Goal: Feedback & Contribution: Contribute content

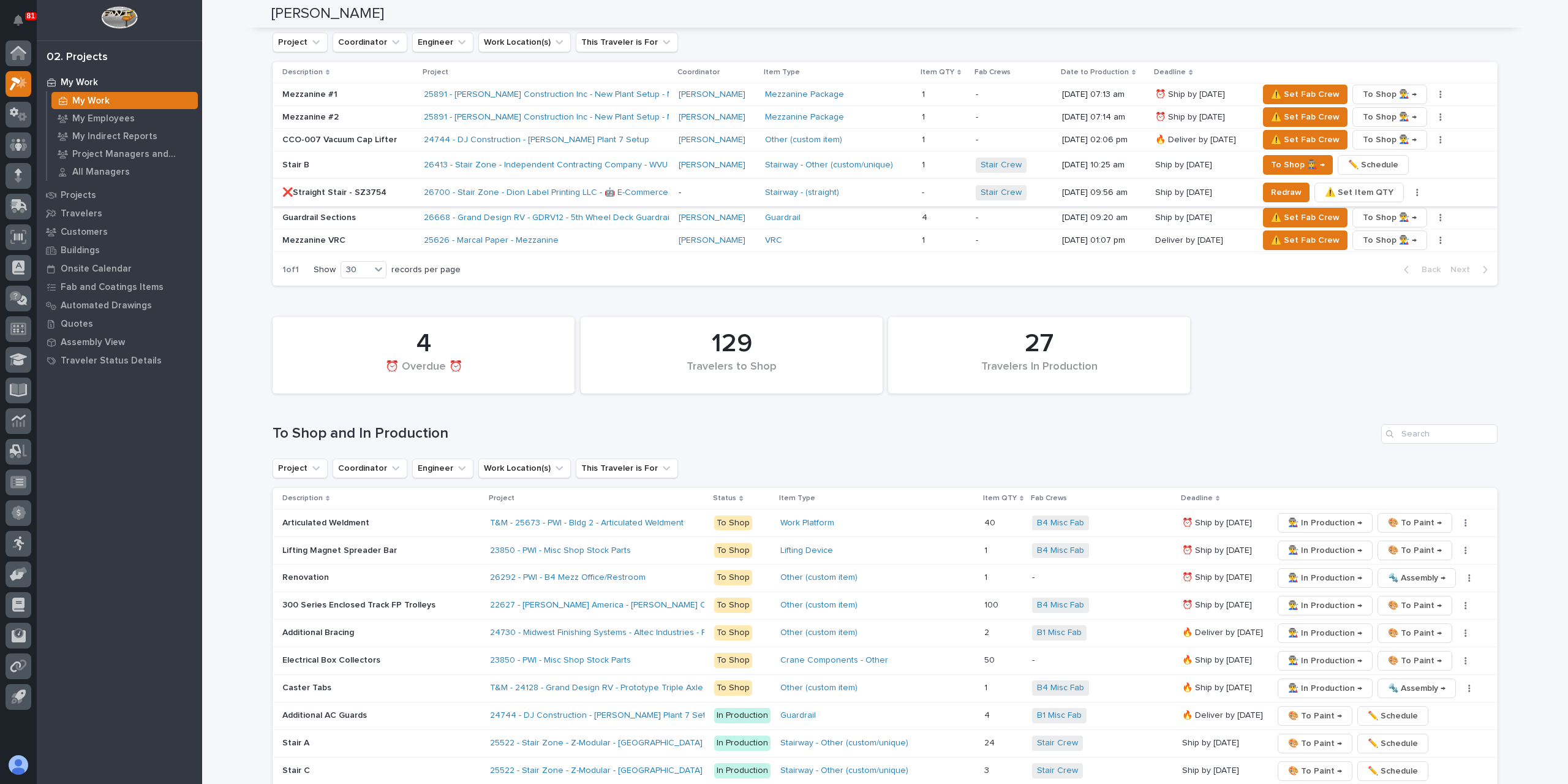
scroll to position [2022, 0]
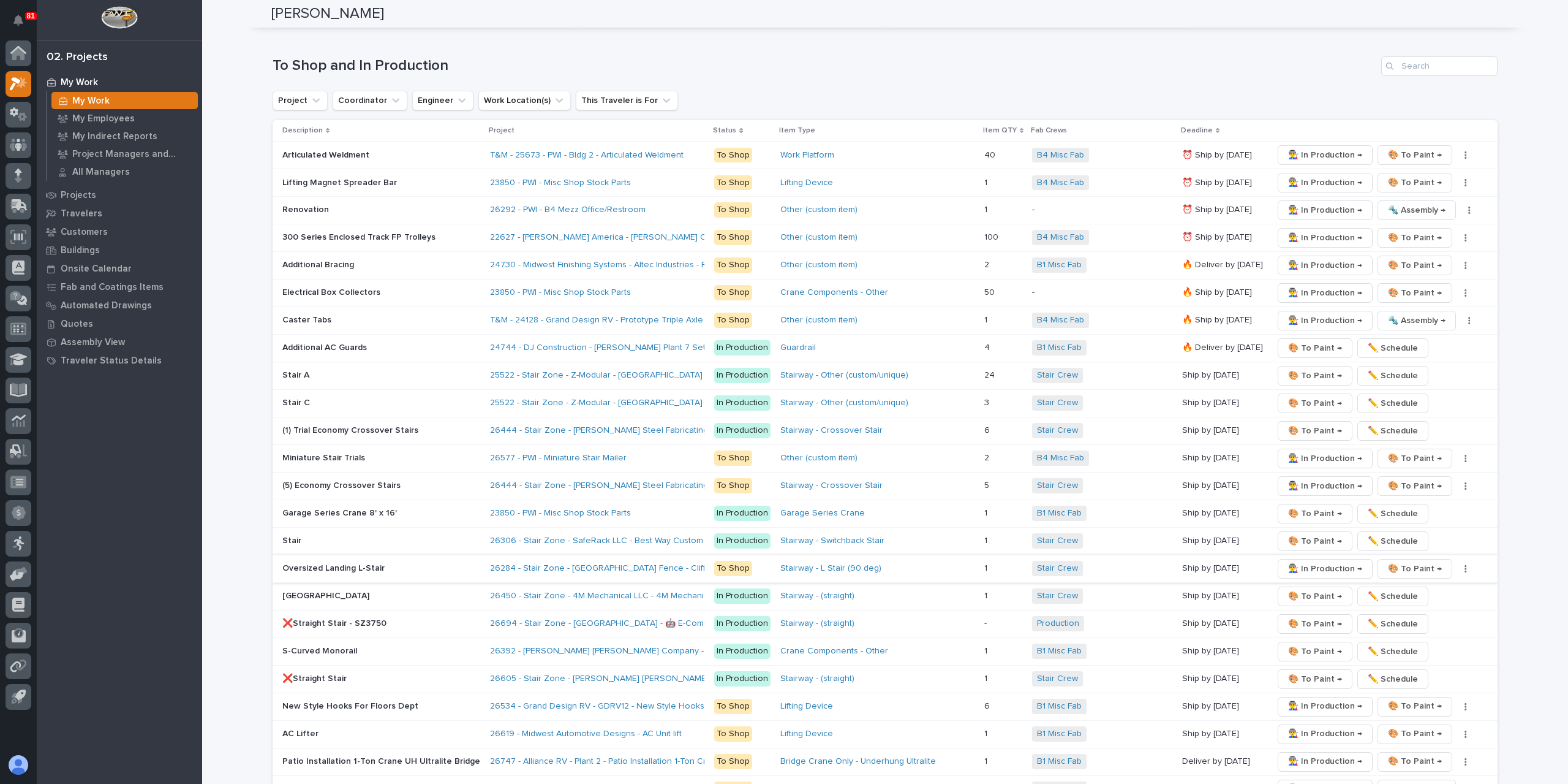
click at [1297, 561] on span "👨‍🏭 In Production →" at bounding box center [1325, 569] width 74 height 15
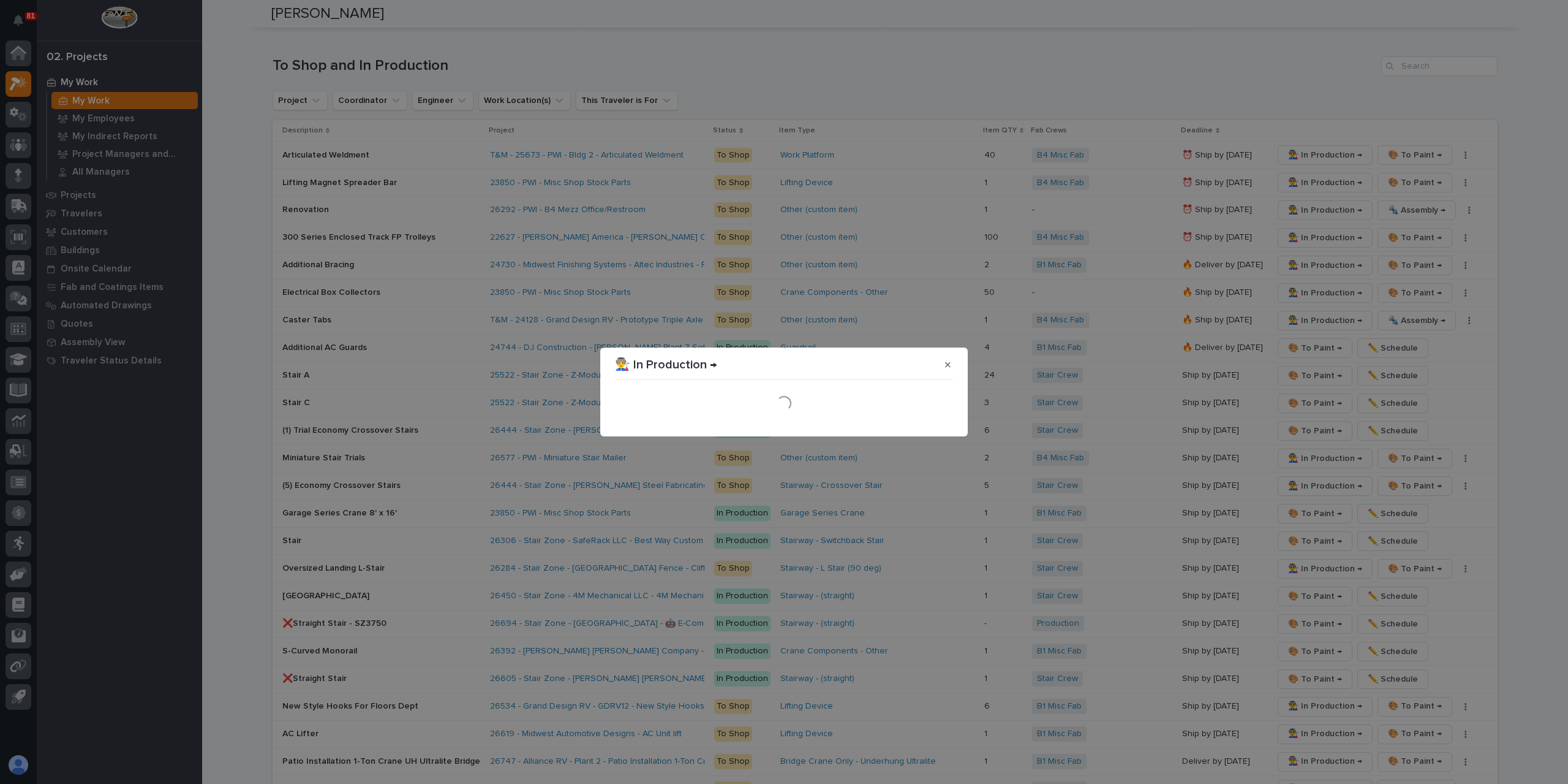
click at [930, 424] on div "Loading..." at bounding box center [784, 403] width 344 height 43
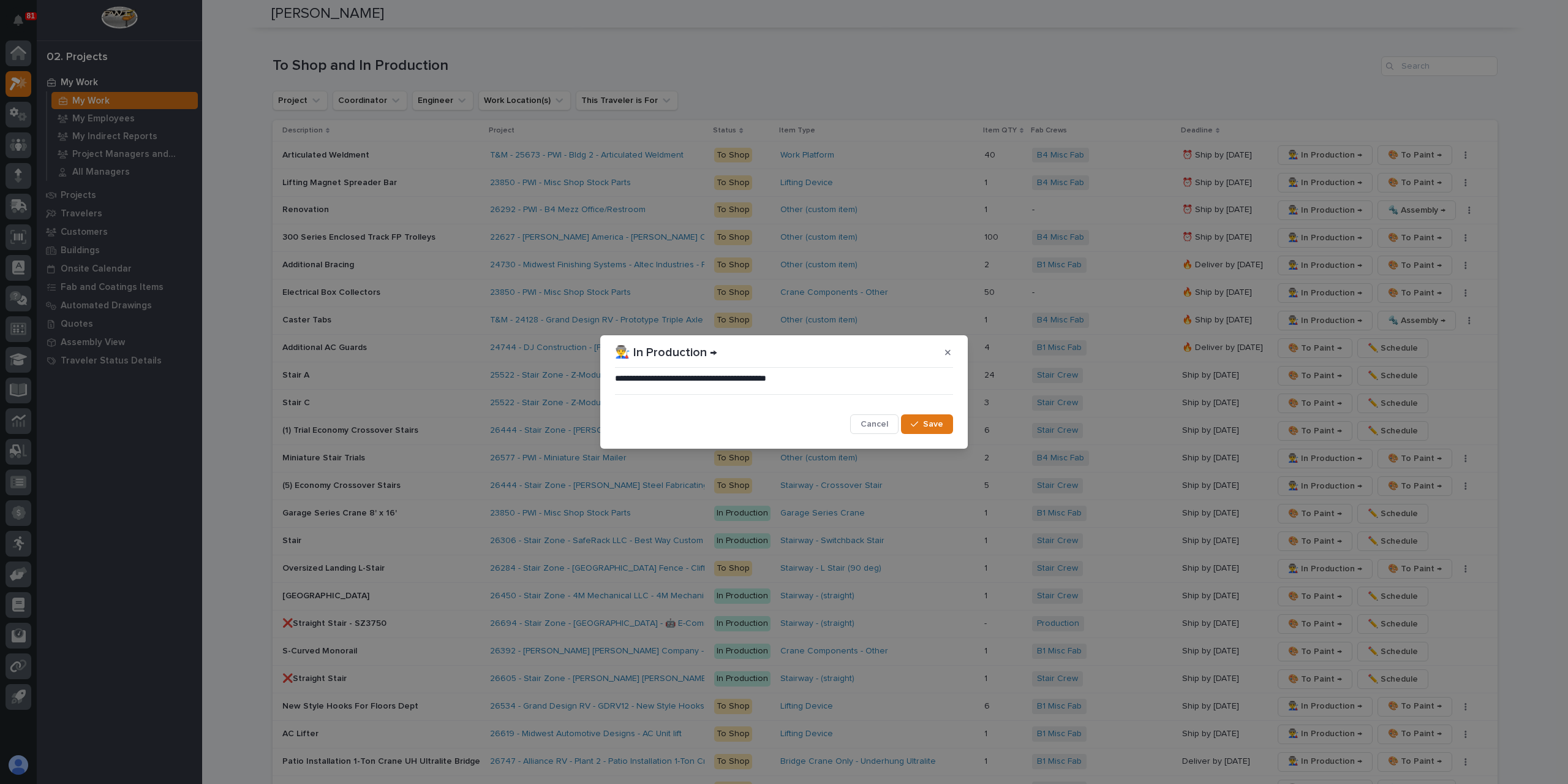
click at [930, 424] on span "Save" at bounding box center [933, 424] width 20 height 11
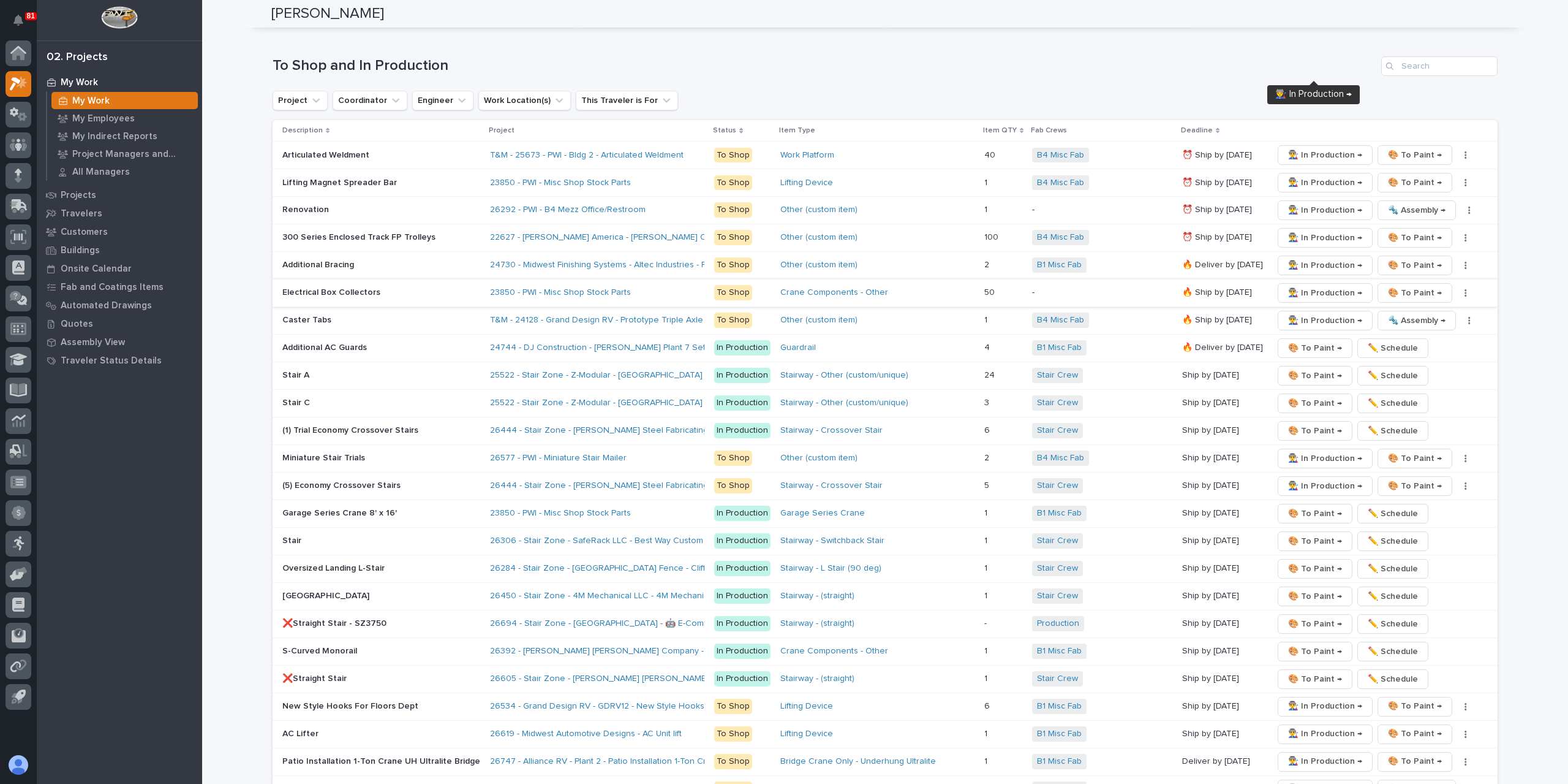
click at [1312, 286] on span "👨‍🏭 In Production →" at bounding box center [1325, 293] width 74 height 15
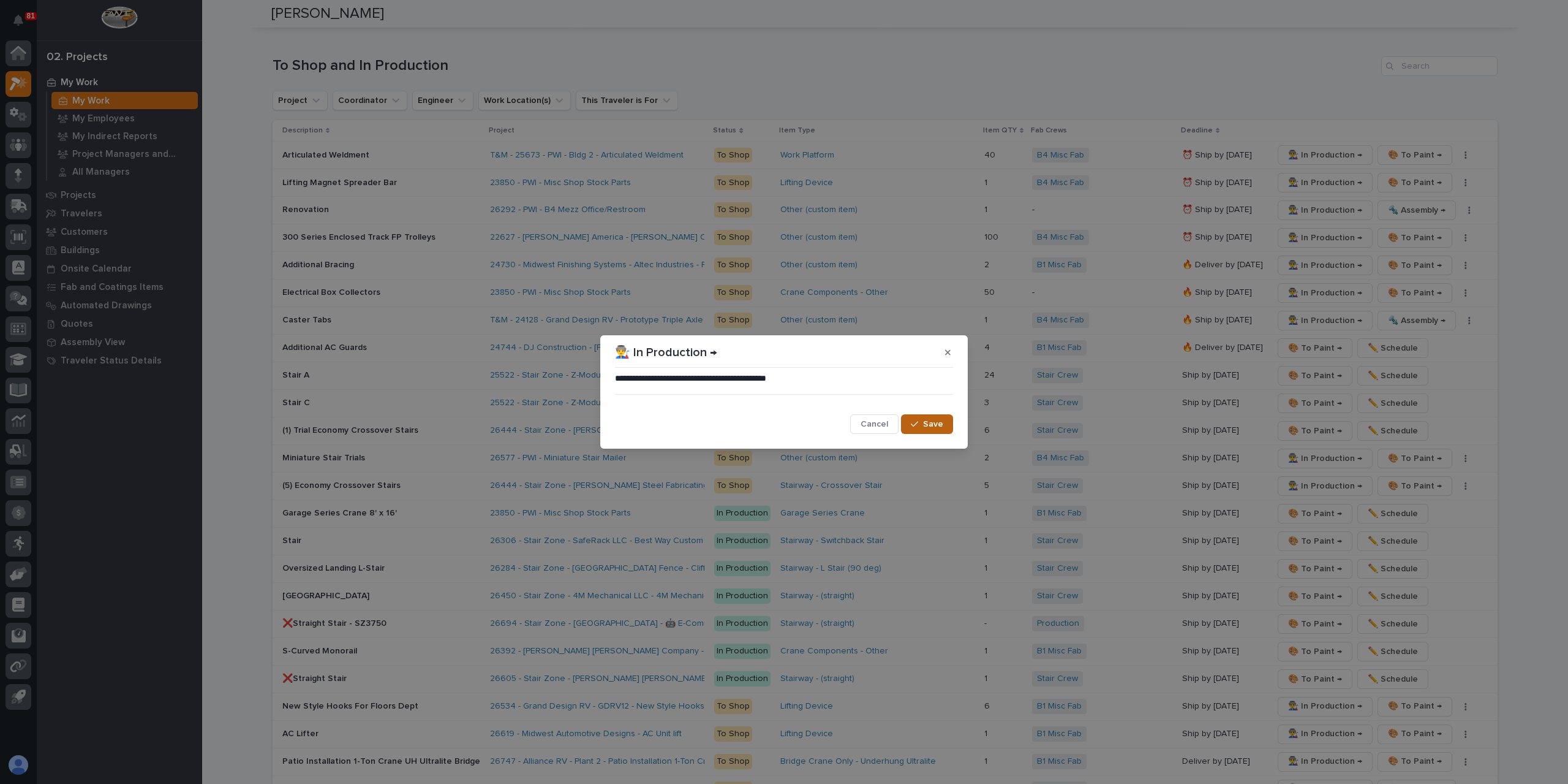
click at [929, 428] on span "Save" at bounding box center [933, 424] width 20 height 11
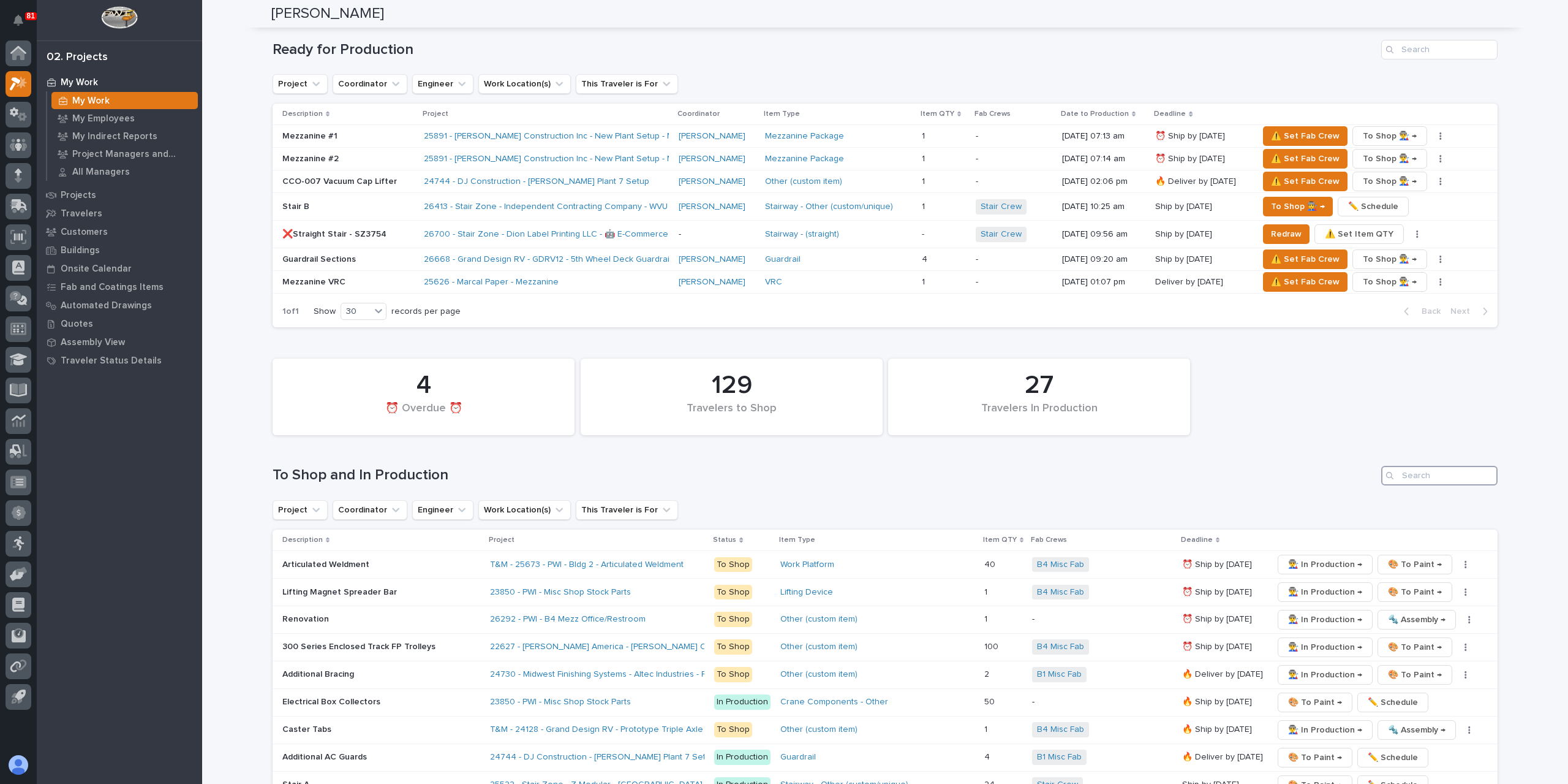
scroll to position [1593, 0]
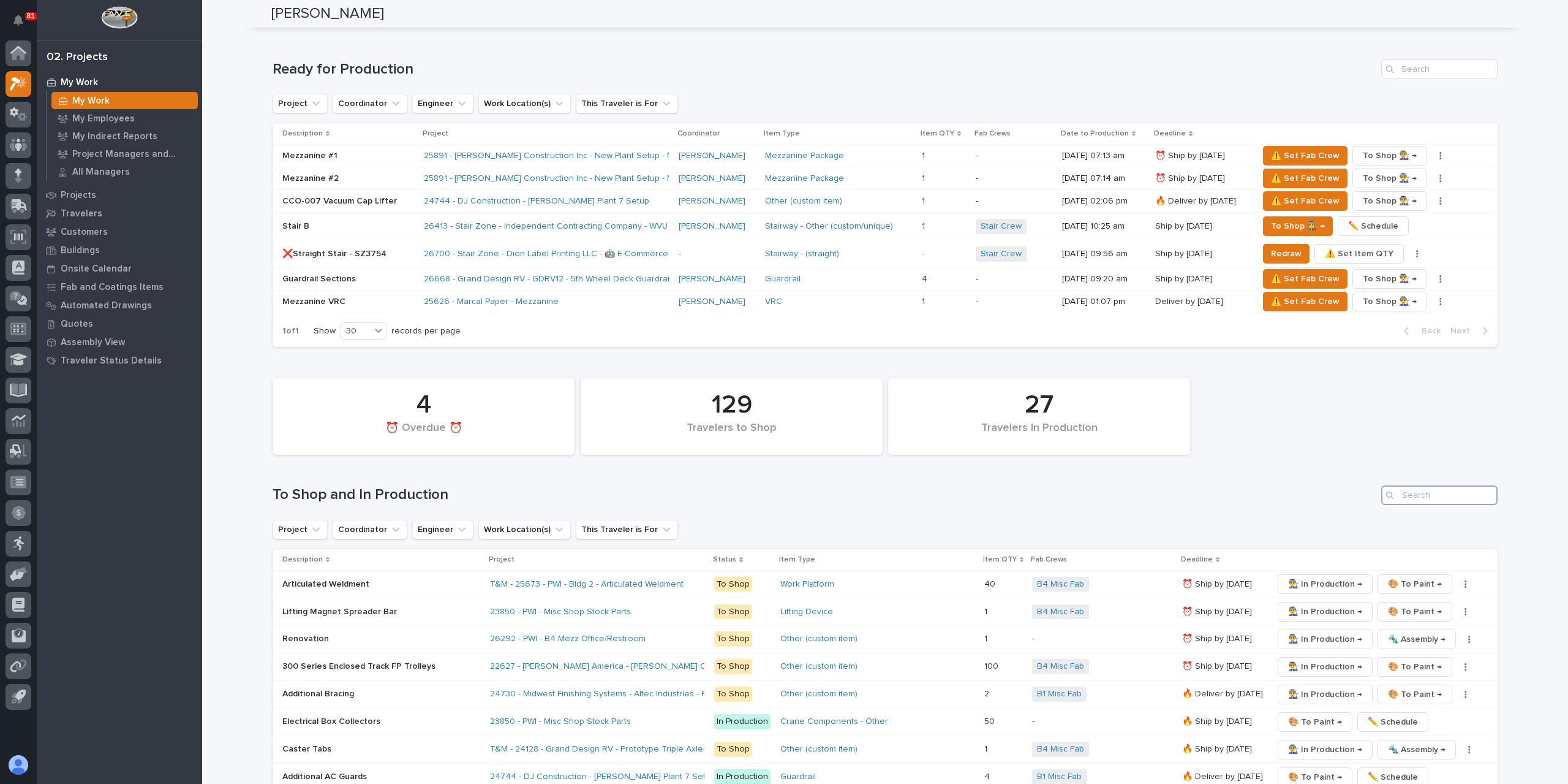
click at [1428, 485] on input "Search" at bounding box center [1439, 495] width 116 height 19
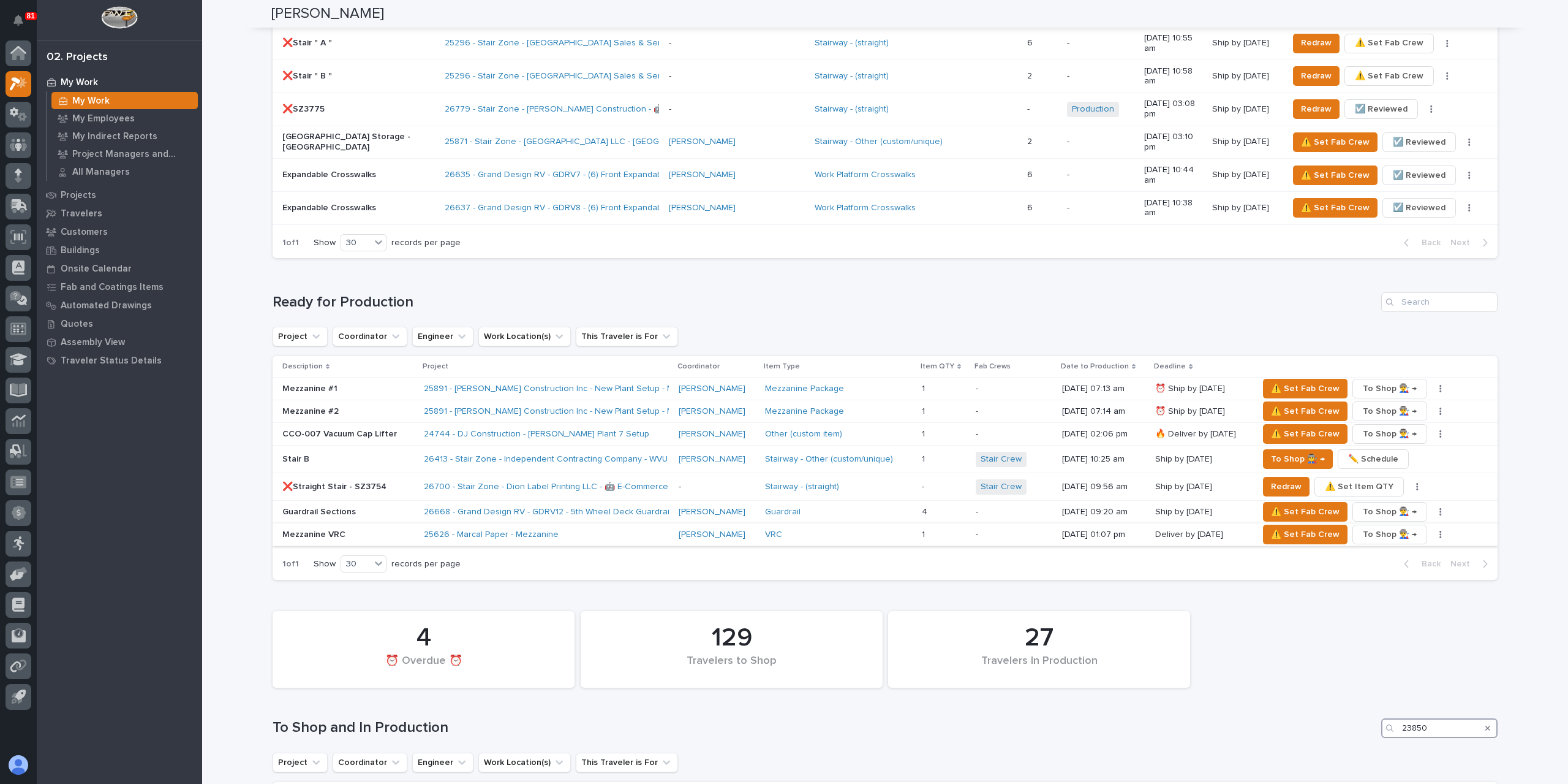
scroll to position [1545, 0]
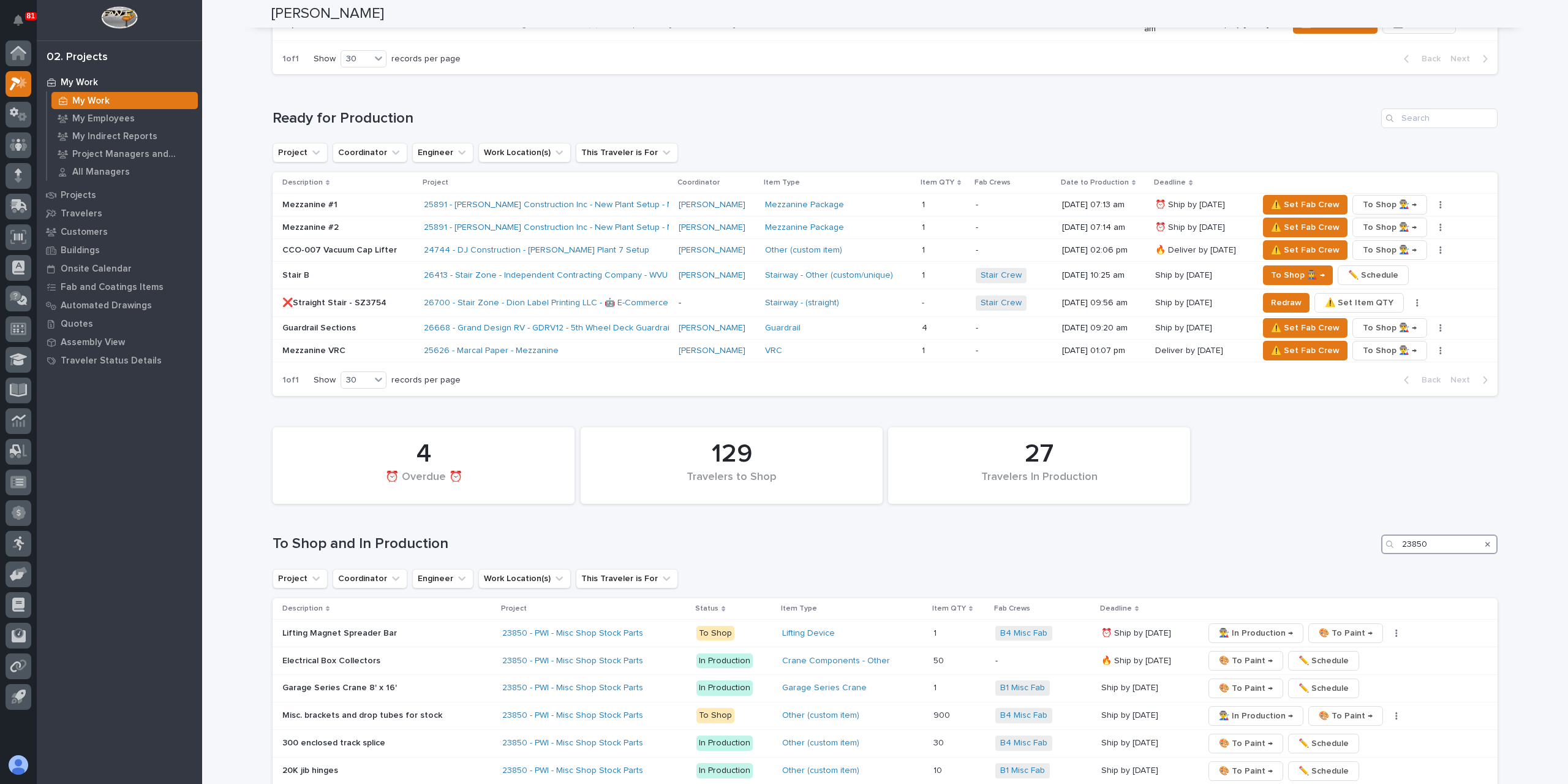
type input "23850"
click at [1486, 542] on icon "Search" at bounding box center [1488, 545] width 5 height 5
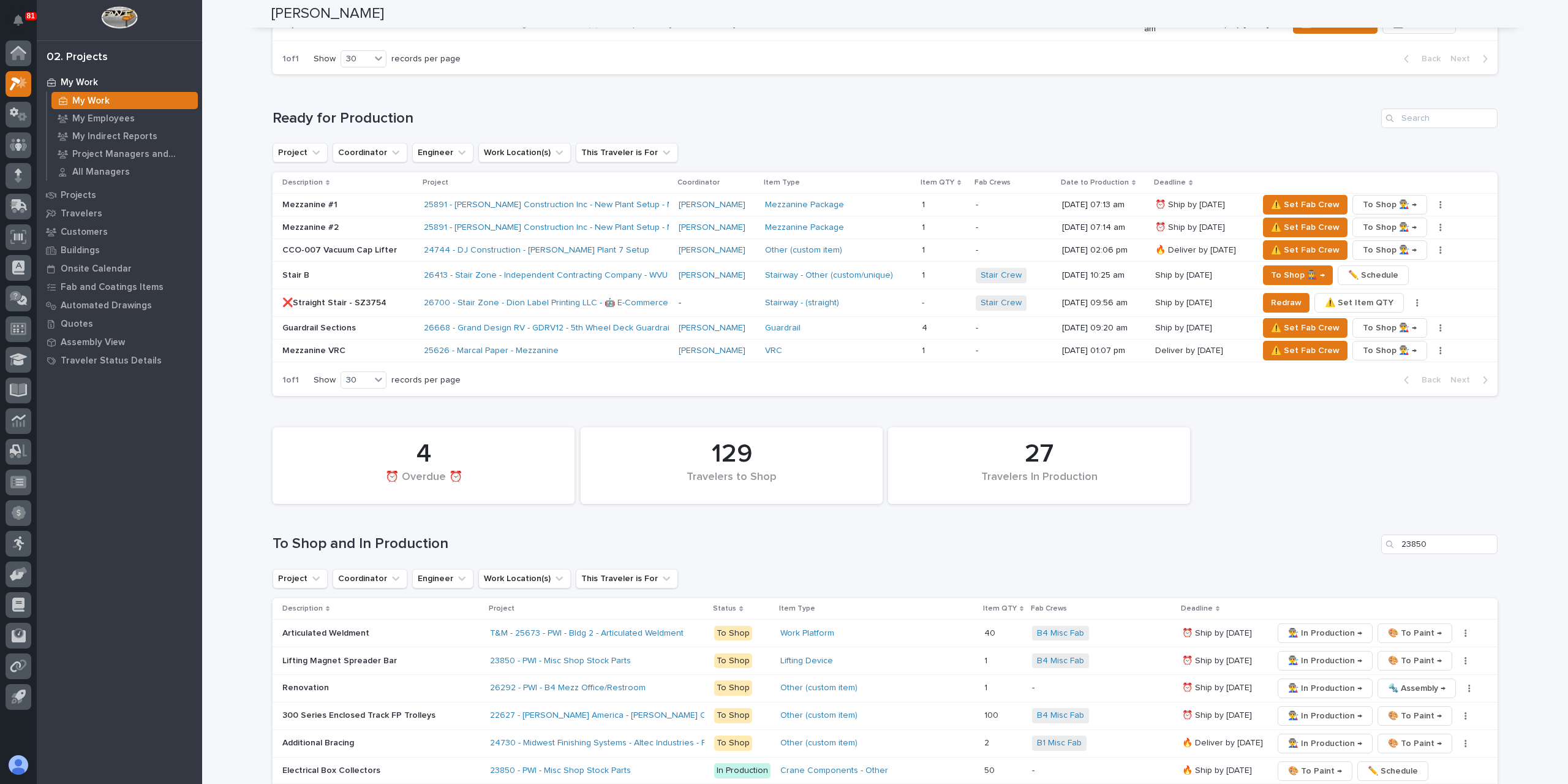
scroll to position [1777, 0]
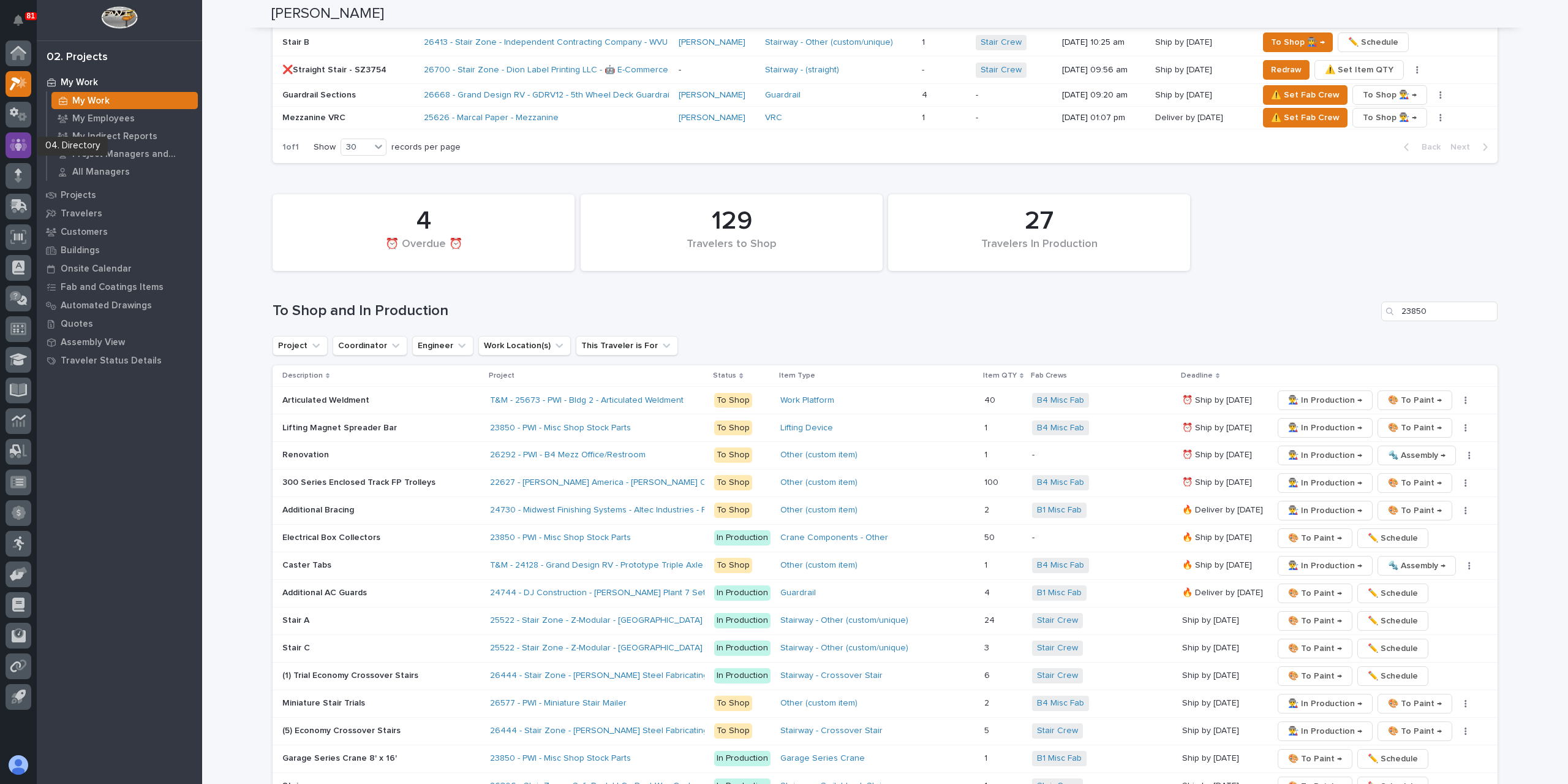
click at [7, 148] on div at bounding box center [18, 145] width 26 height 26
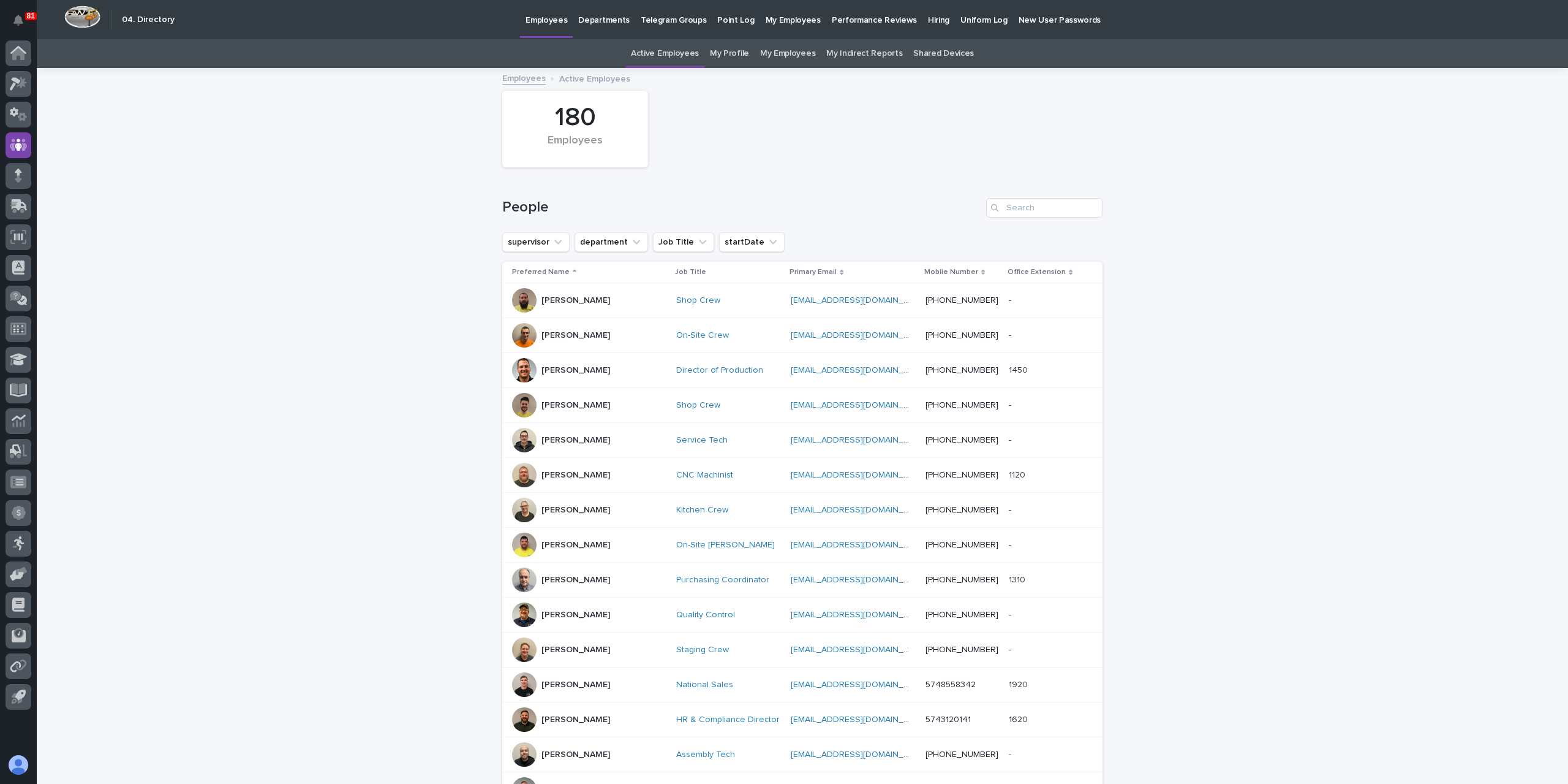
click at [574, 482] on div "[PERSON_NAME]" at bounding box center [576, 475] width 69 height 20
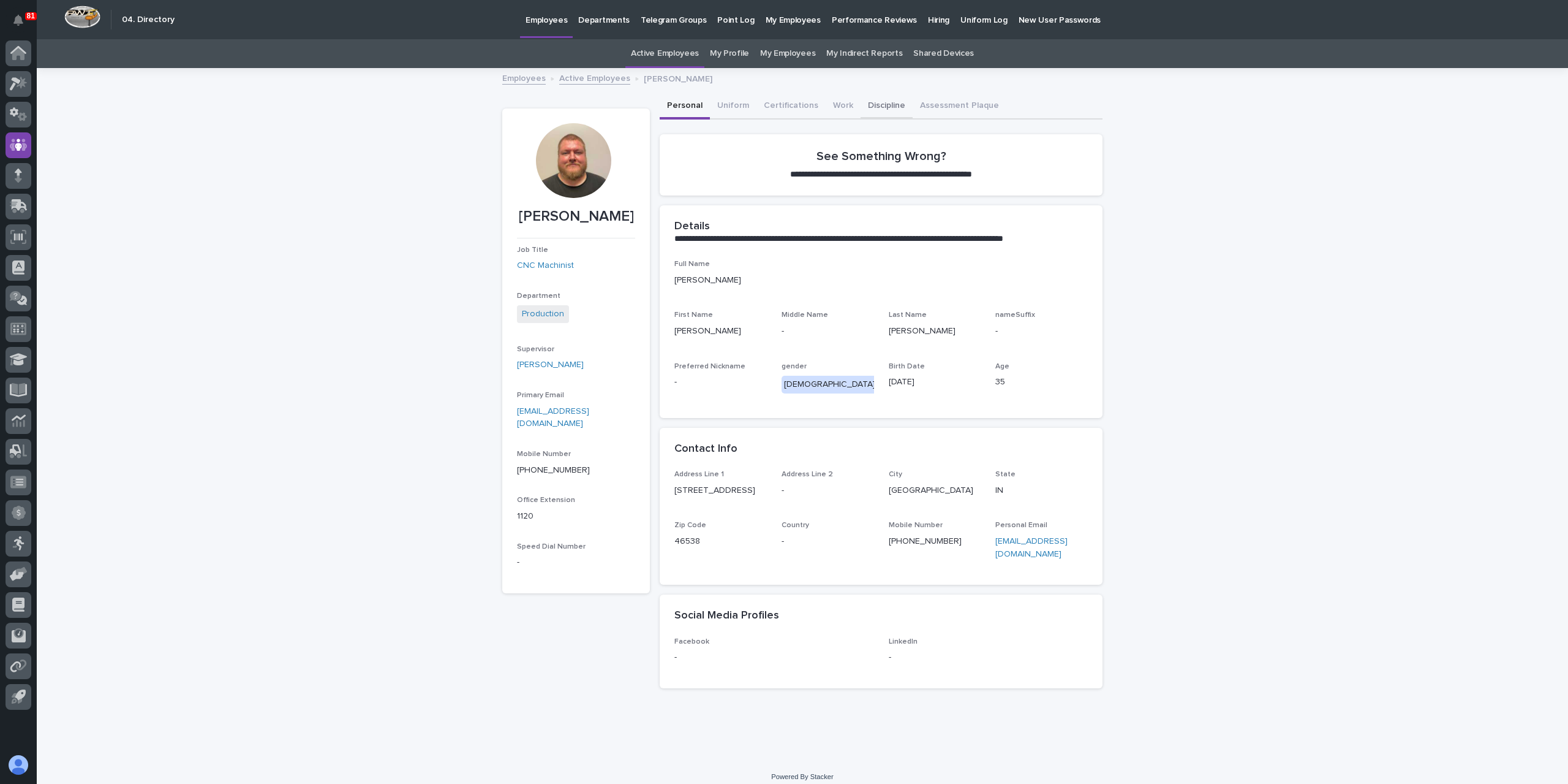
click at [882, 100] on button "Discipline" at bounding box center [887, 106] width 52 height 26
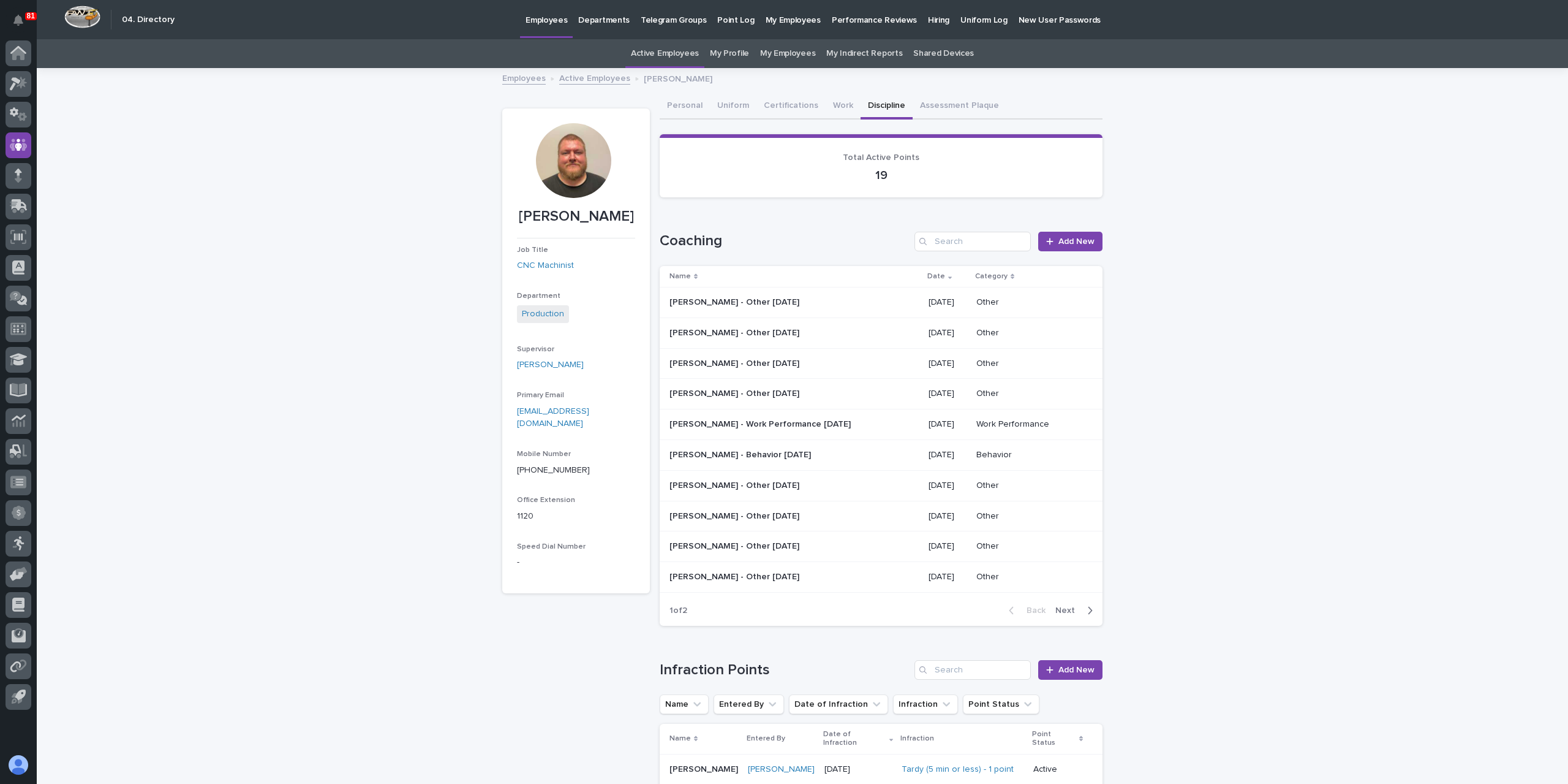
click at [733, 458] on p "[PERSON_NAME] - Behavior [DATE]" at bounding box center [742, 454] width 144 height 13
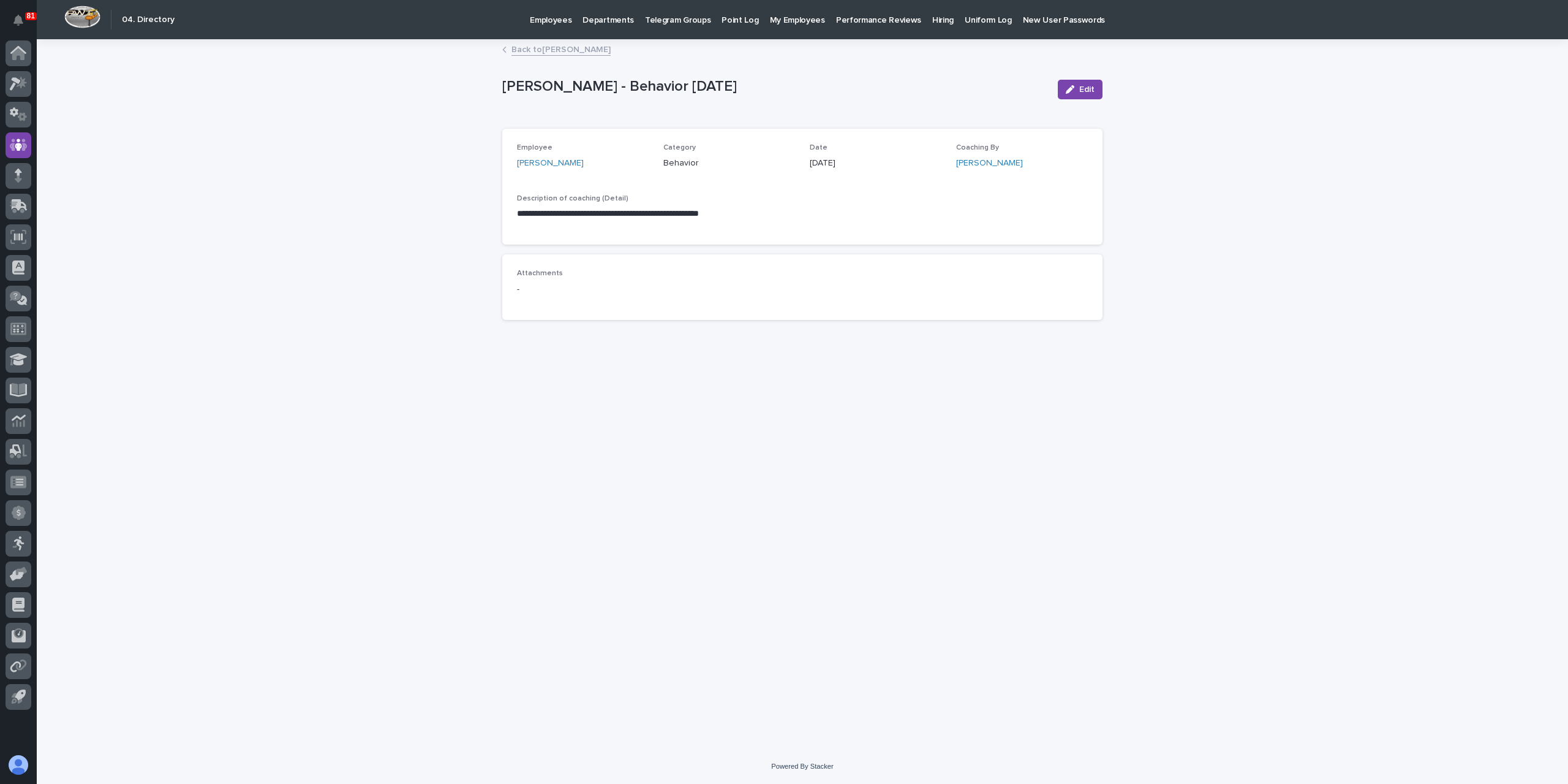
click at [579, 52] on link "Back to [PERSON_NAME]" at bounding box center [561, 49] width 99 height 14
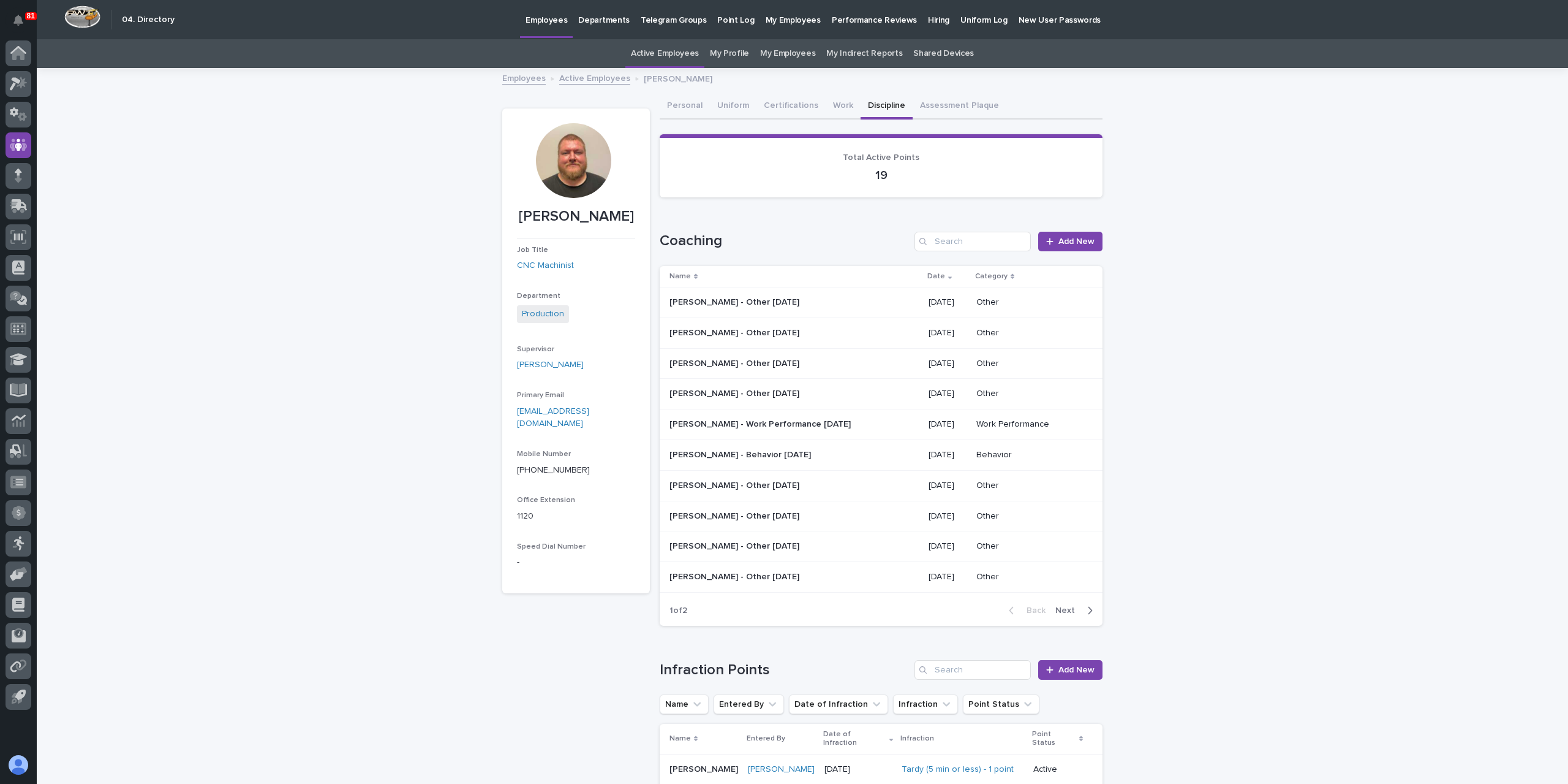
click at [703, 423] on p "[PERSON_NAME] - Work Performance [DATE]" at bounding box center [761, 423] width 184 height 13
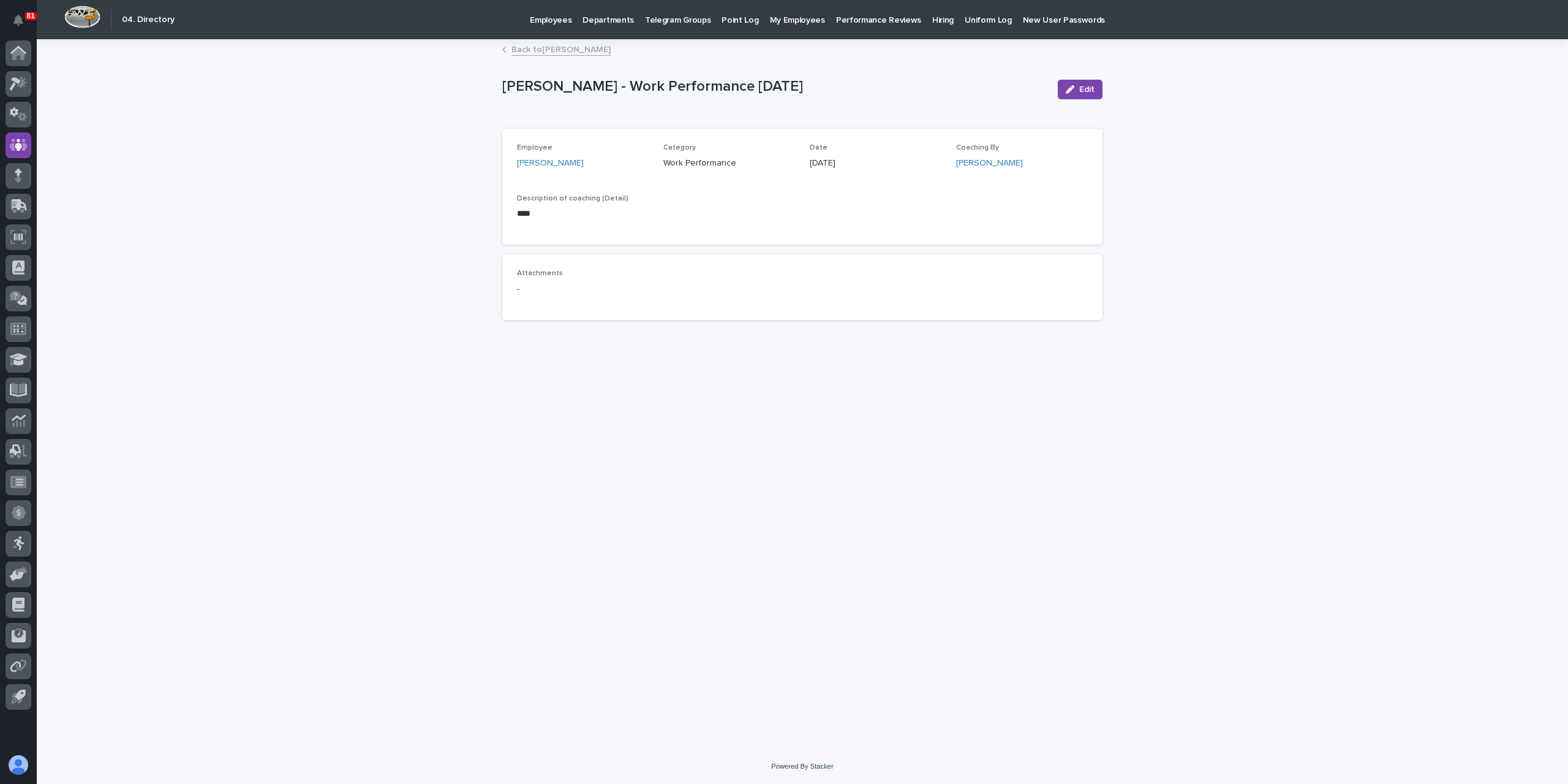
click at [555, 50] on link "Back to [PERSON_NAME]" at bounding box center [561, 49] width 99 height 14
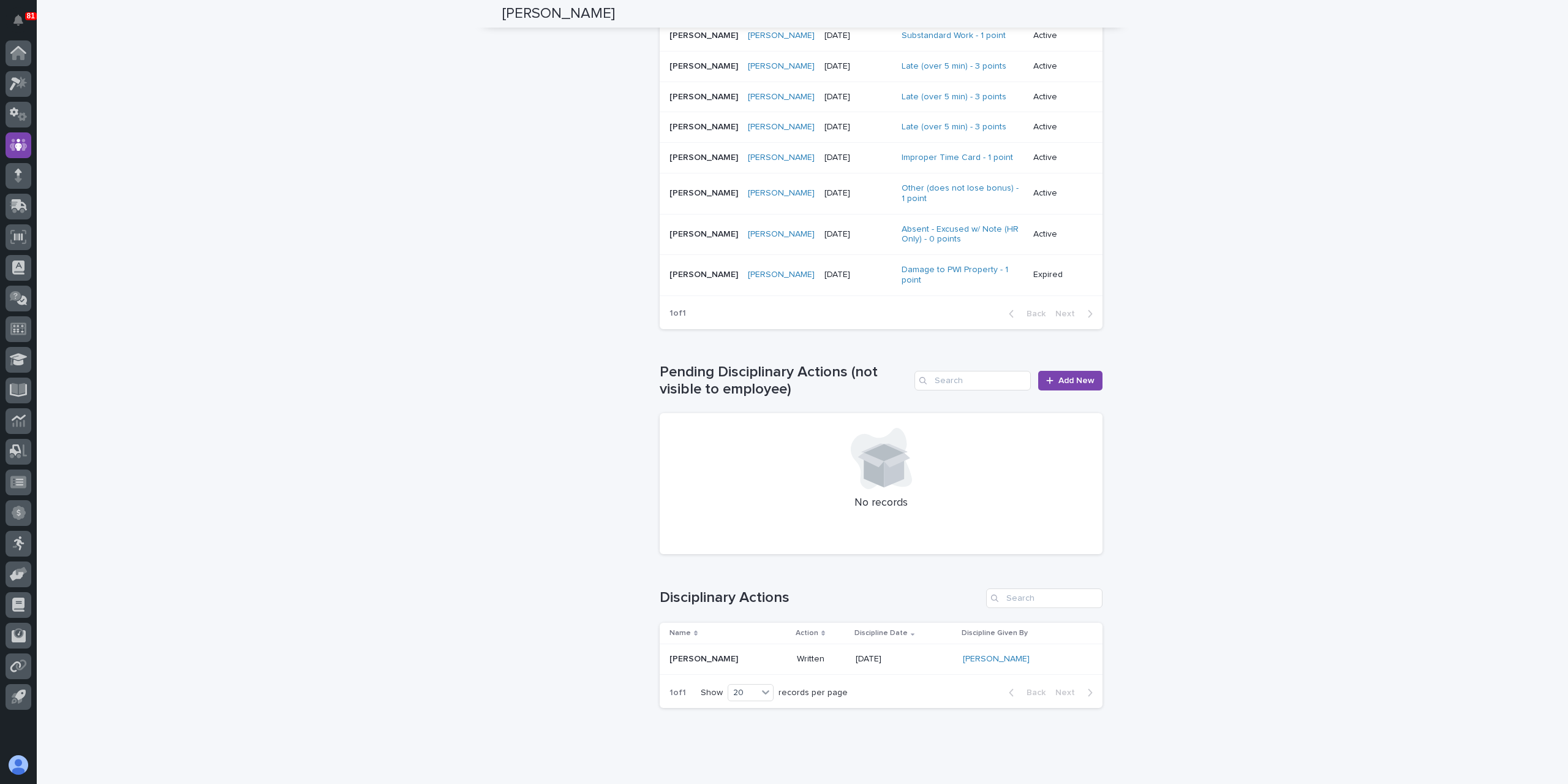
scroll to position [851, 0]
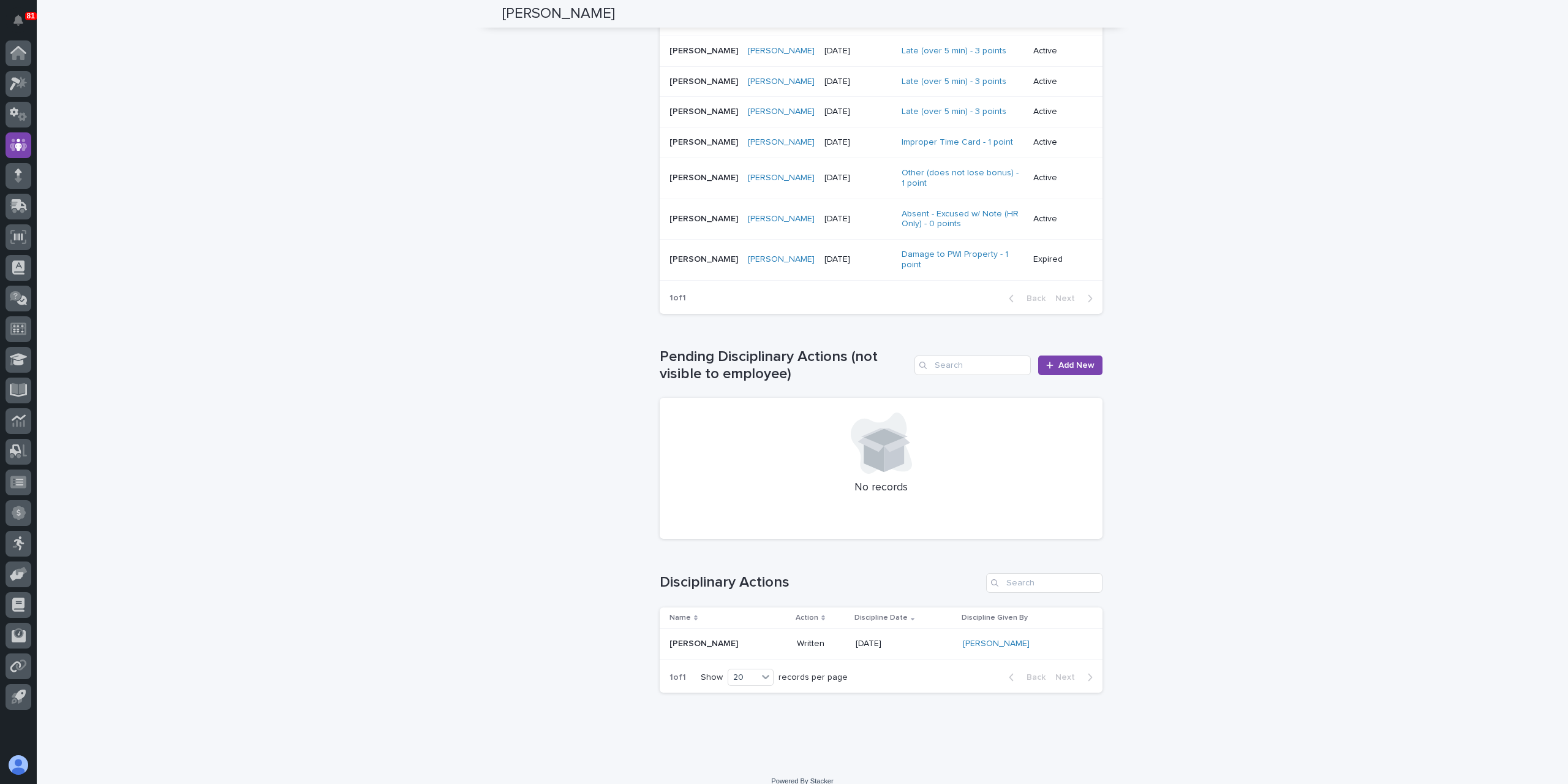
click at [688, 636] on p "[PERSON_NAME]" at bounding box center [705, 643] width 71 height 13
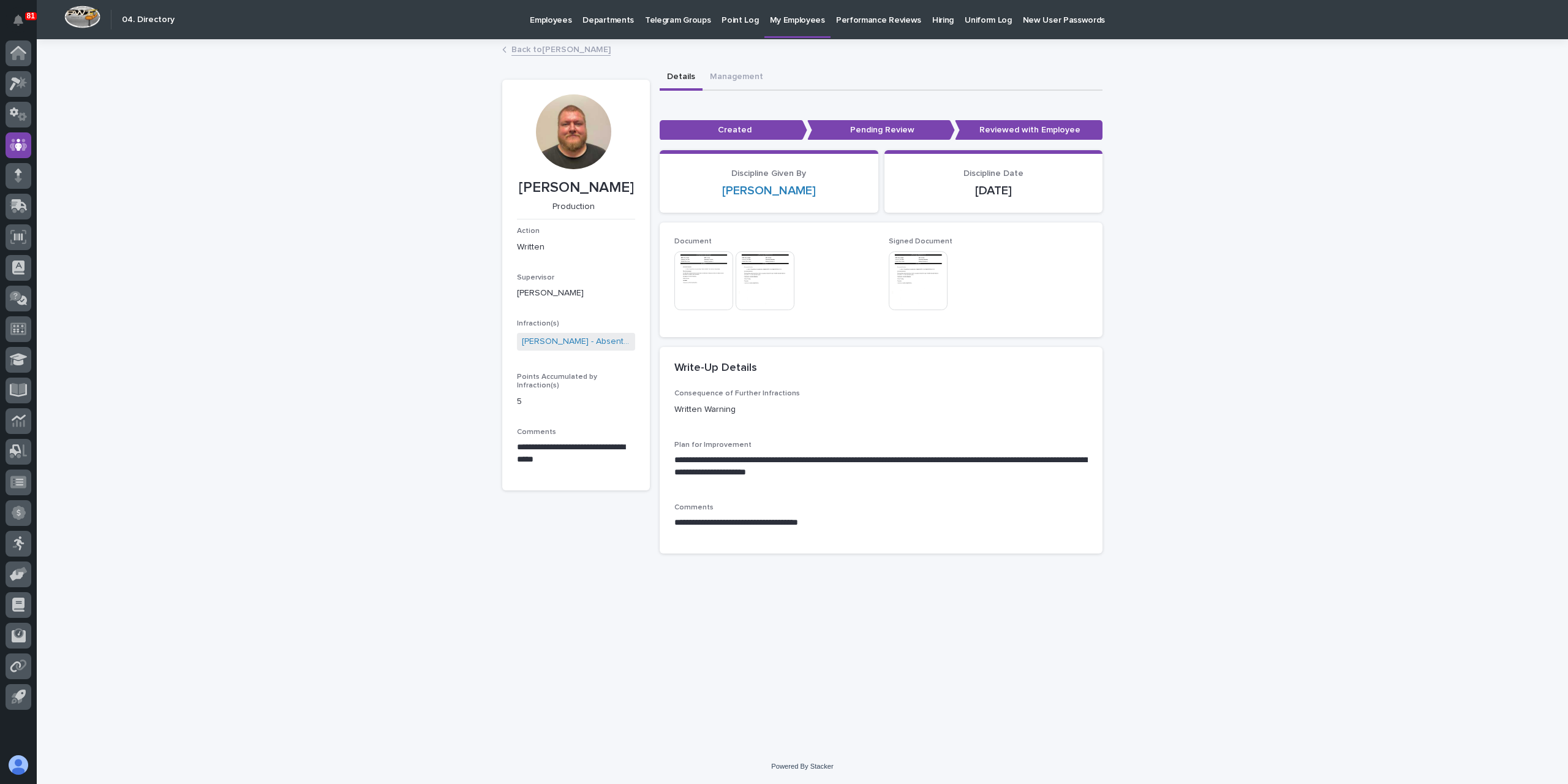
click at [699, 288] on img at bounding box center [704, 280] width 59 height 59
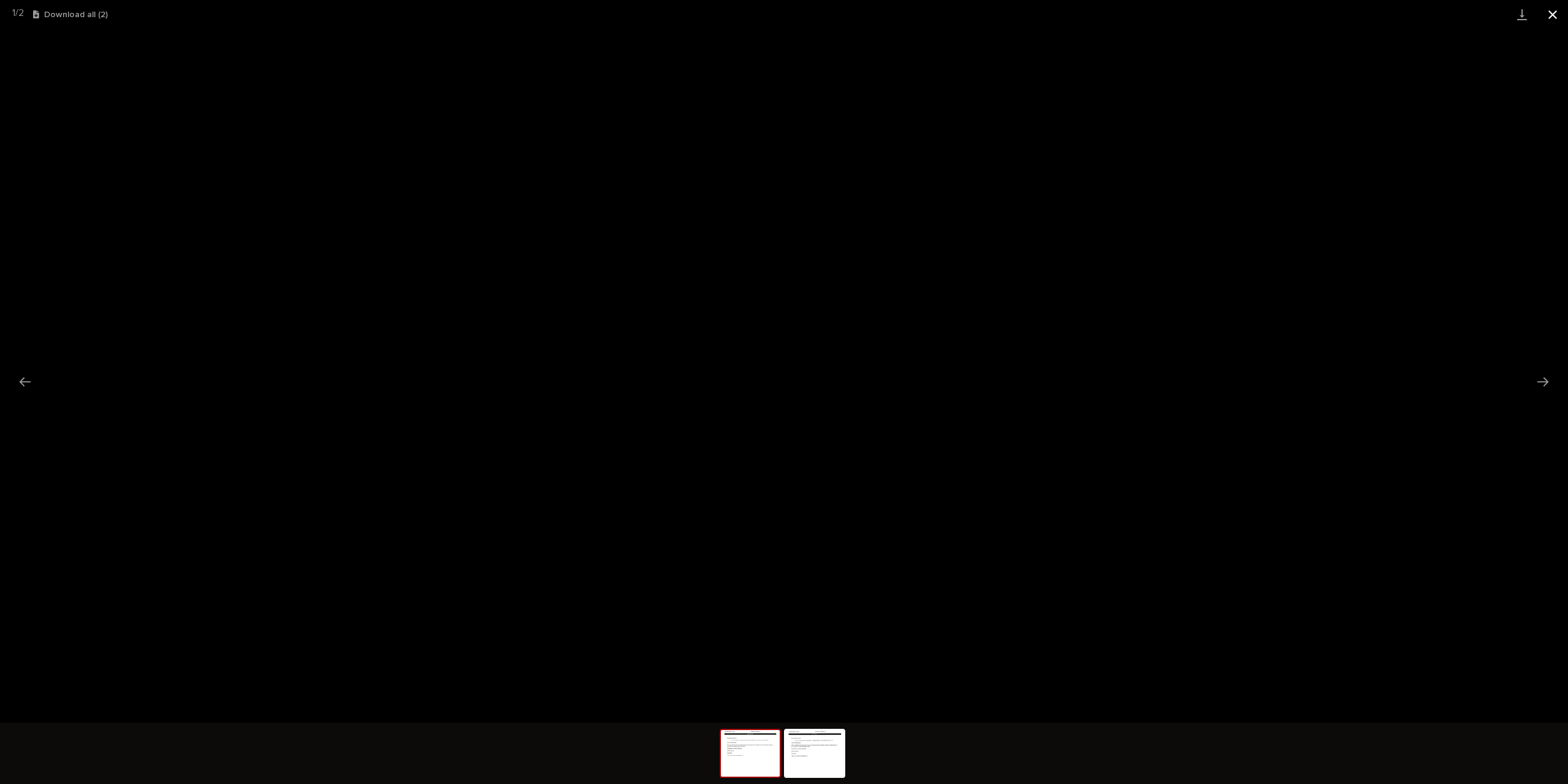
click at [1545, 11] on button "Close gallery" at bounding box center [1552, 14] width 30 height 29
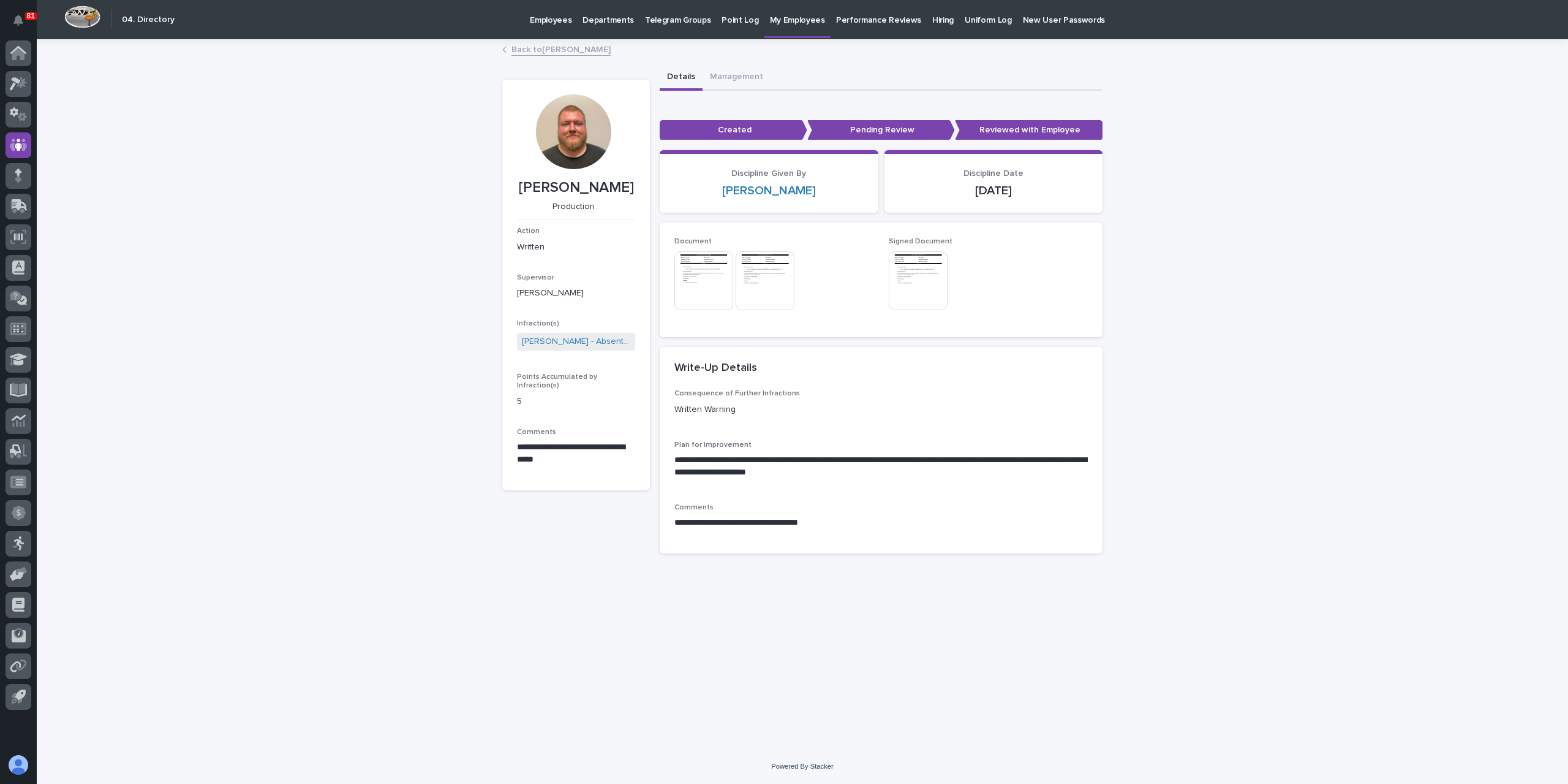
click at [903, 275] on img at bounding box center [918, 280] width 59 height 59
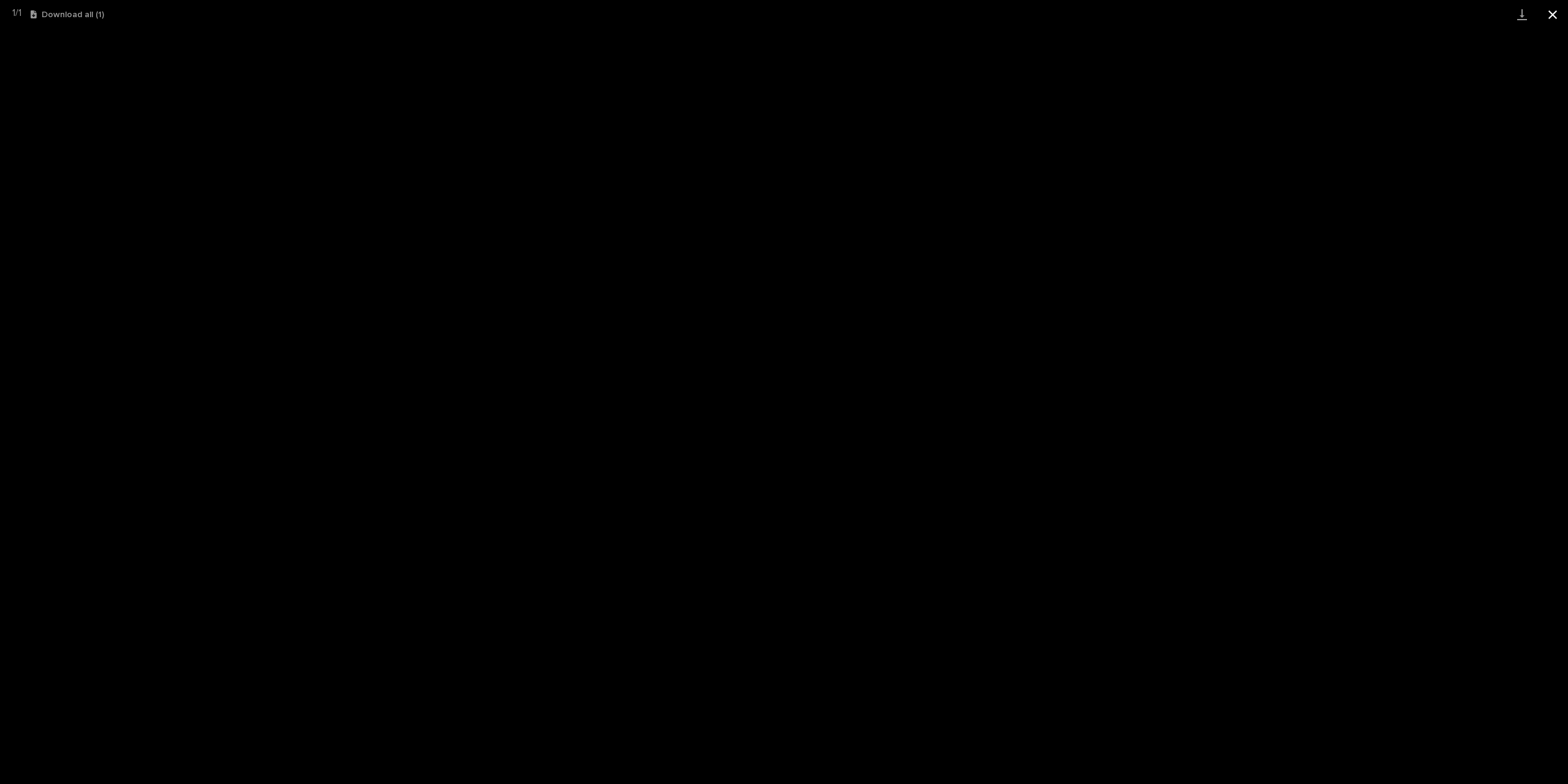
click at [1546, 14] on button "Close gallery" at bounding box center [1552, 14] width 30 height 29
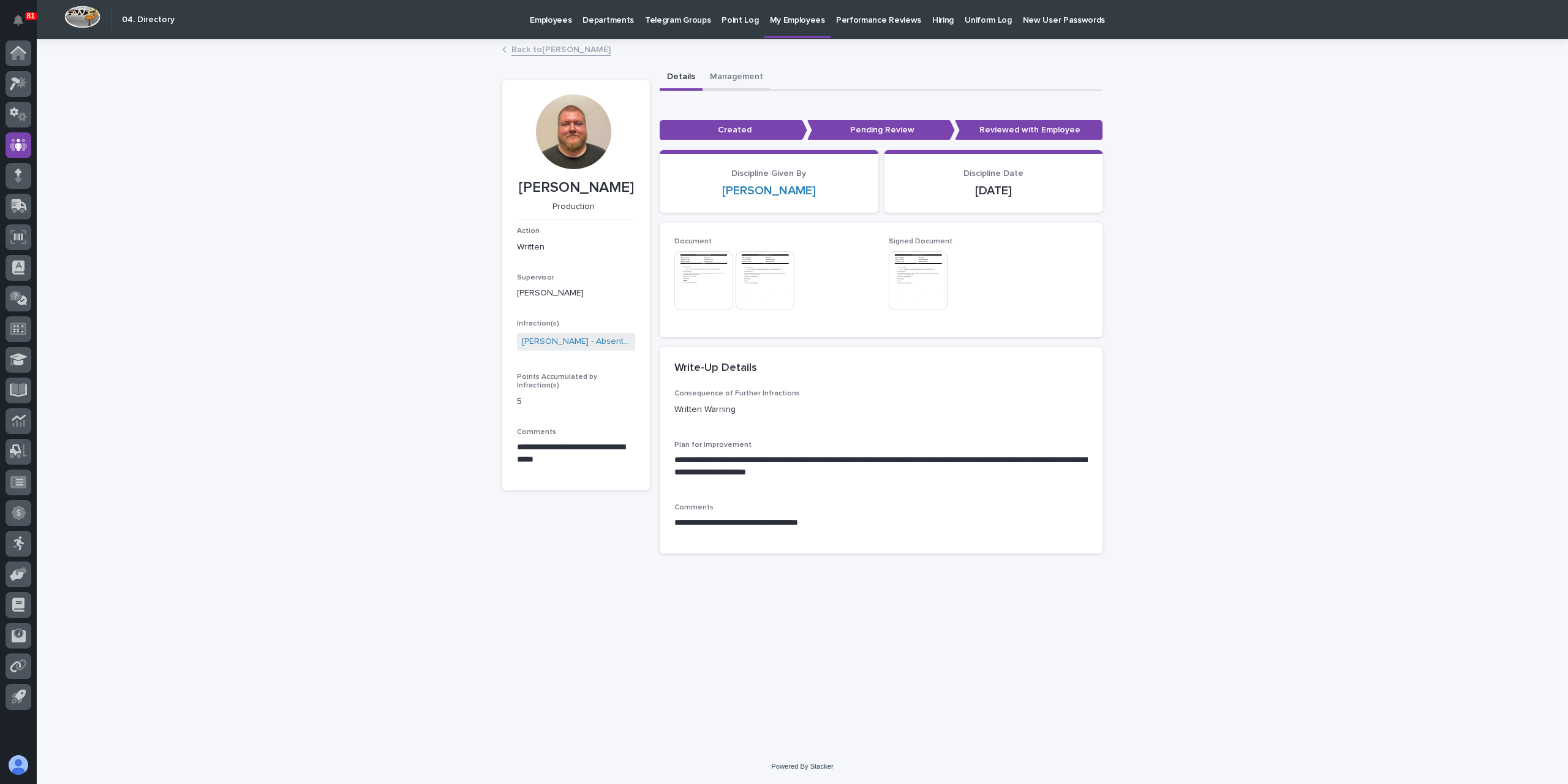
click at [740, 79] on button "Management" at bounding box center [736, 78] width 68 height 26
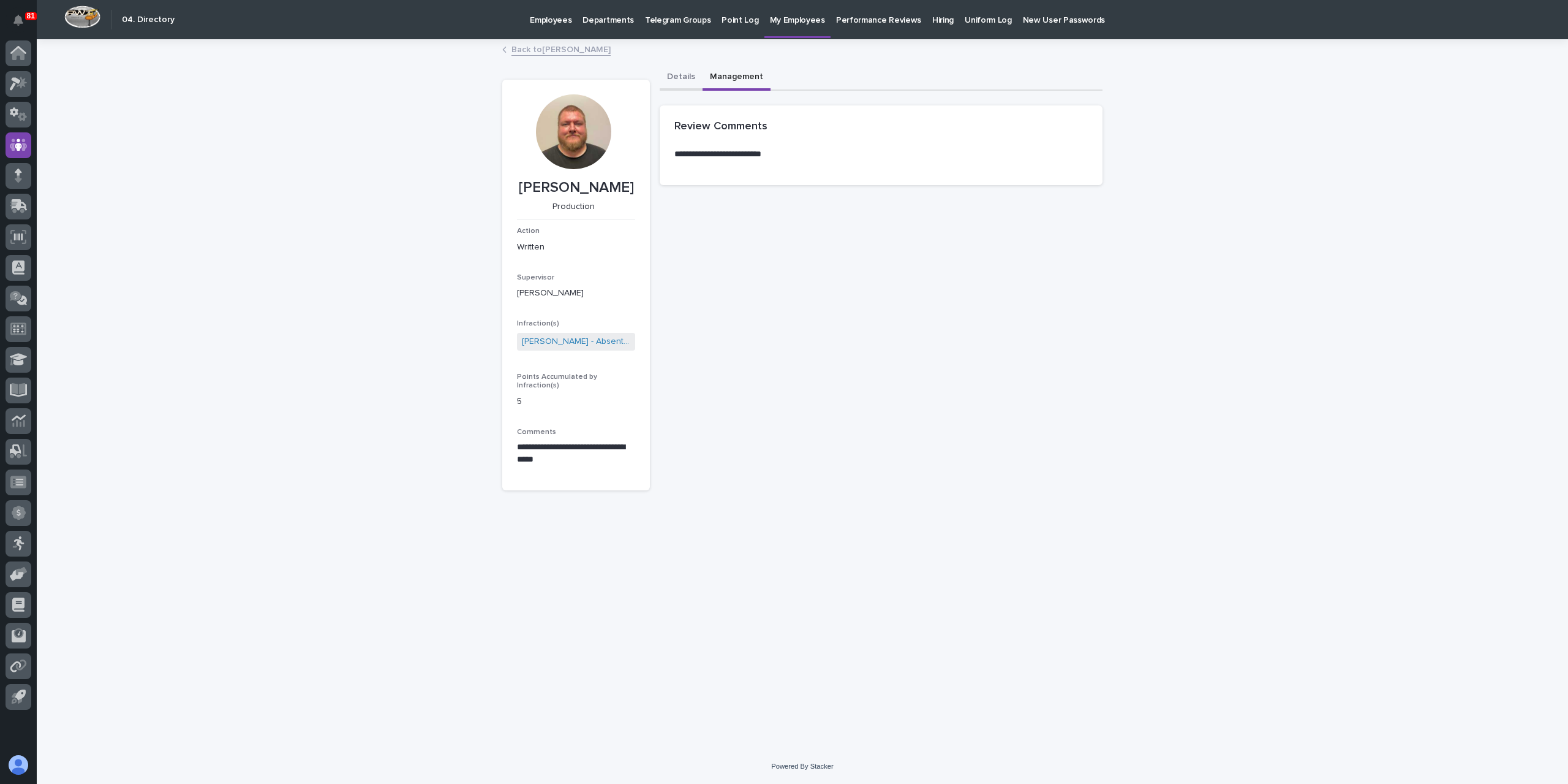
click at [684, 88] on button "Details" at bounding box center [681, 78] width 43 height 26
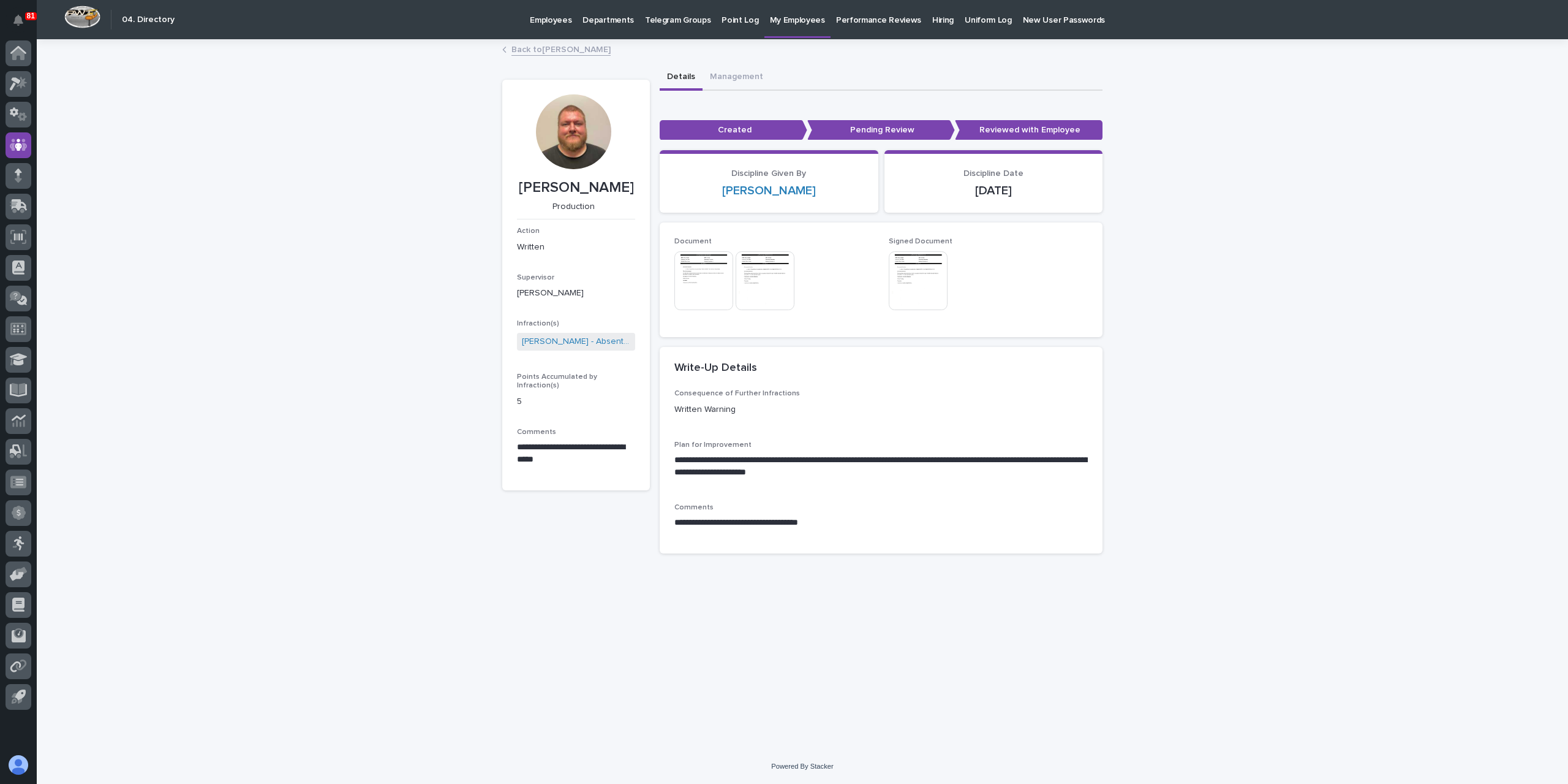
click at [566, 49] on link "Back to [PERSON_NAME]" at bounding box center [561, 49] width 99 height 14
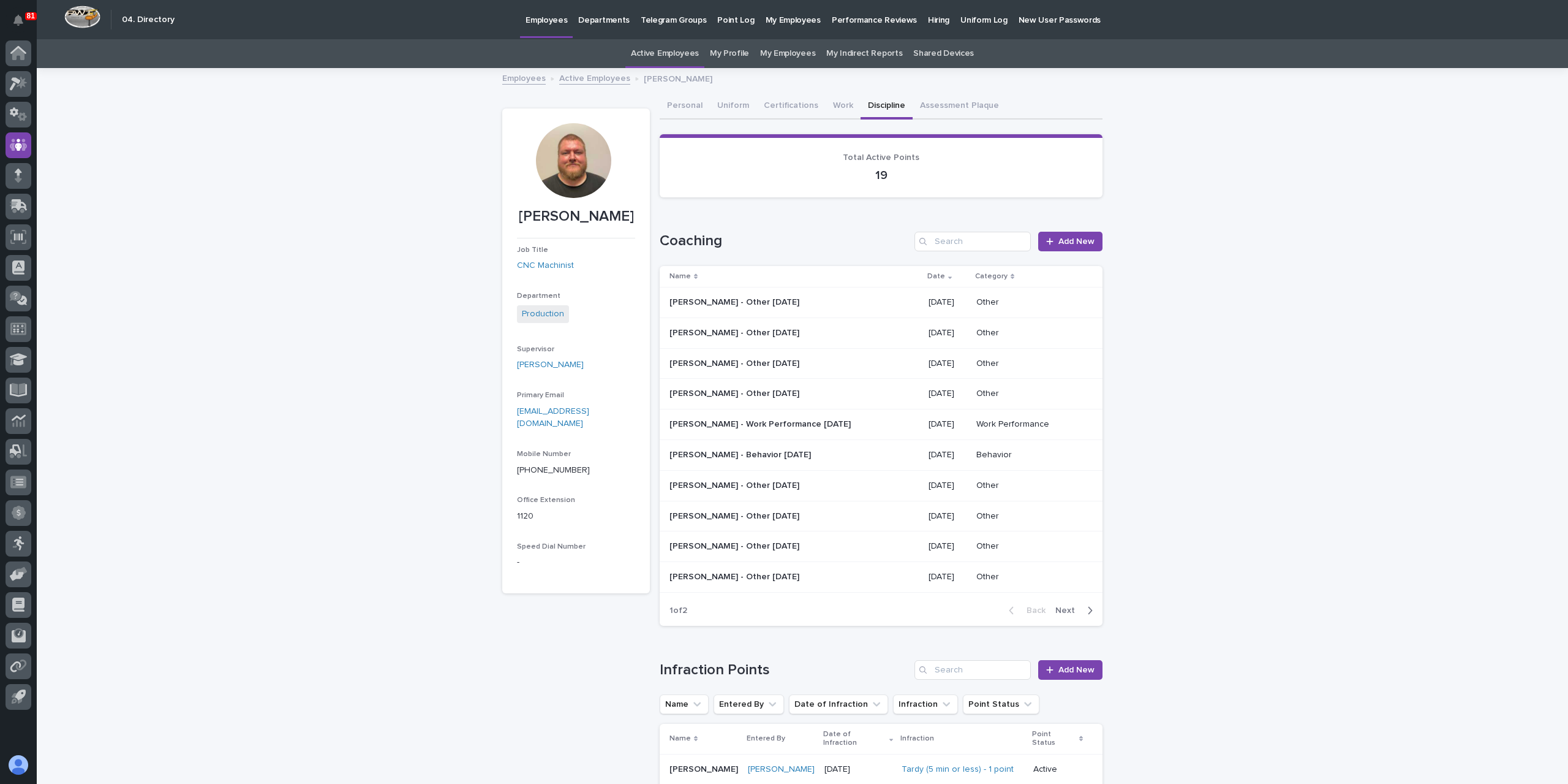
click at [1054, 251] on div "Coaching Add New Name Date Category [PERSON_NAME] - Other [DATE] [PERSON_NAME] …" at bounding box center [881, 428] width 443 height 394
click at [1059, 247] on link "Add New" at bounding box center [1070, 241] width 64 height 19
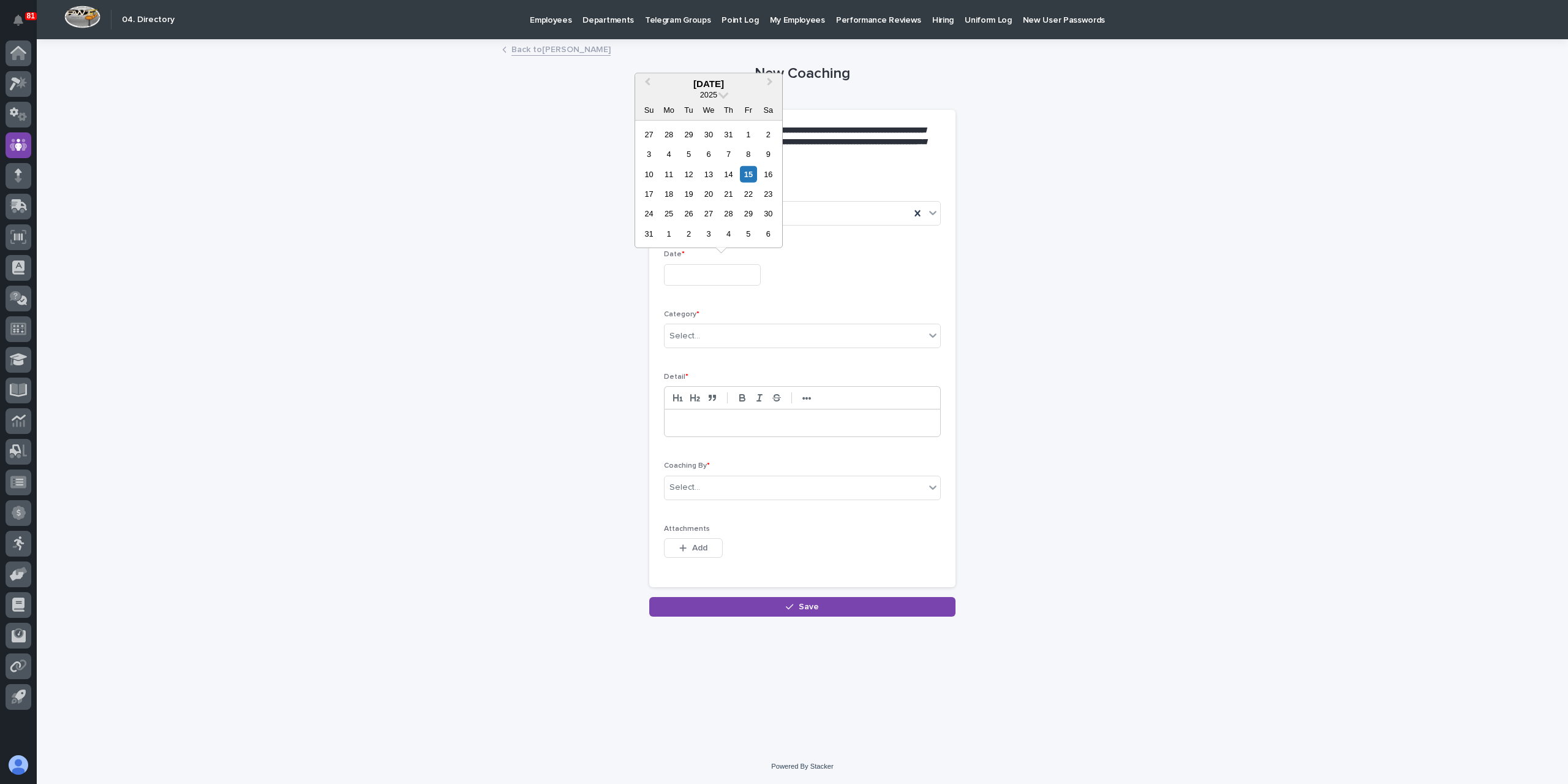
click at [694, 276] on input "text" at bounding box center [712, 275] width 97 height 21
click at [754, 172] on div "15" at bounding box center [748, 173] width 16 height 16
type input "**********"
click at [726, 332] on div "Select..." at bounding box center [795, 336] width 260 height 20
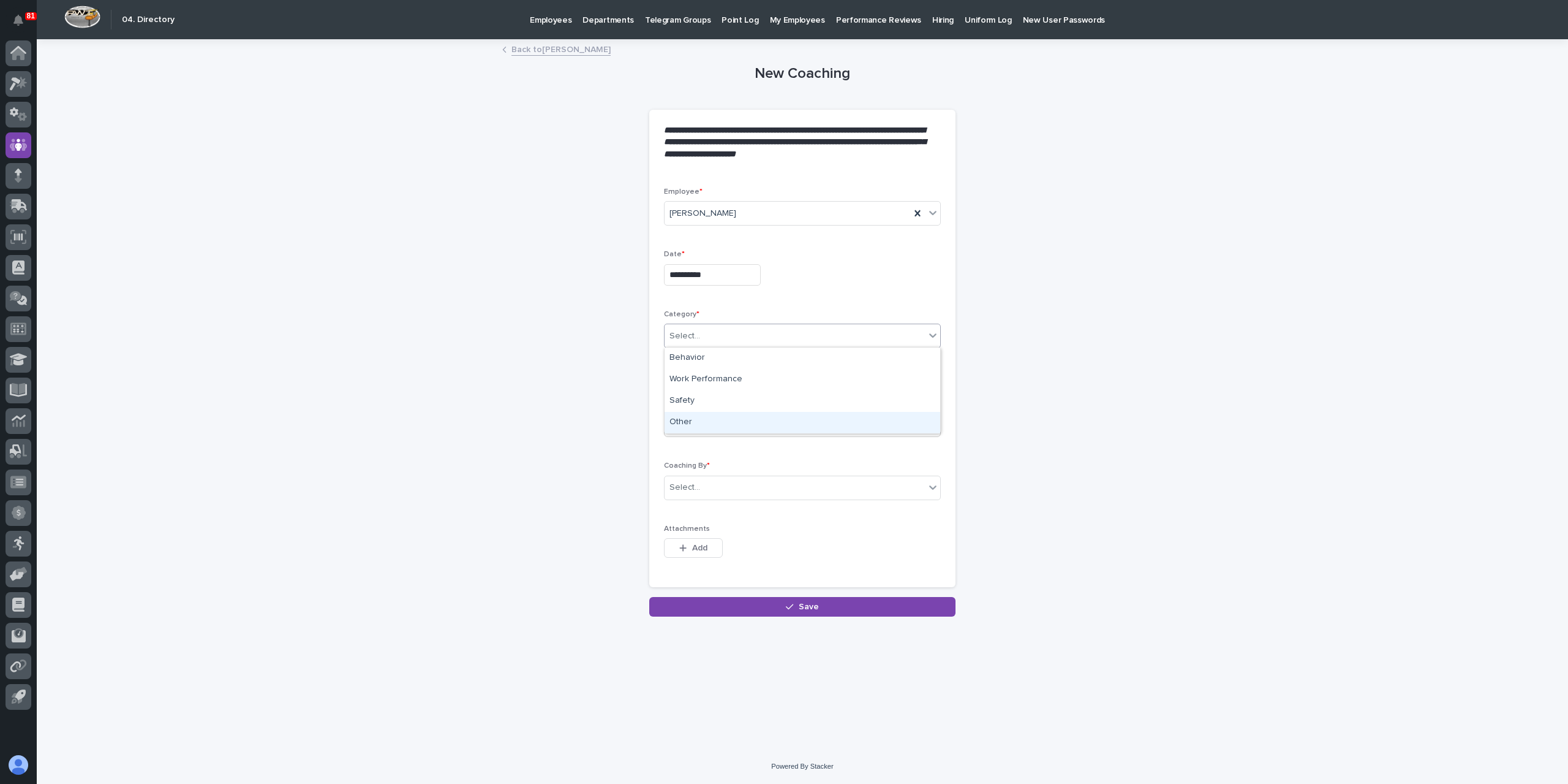
click at [717, 426] on div "Other" at bounding box center [802, 423] width 276 height 21
click at [735, 337] on div "Other" at bounding box center [788, 336] width 246 height 20
click at [716, 373] on div "Work Performance" at bounding box center [802, 379] width 276 height 21
click at [692, 420] on p at bounding box center [802, 423] width 258 height 12
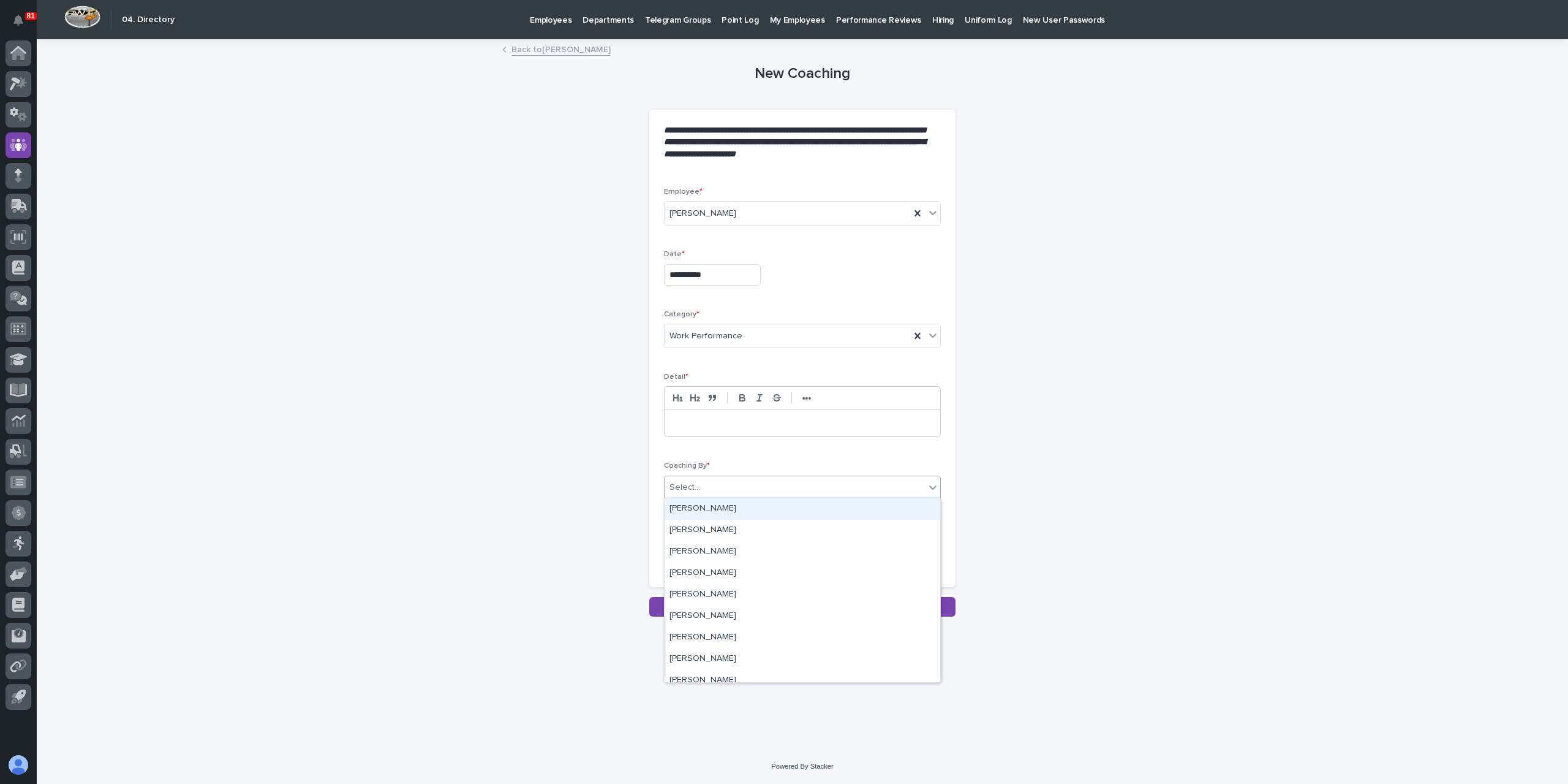
click at [870, 485] on div "Select..." at bounding box center [795, 487] width 260 height 20
click at [715, 642] on div "[PERSON_NAME]" at bounding box center [802, 637] width 276 height 21
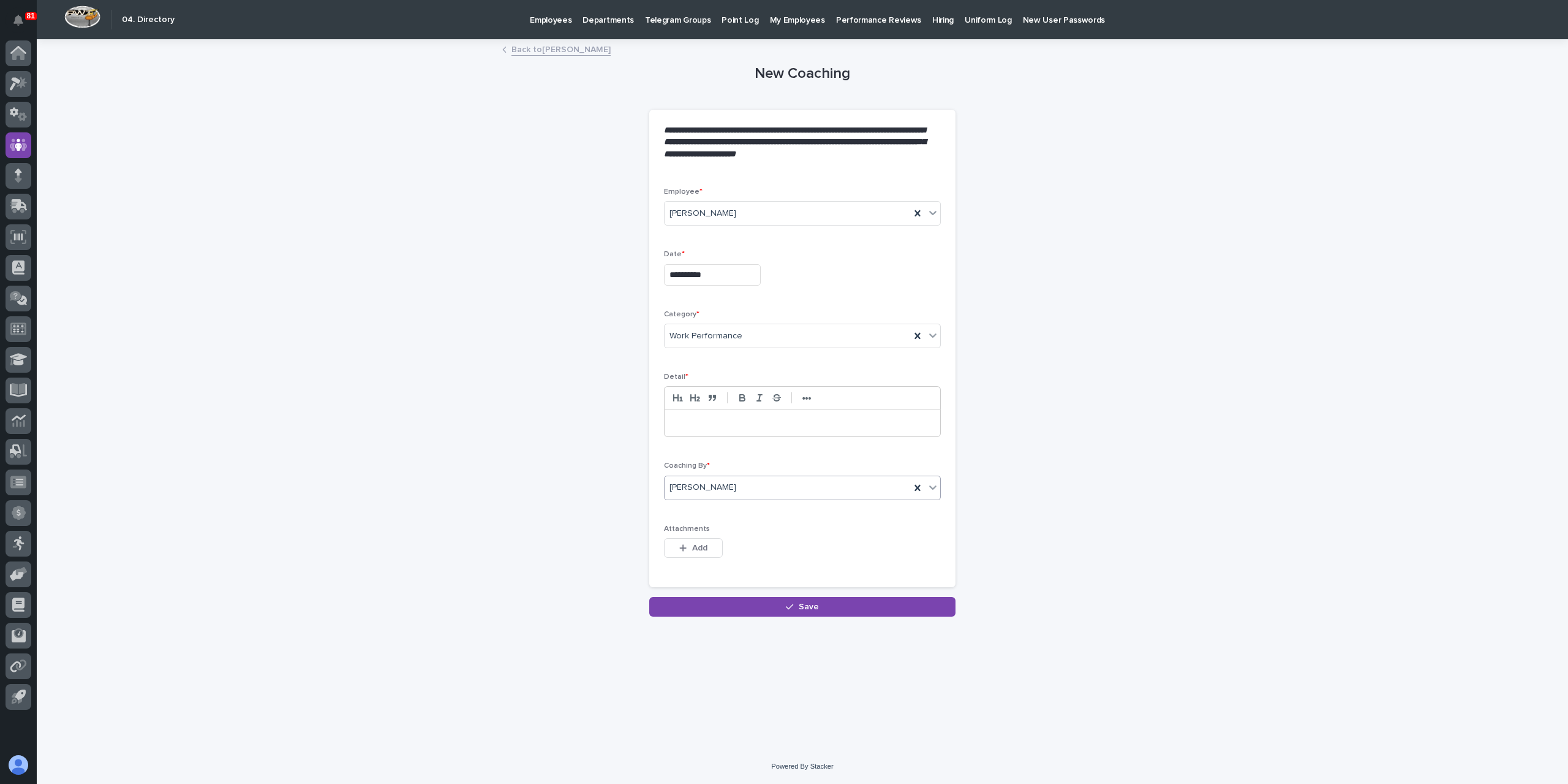
click at [729, 424] on p at bounding box center [802, 423] width 258 height 12
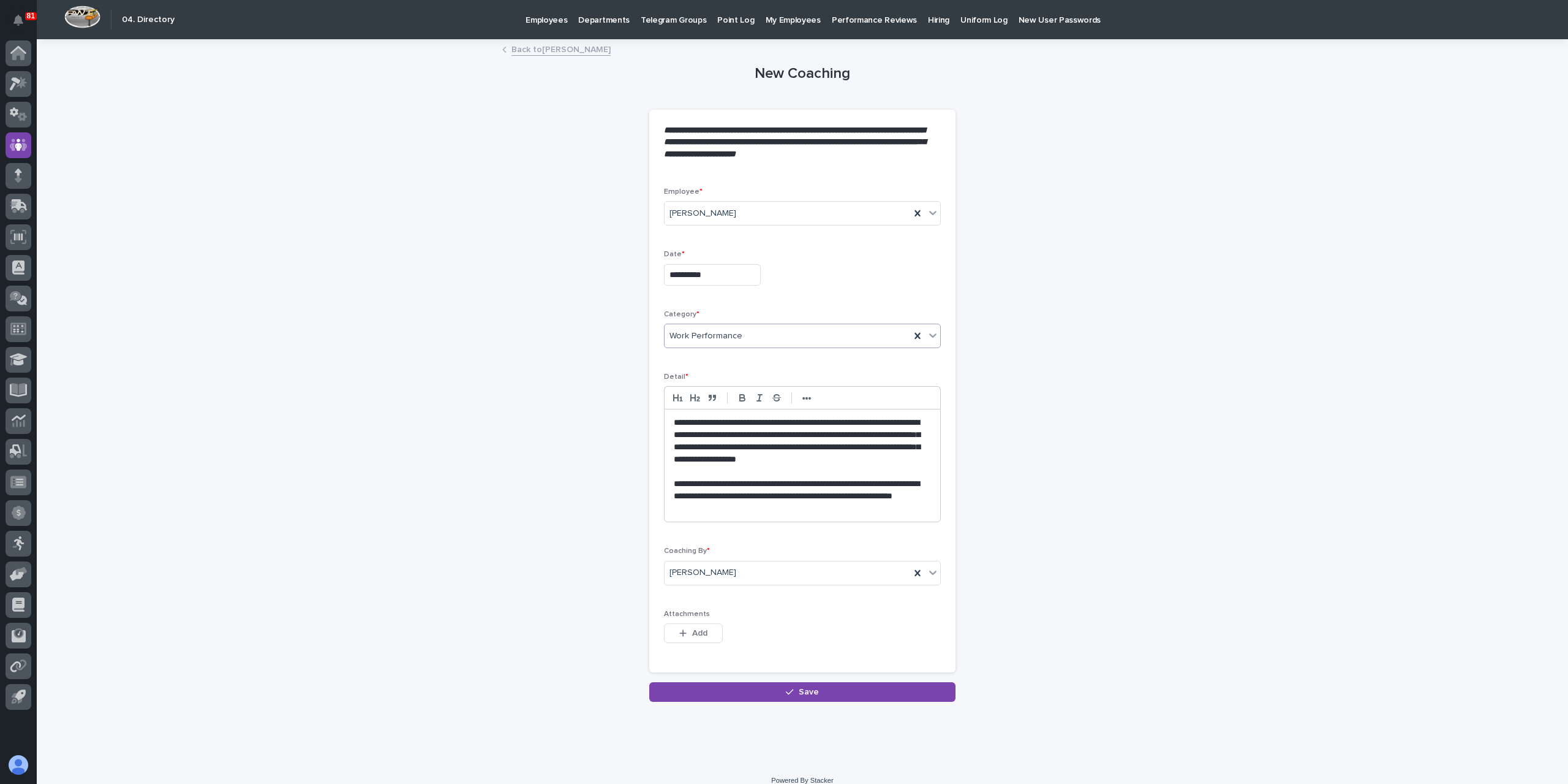
click at [747, 330] on div "Work Performance" at bounding box center [788, 336] width 246 height 20
click at [686, 421] on div "Other" at bounding box center [797, 423] width 276 height 21
click at [774, 509] on p "**********" at bounding box center [803, 496] width 258 height 37
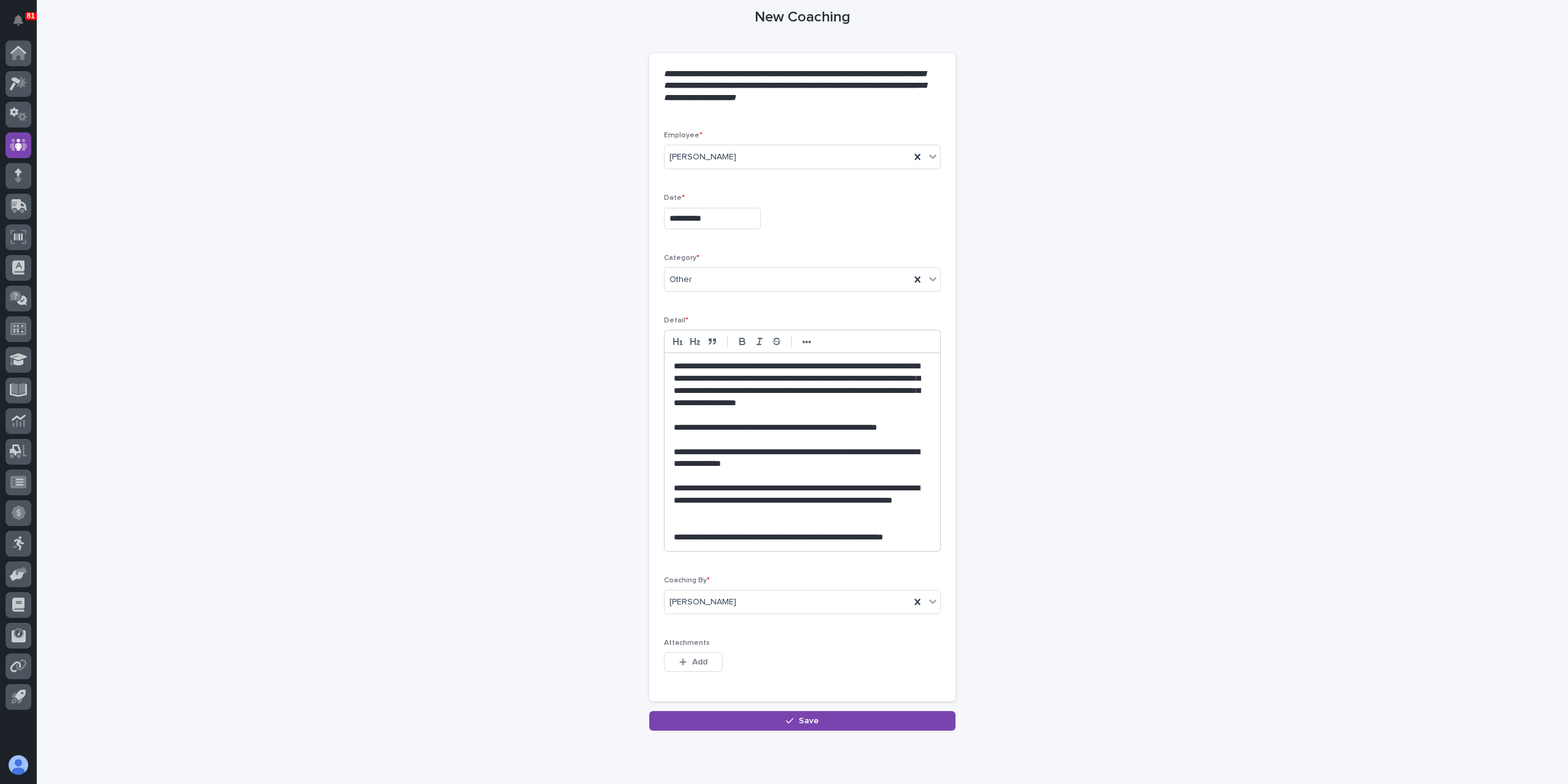
scroll to position [97, 0]
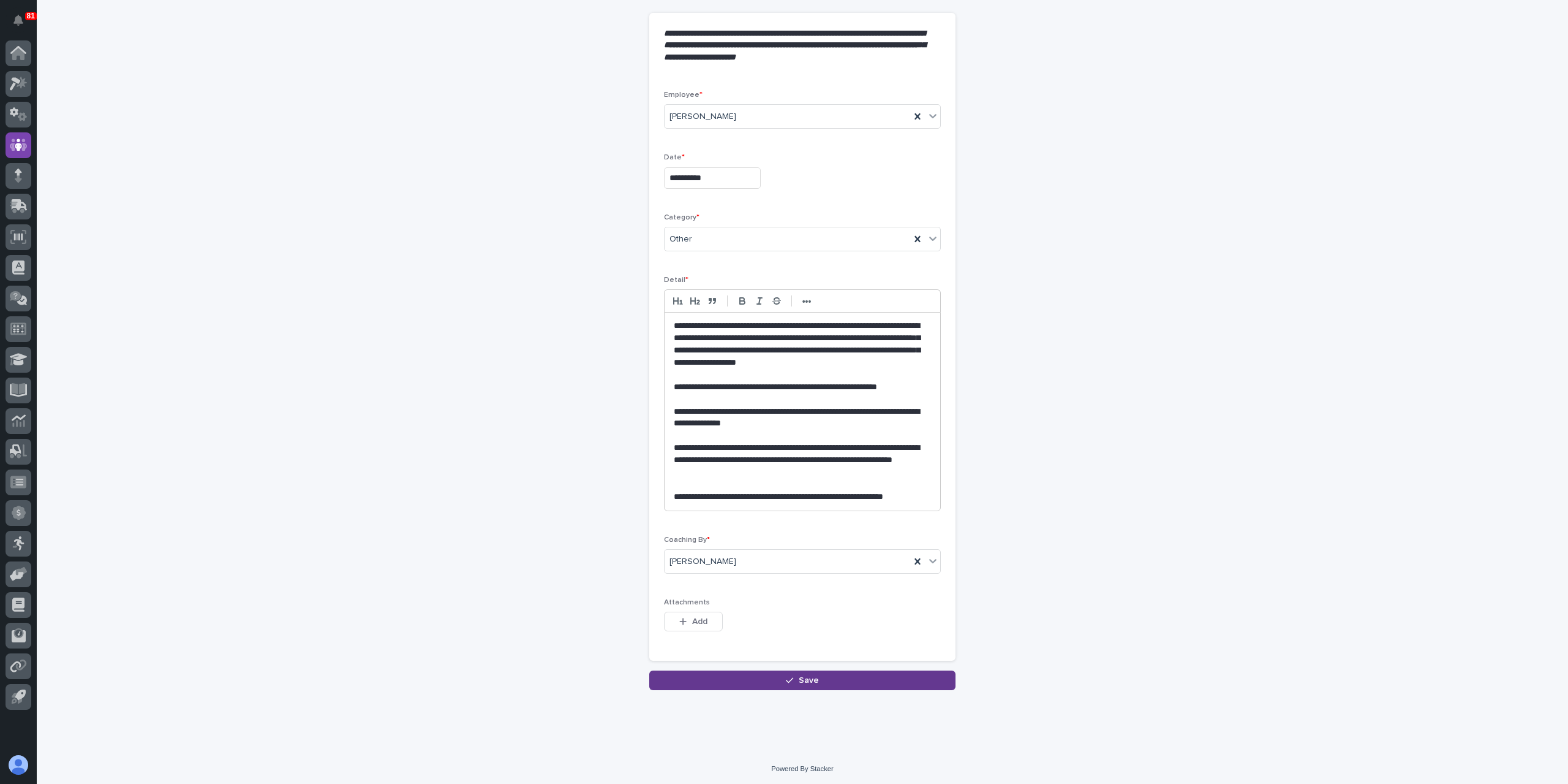
click at [842, 681] on button "Save" at bounding box center [802, 680] width 306 height 19
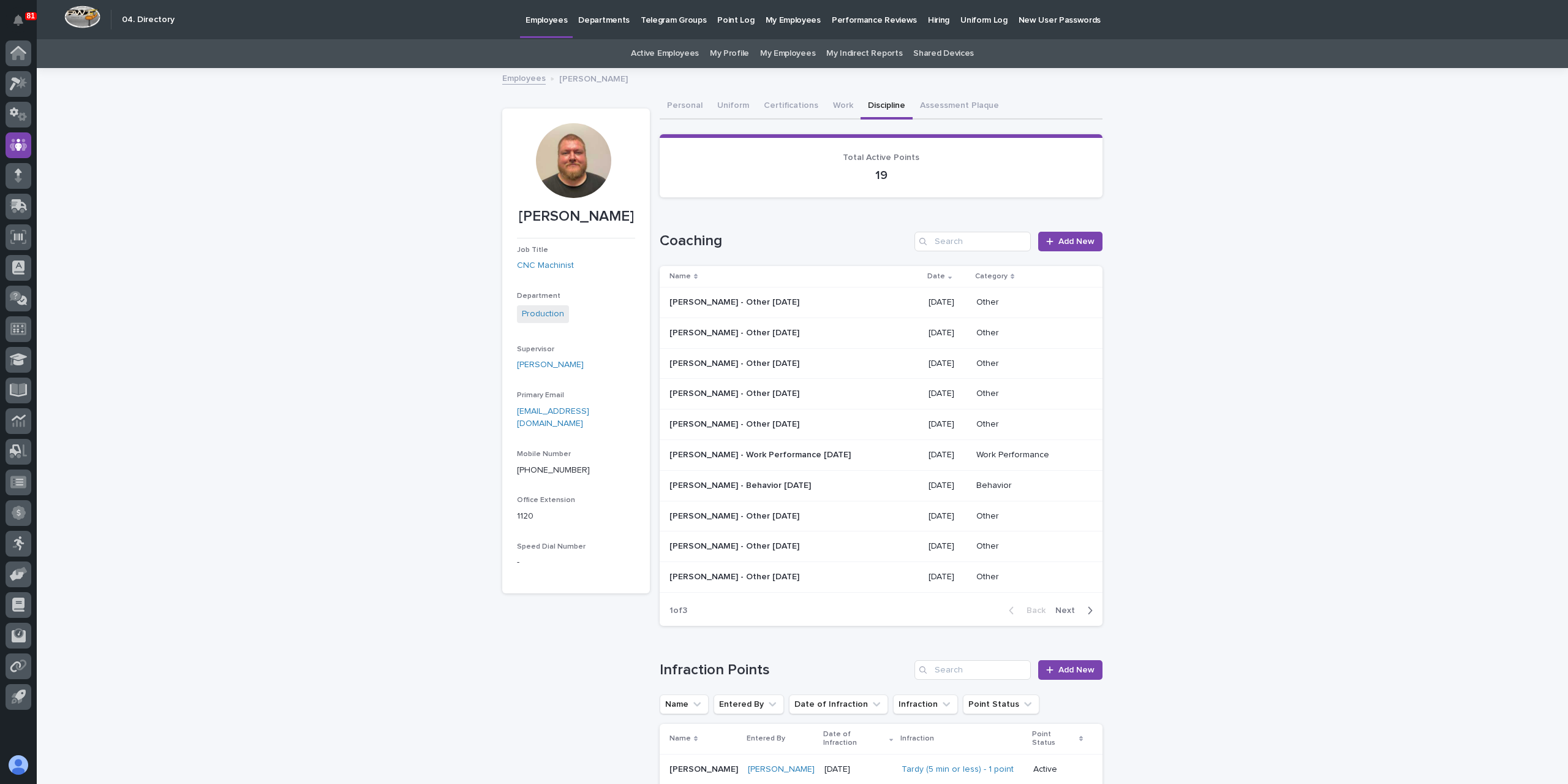
click at [740, 366] on p "[PERSON_NAME] - Other [DATE]" at bounding box center [736, 363] width 132 height 13
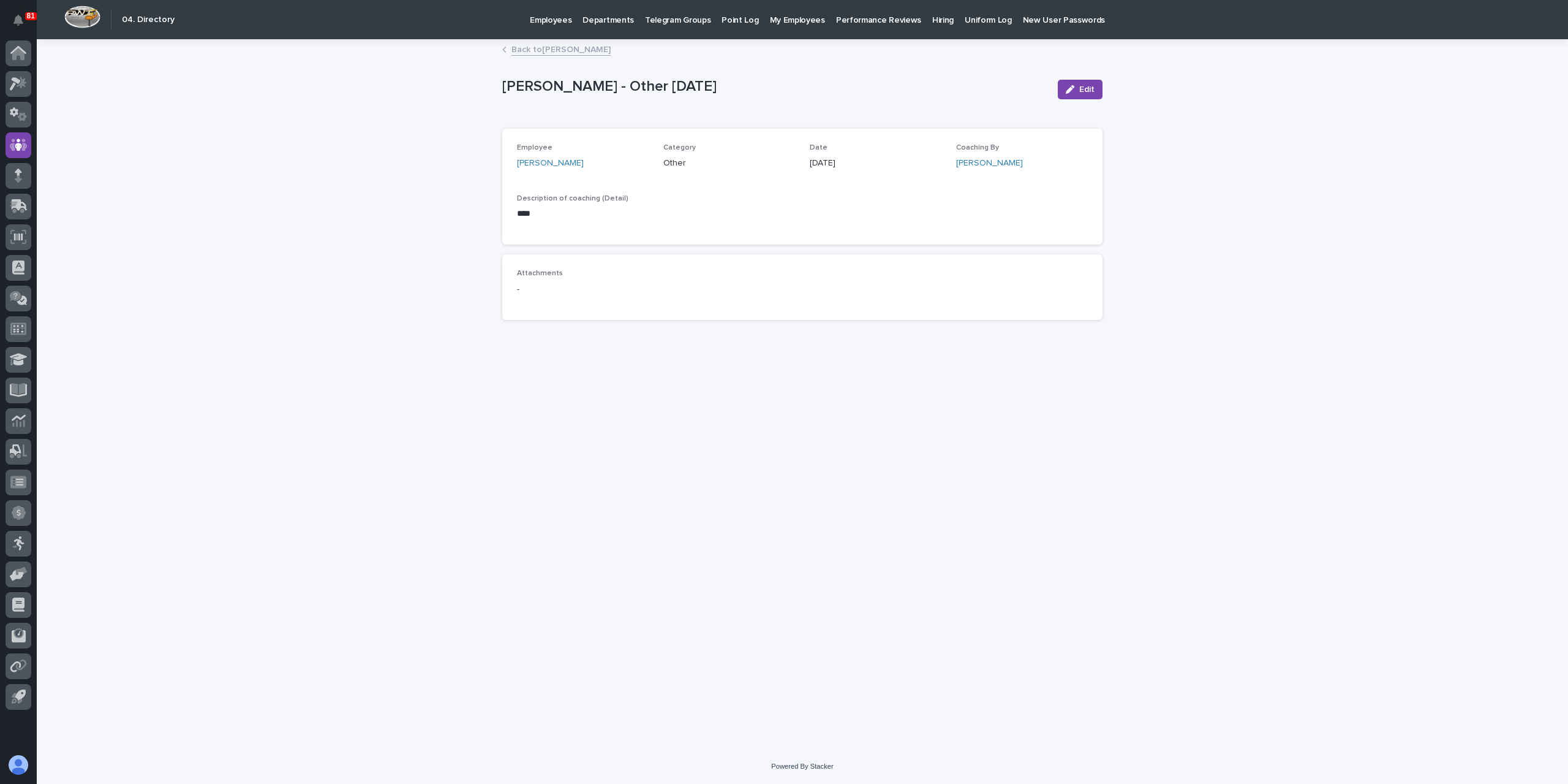
click at [551, 49] on link "Back to [PERSON_NAME]" at bounding box center [561, 49] width 99 height 14
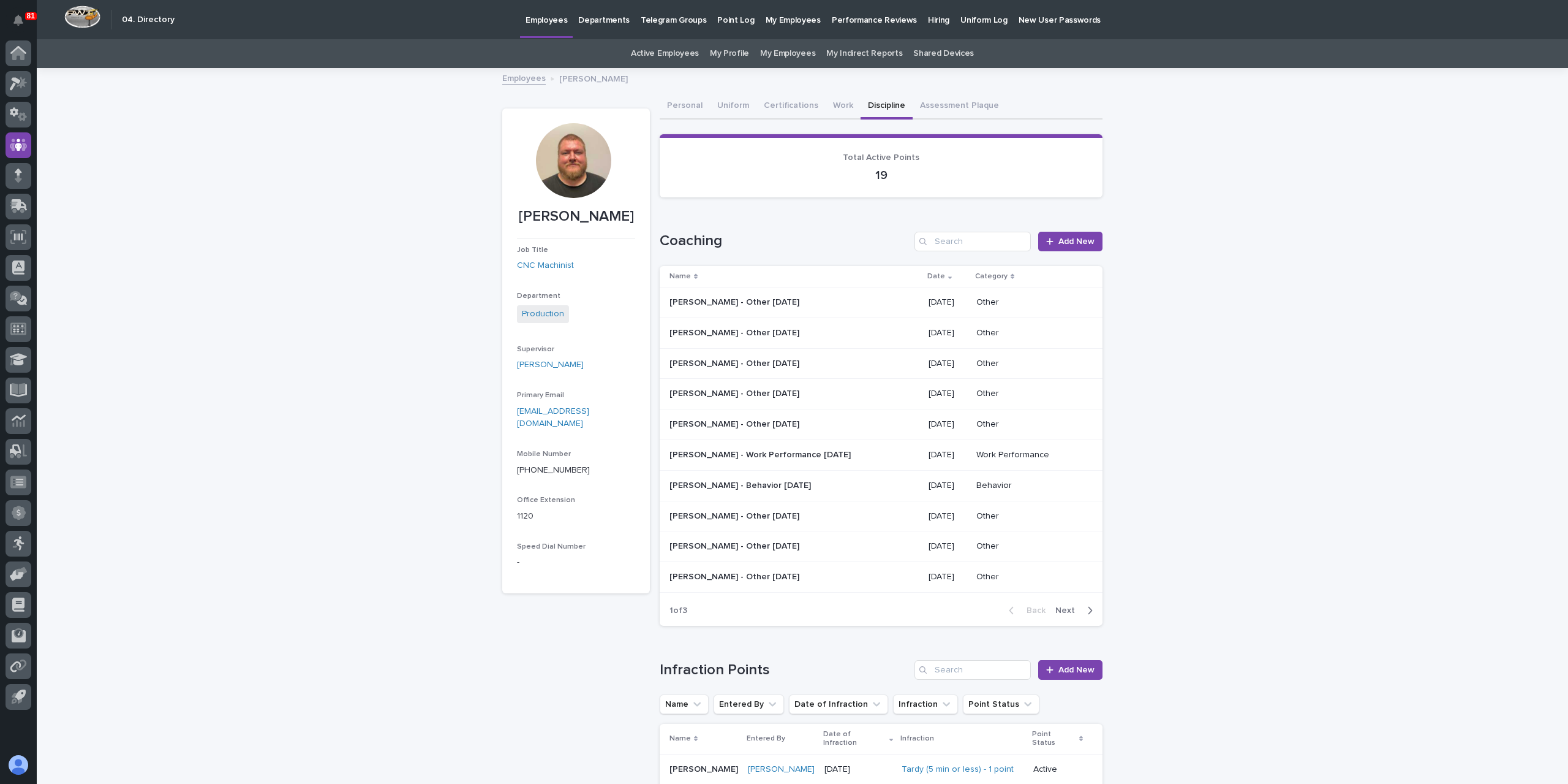
click at [751, 390] on p "[PERSON_NAME] - Other [DATE]" at bounding box center [736, 393] width 132 height 13
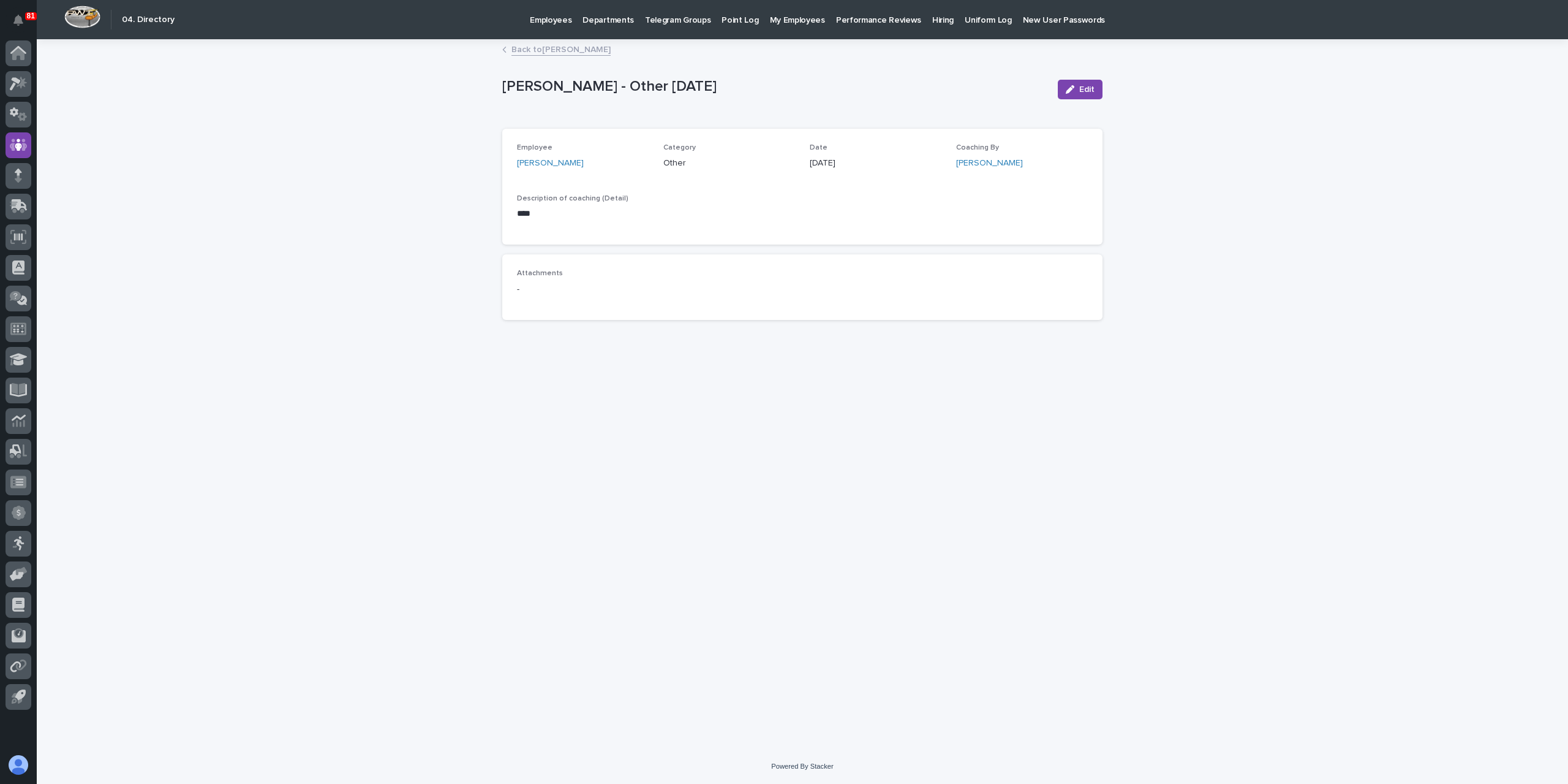
click at [543, 51] on link "Back to [PERSON_NAME]" at bounding box center [561, 49] width 99 height 14
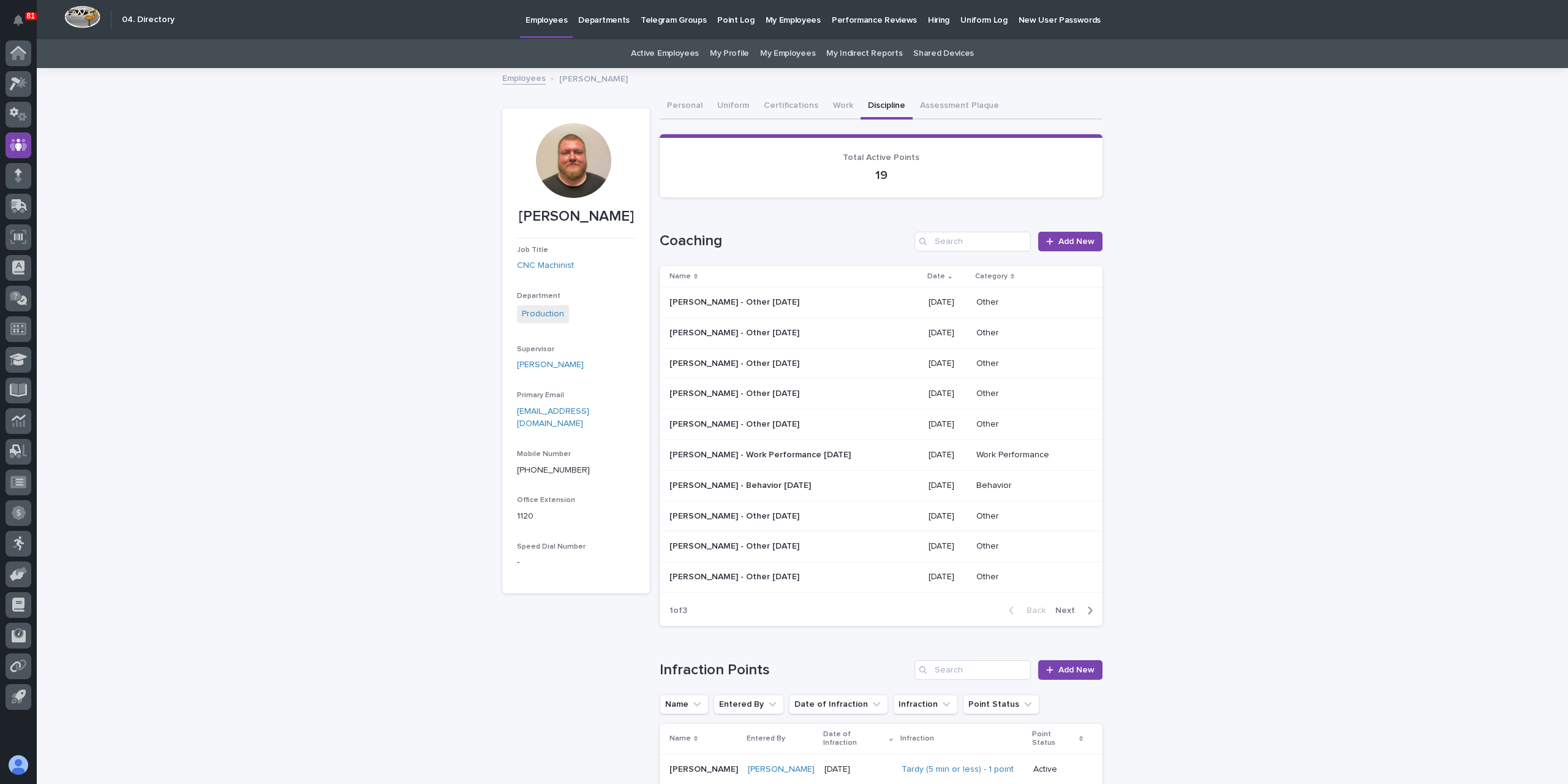
click at [754, 427] on p "[PERSON_NAME] - Other [DATE]" at bounding box center [736, 423] width 132 height 13
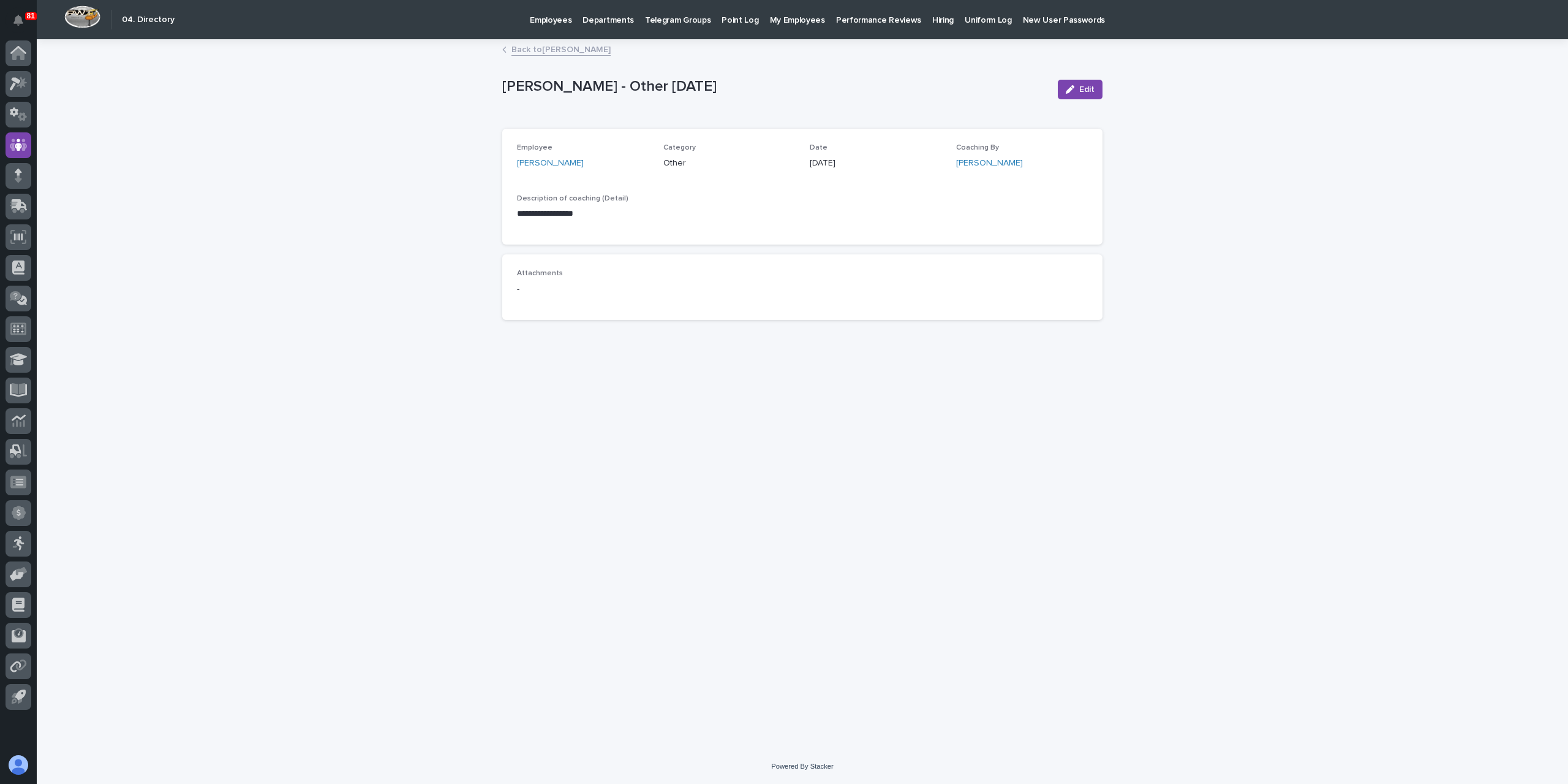
click at [562, 45] on link "Back to [PERSON_NAME]" at bounding box center [561, 49] width 99 height 14
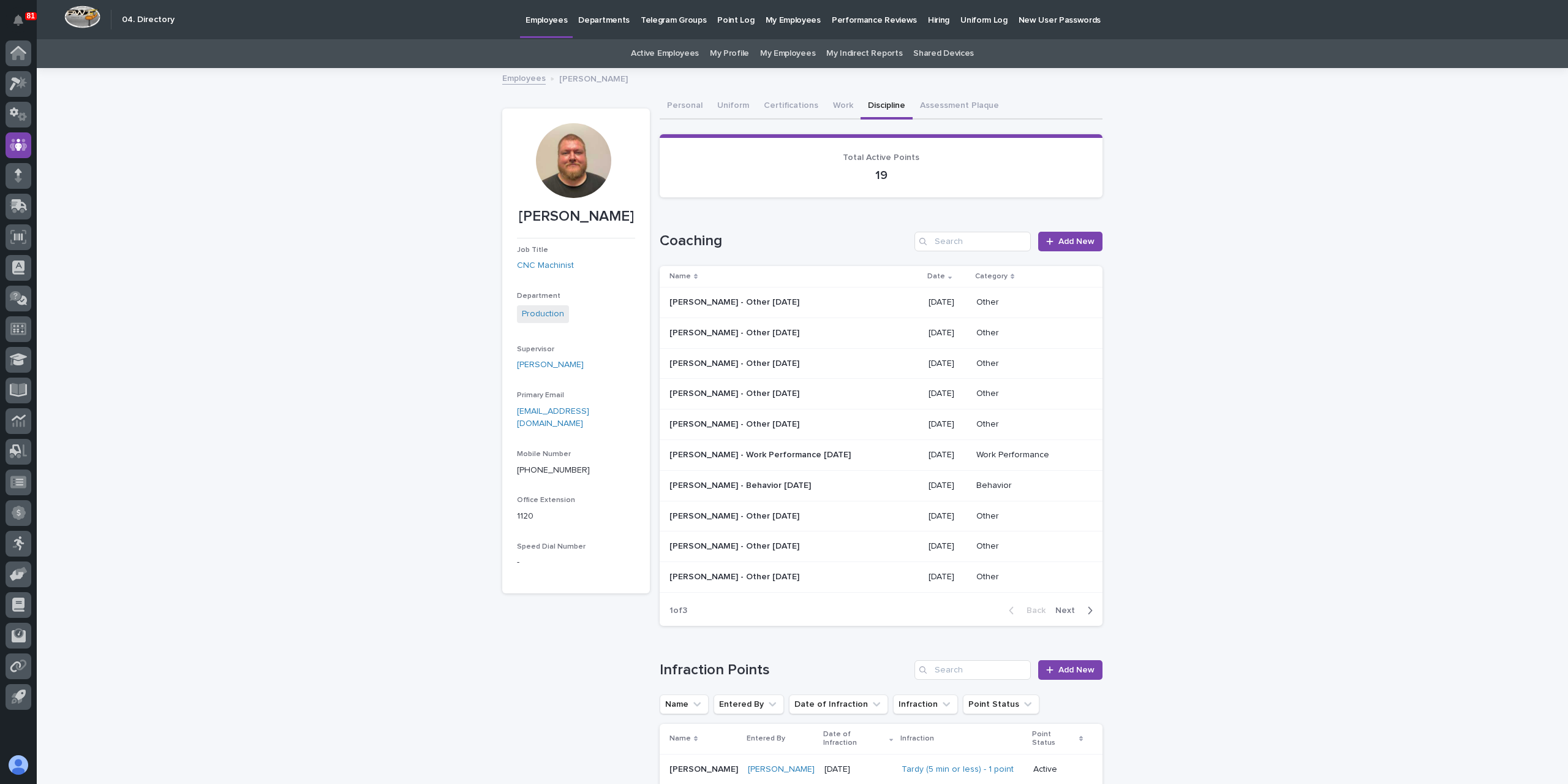
click at [761, 458] on p "[PERSON_NAME] - Work Performance [DATE]" at bounding box center [761, 454] width 184 height 13
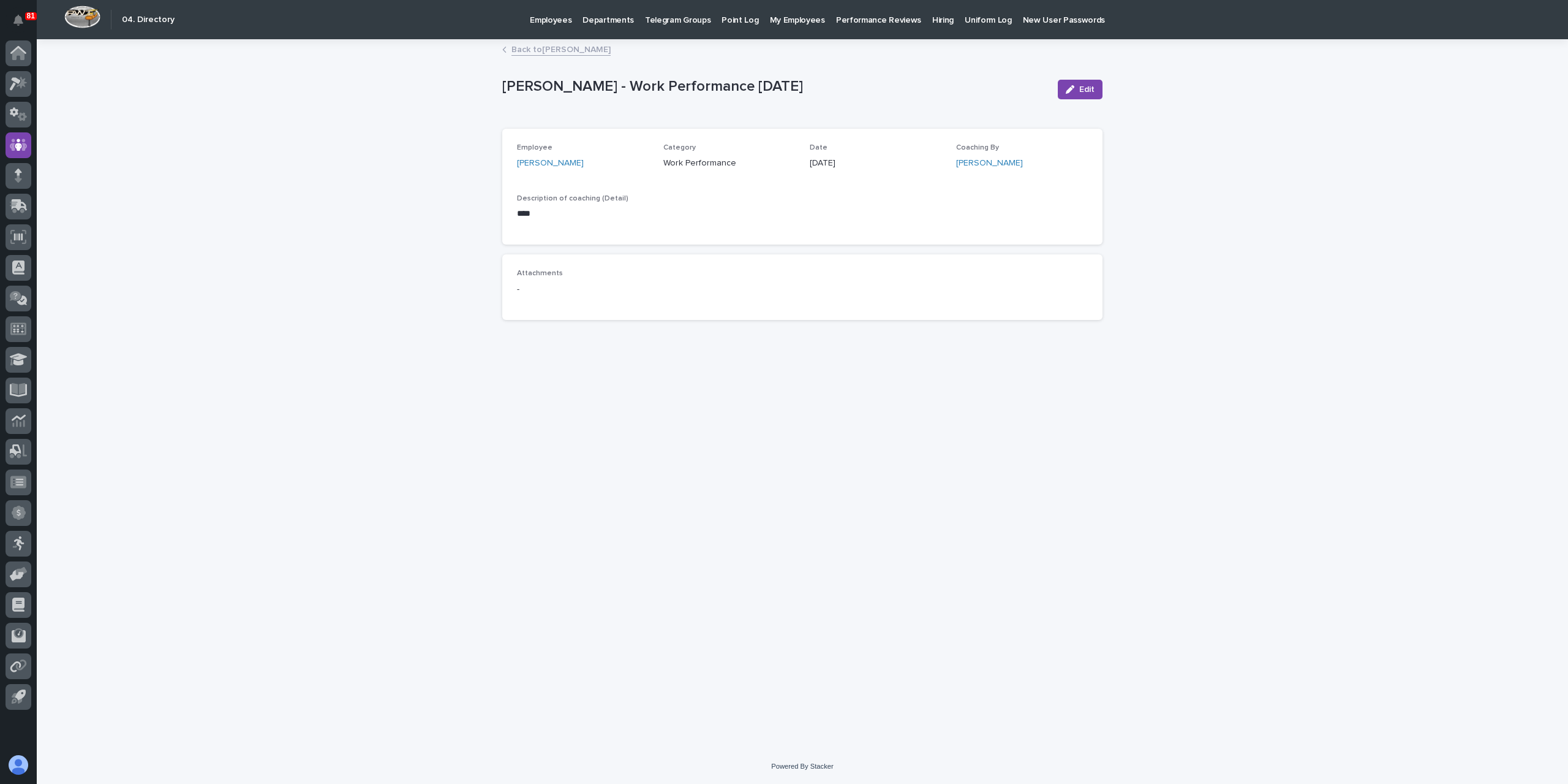
click at [548, 51] on link "Back to [PERSON_NAME]" at bounding box center [561, 49] width 99 height 14
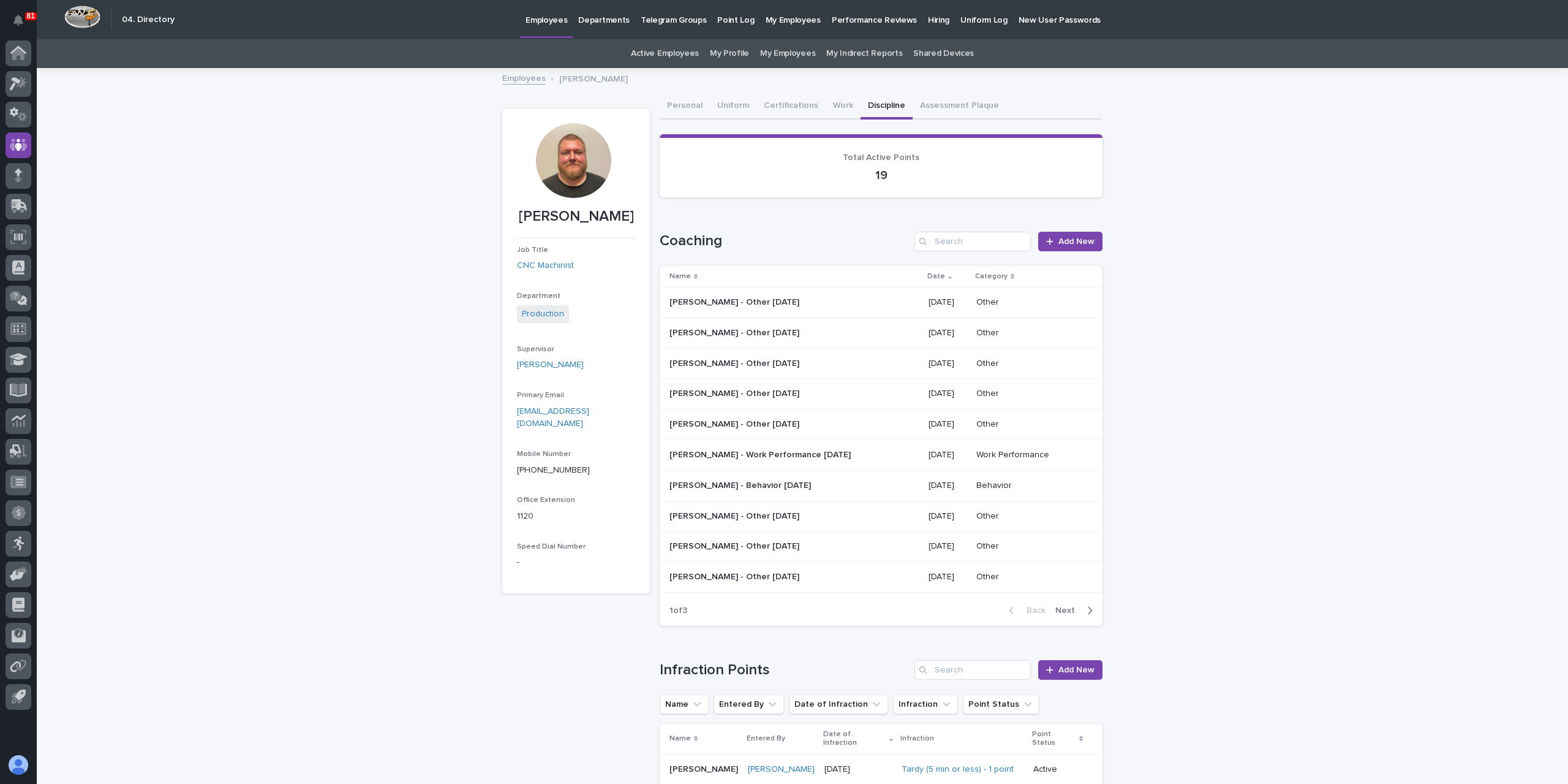
click at [722, 487] on p "[PERSON_NAME] - Behavior [DATE]" at bounding box center [742, 485] width 144 height 13
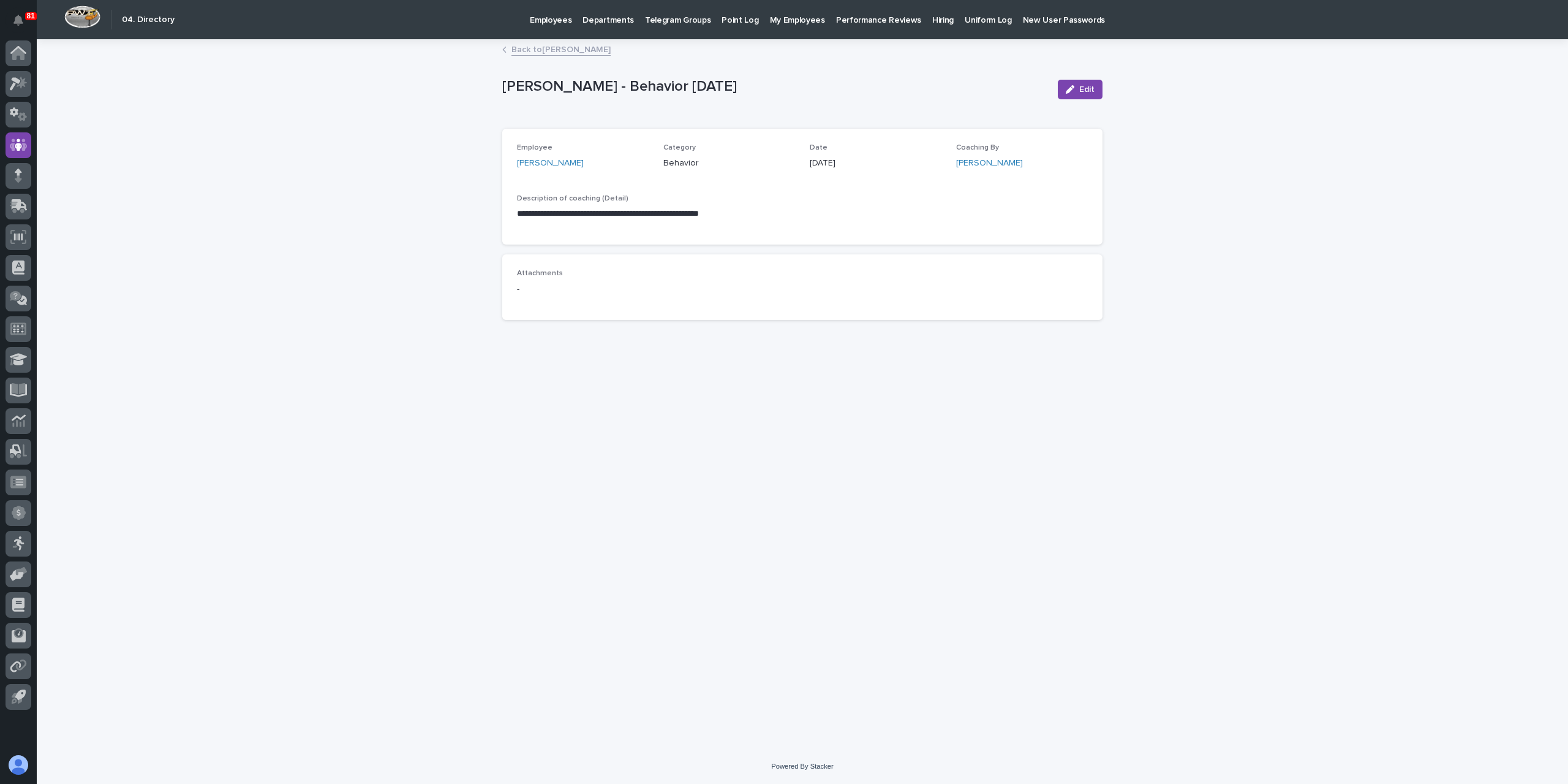
click at [535, 45] on link "Back to [PERSON_NAME]" at bounding box center [561, 49] width 99 height 14
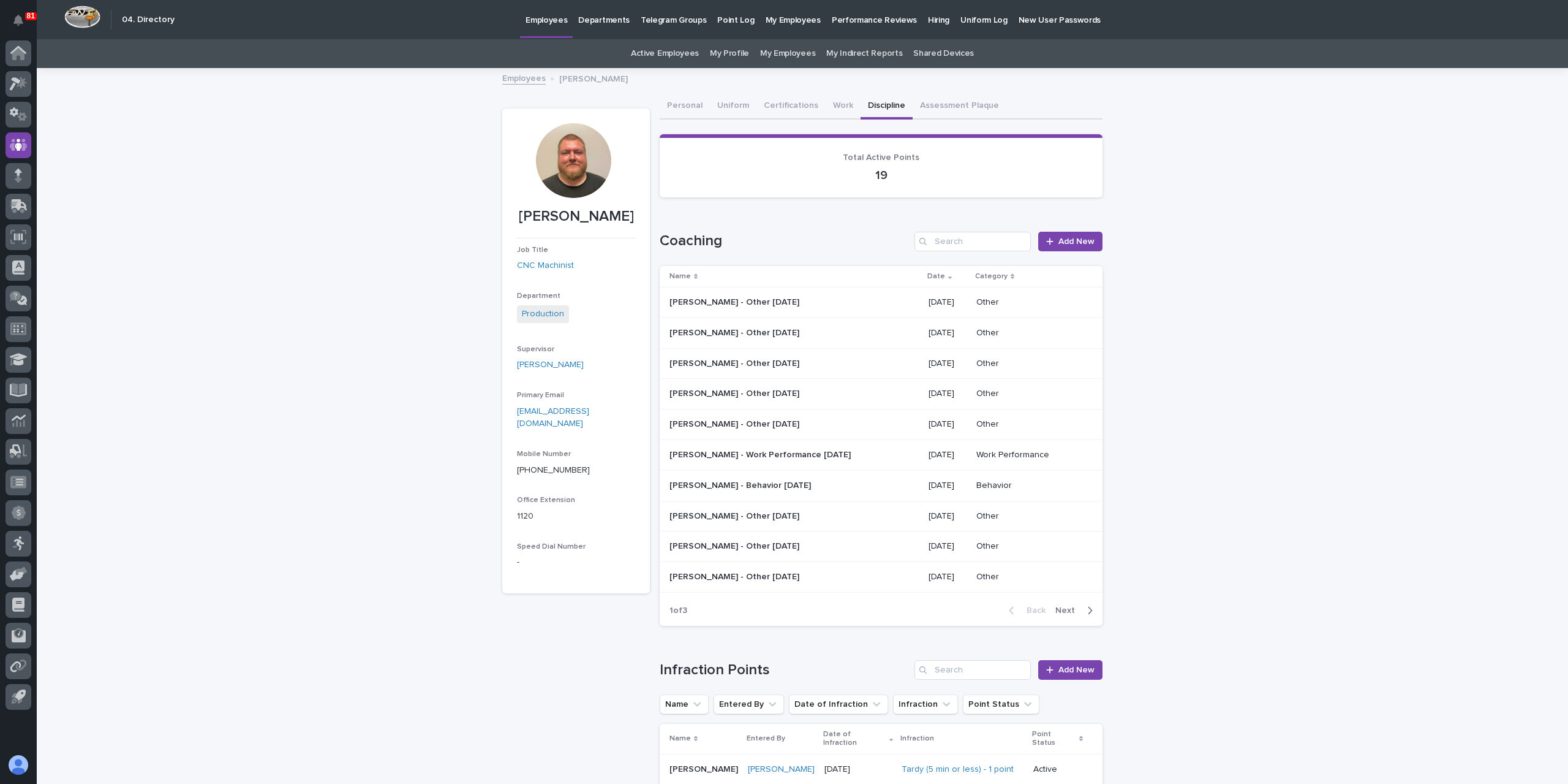
click at [751, 522] on div "[PERSON_NAME] - Other [DATE] [PERSON_NAME] - Other [DATE]" at bounding box center [794, 516] width 249 height 20
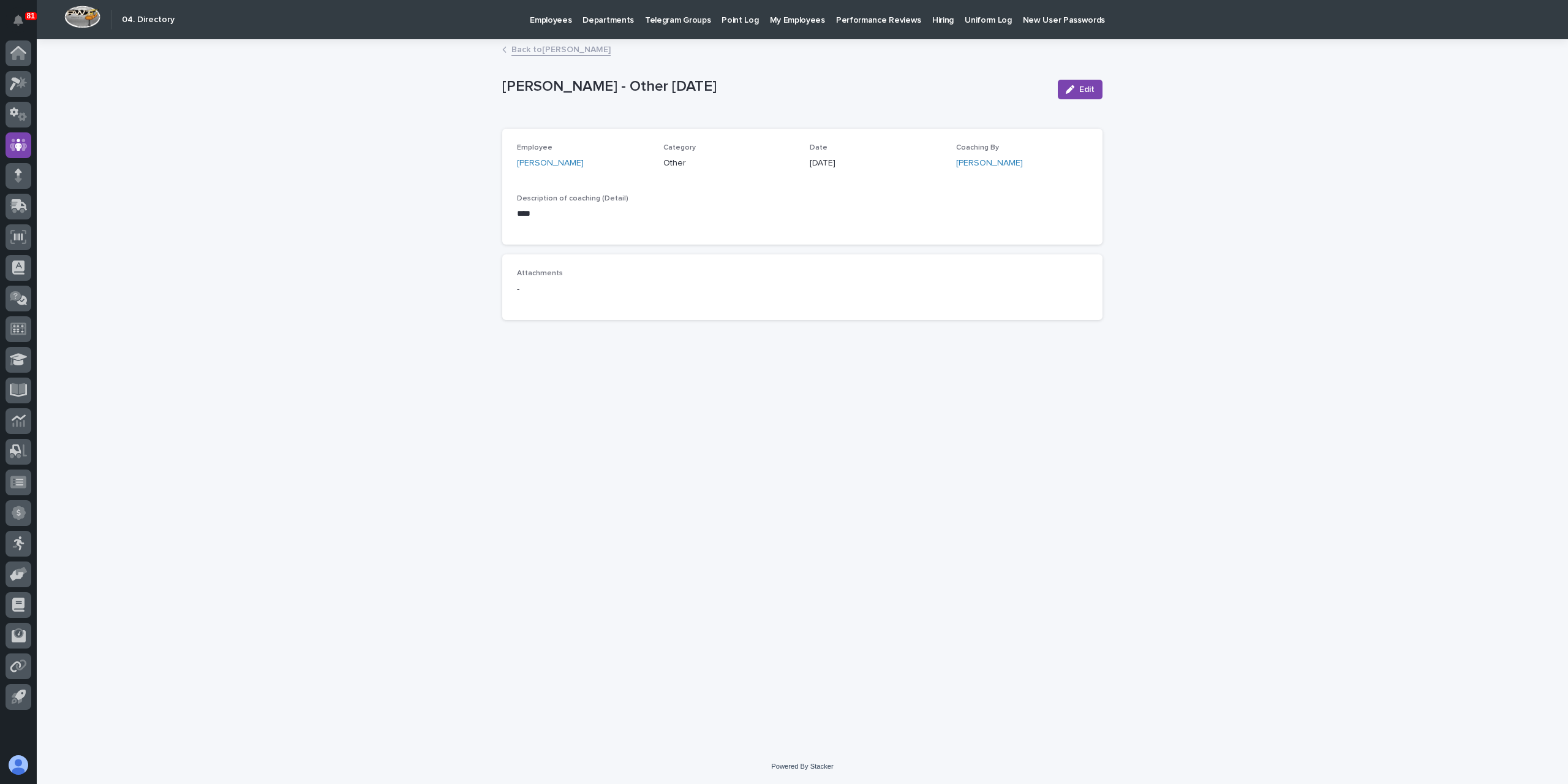
click at [542, 53] on link "Back to [PERSON_NAME]" at bounding box center [561, 49] width 99 height 14
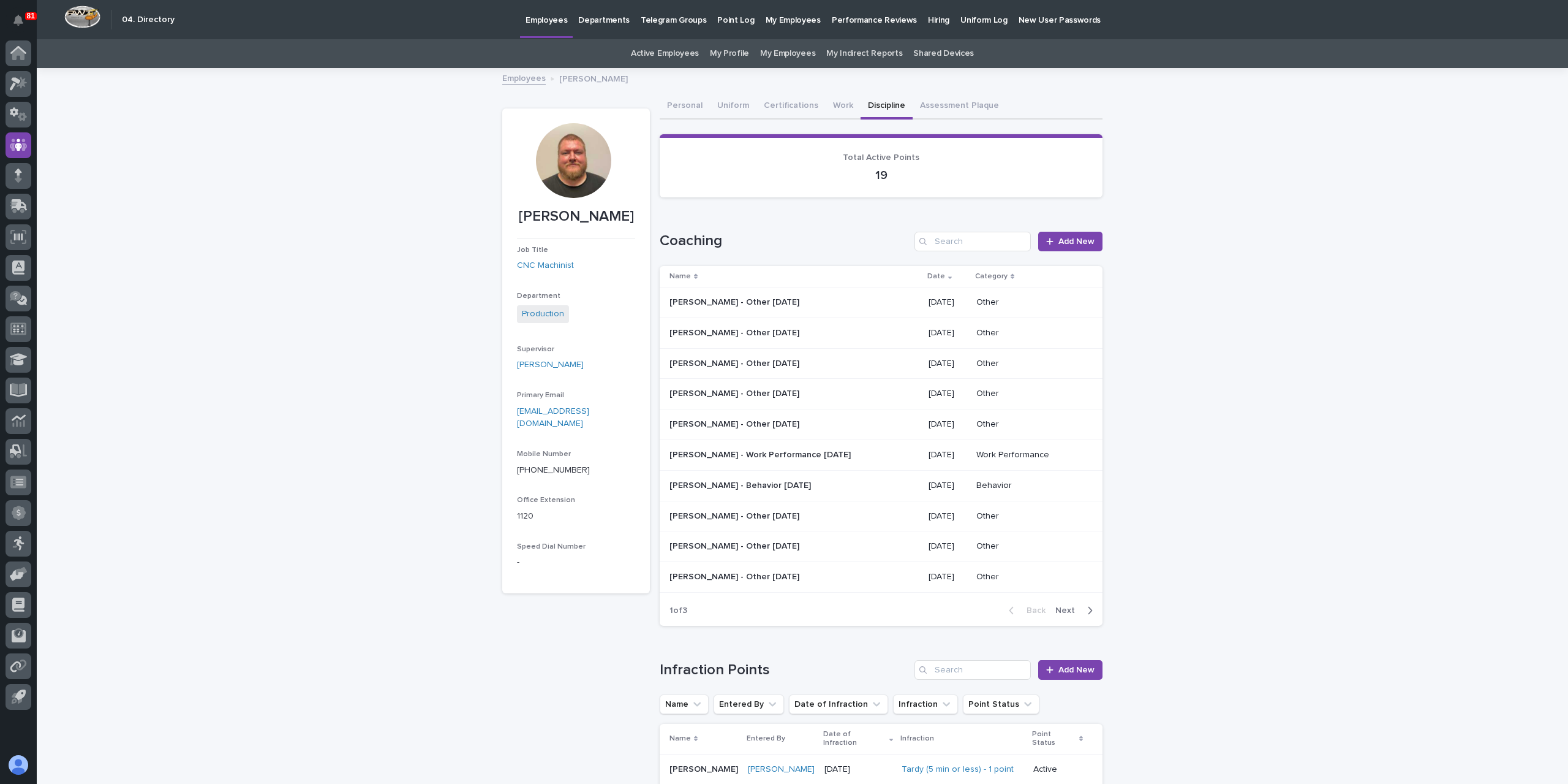
click at [769, 542] on p "[PERSON_NAME] - Other [DATE]" at bounding box center [736, 545] width 132 height 13
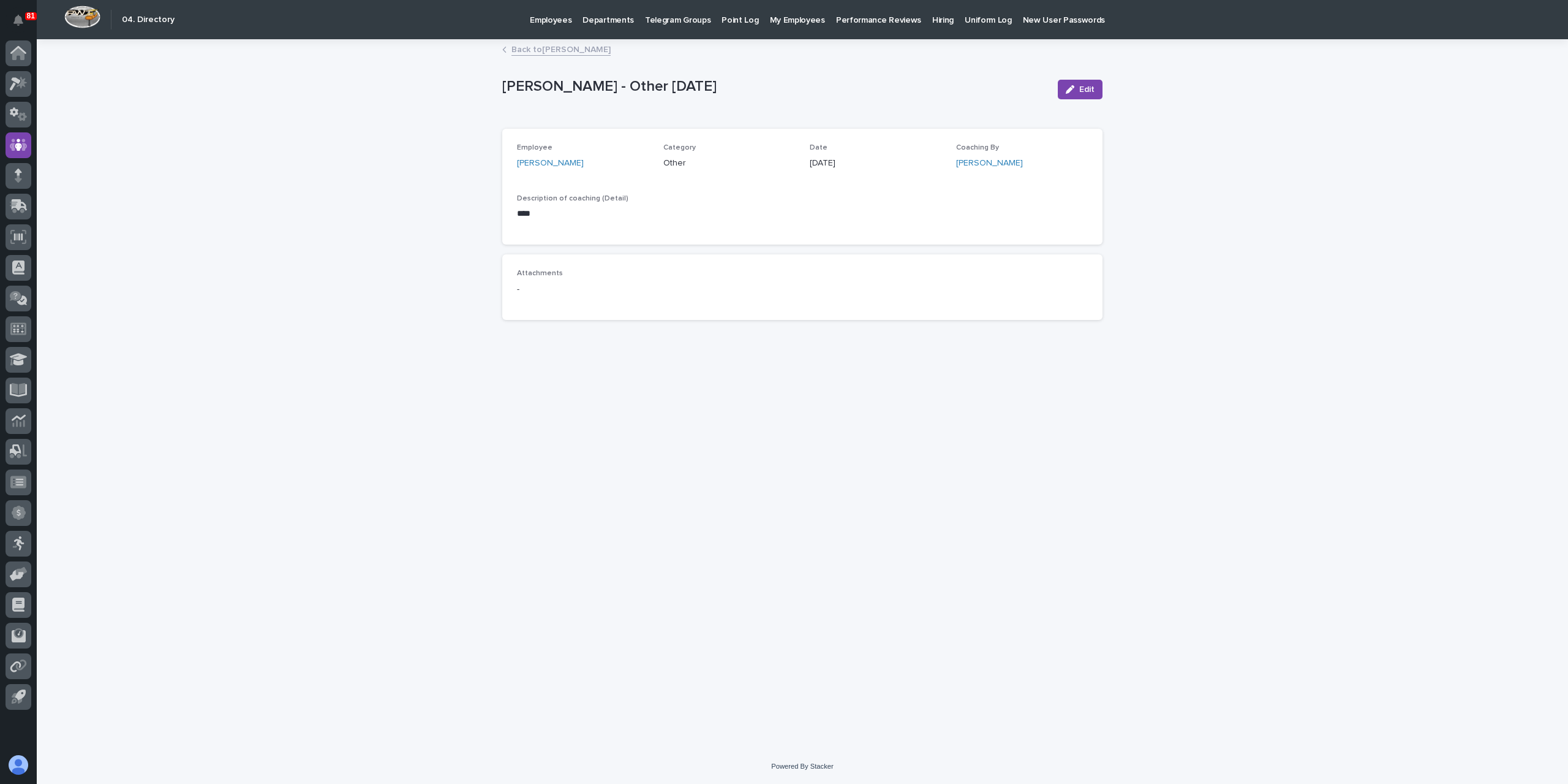
click at [557, 49] on link "Back to [PERSON_NAME]" at bounding box center [561, 49] width 99 height 14
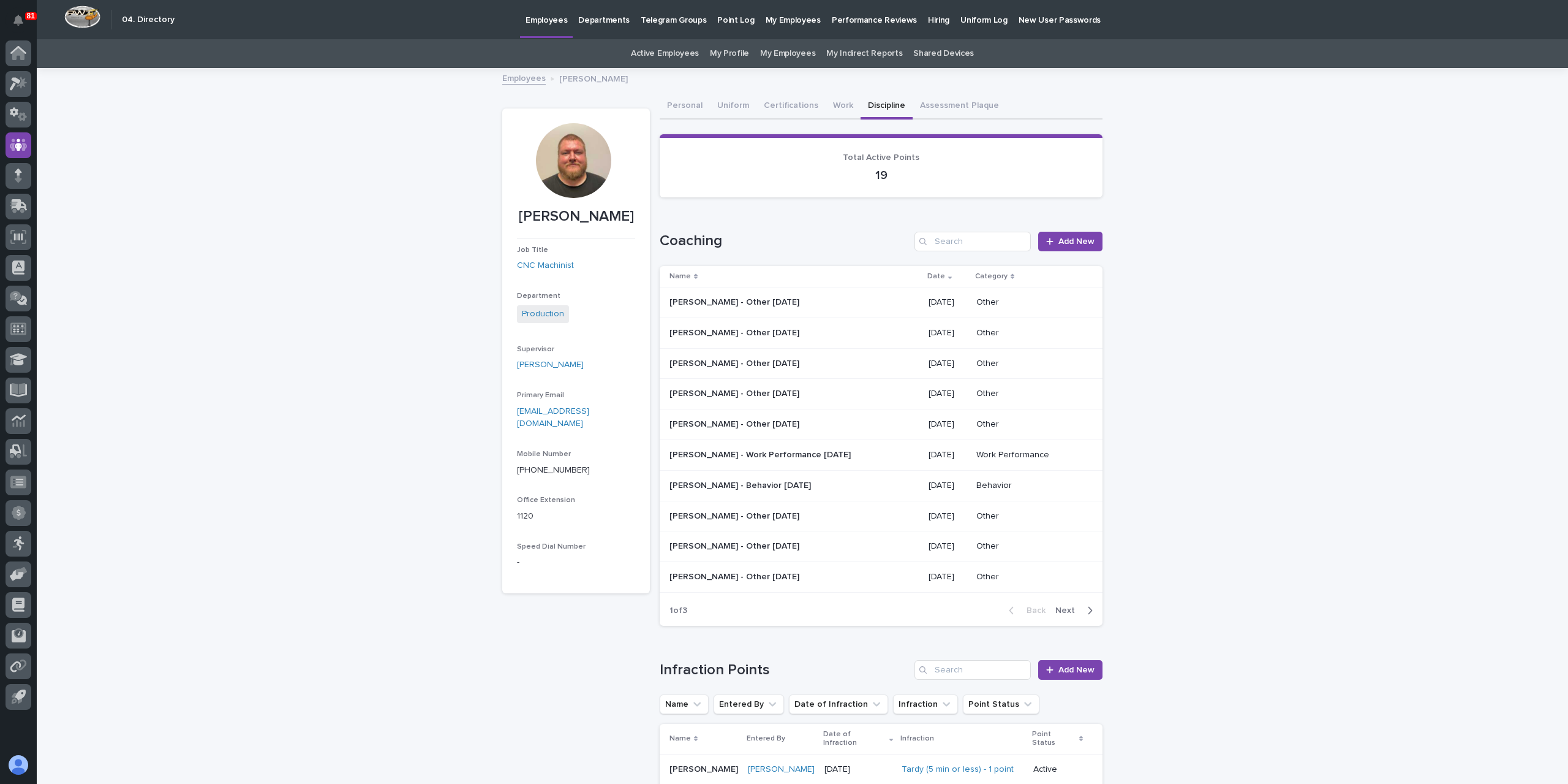
click at [1063, 606] on span "Next" at bounding box center [1069, 610] width 27 height 8
click at [797, 487] on p at bounding box center [777, 485] width 214 height 10
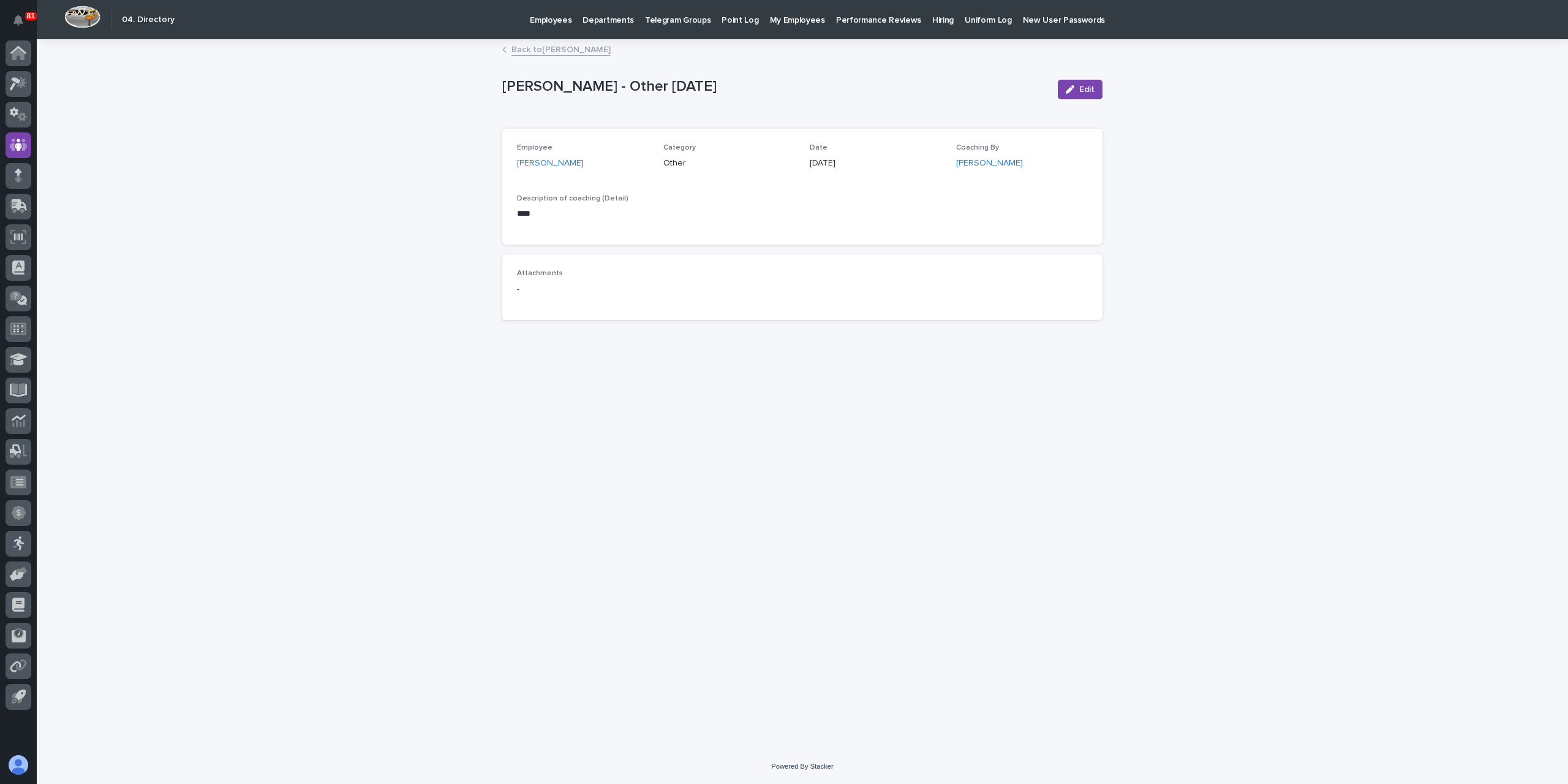
click at [562, 48] on link "Back to [PERSON_NAME]" at bounding box center [561, 49] width 99 height 14
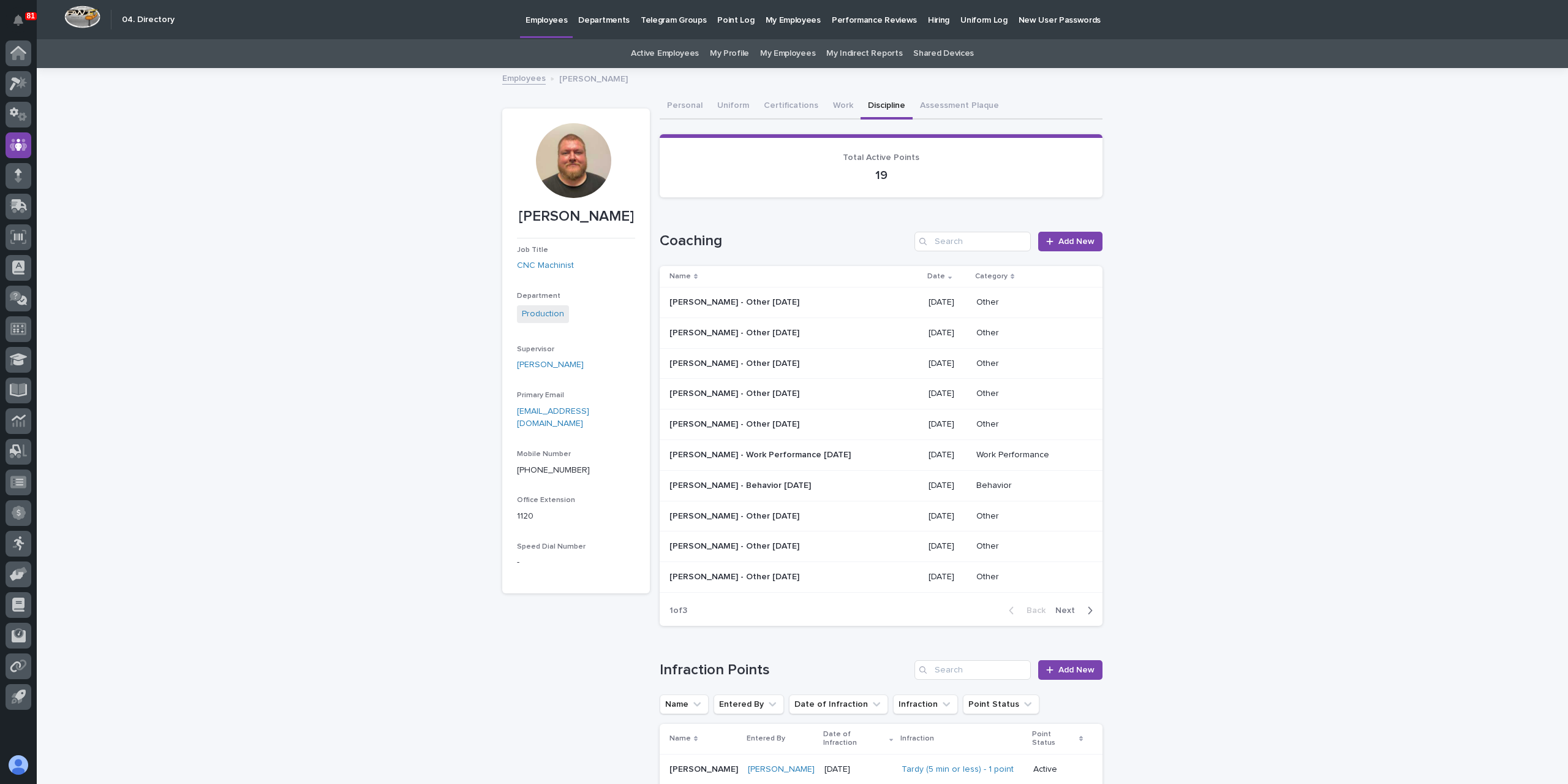
click at [808, 302] on p at bounding box center [777, 302] width 214 height 10
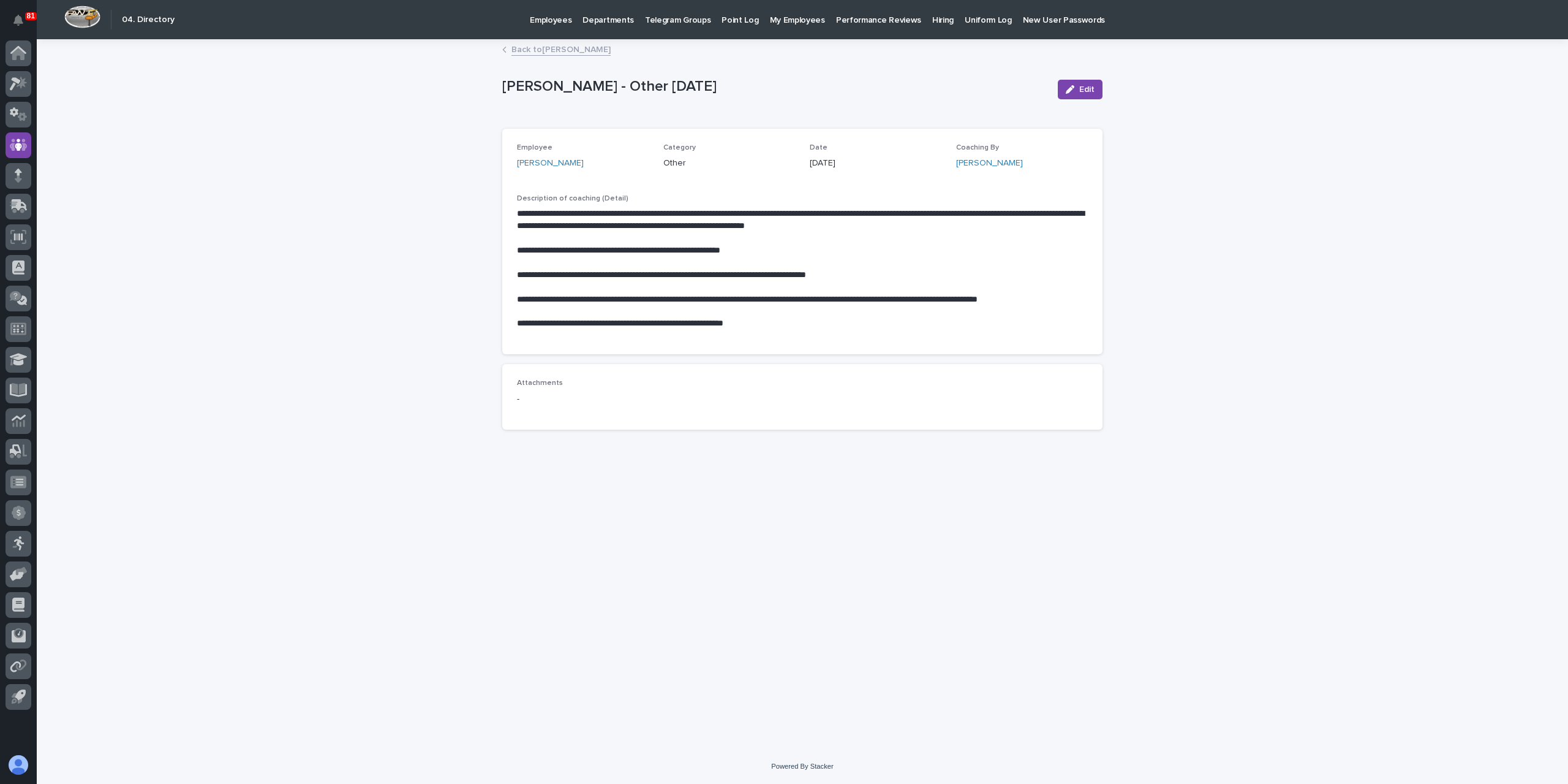
click at [559, 55] on link "Back to [PERSON_NAME]" at bounding box center [561, 49] width 99 height 14
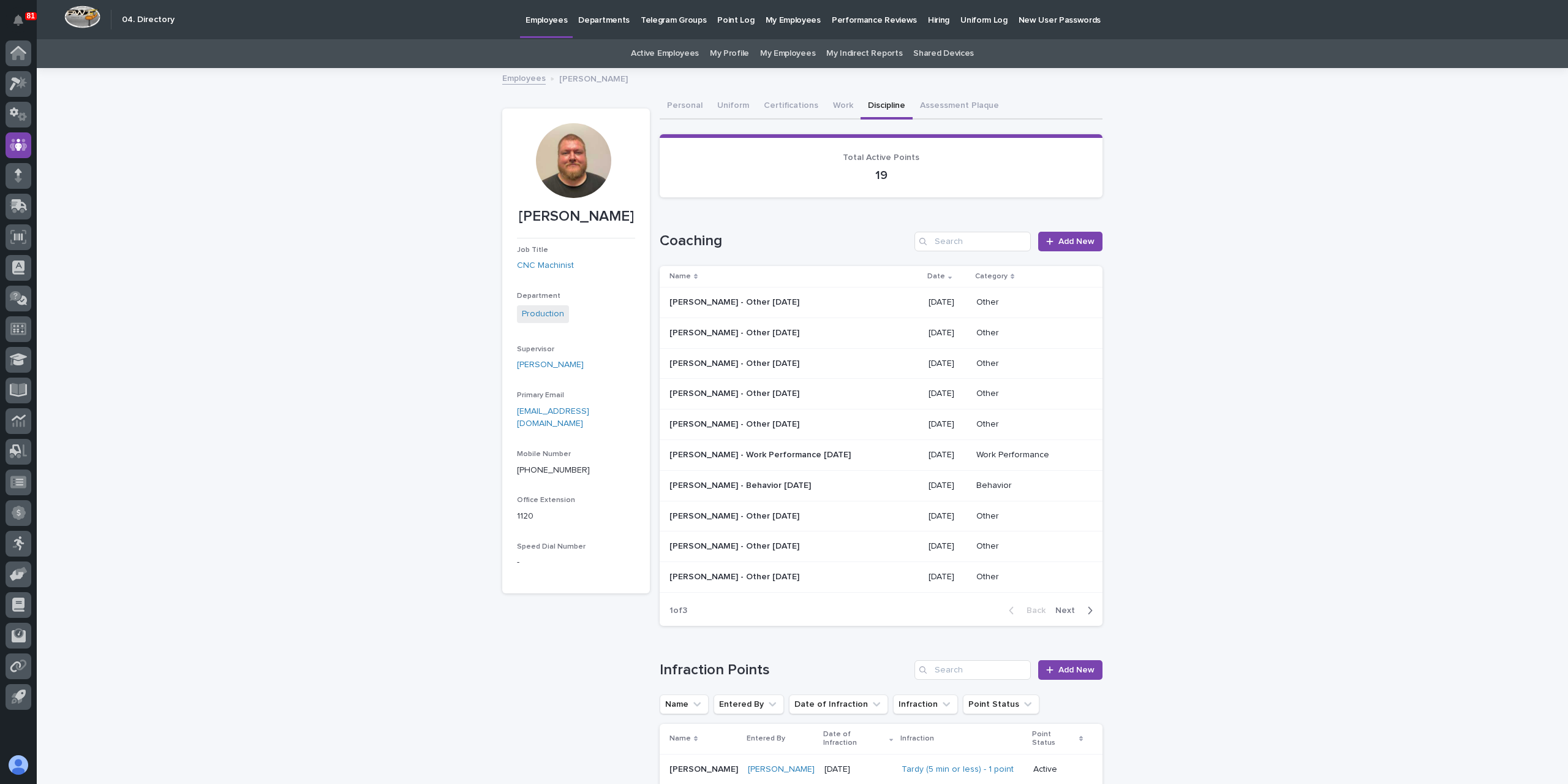
click at [1060, 606] on span "Next" at bounding box center [1069, 610] width 27 height 8
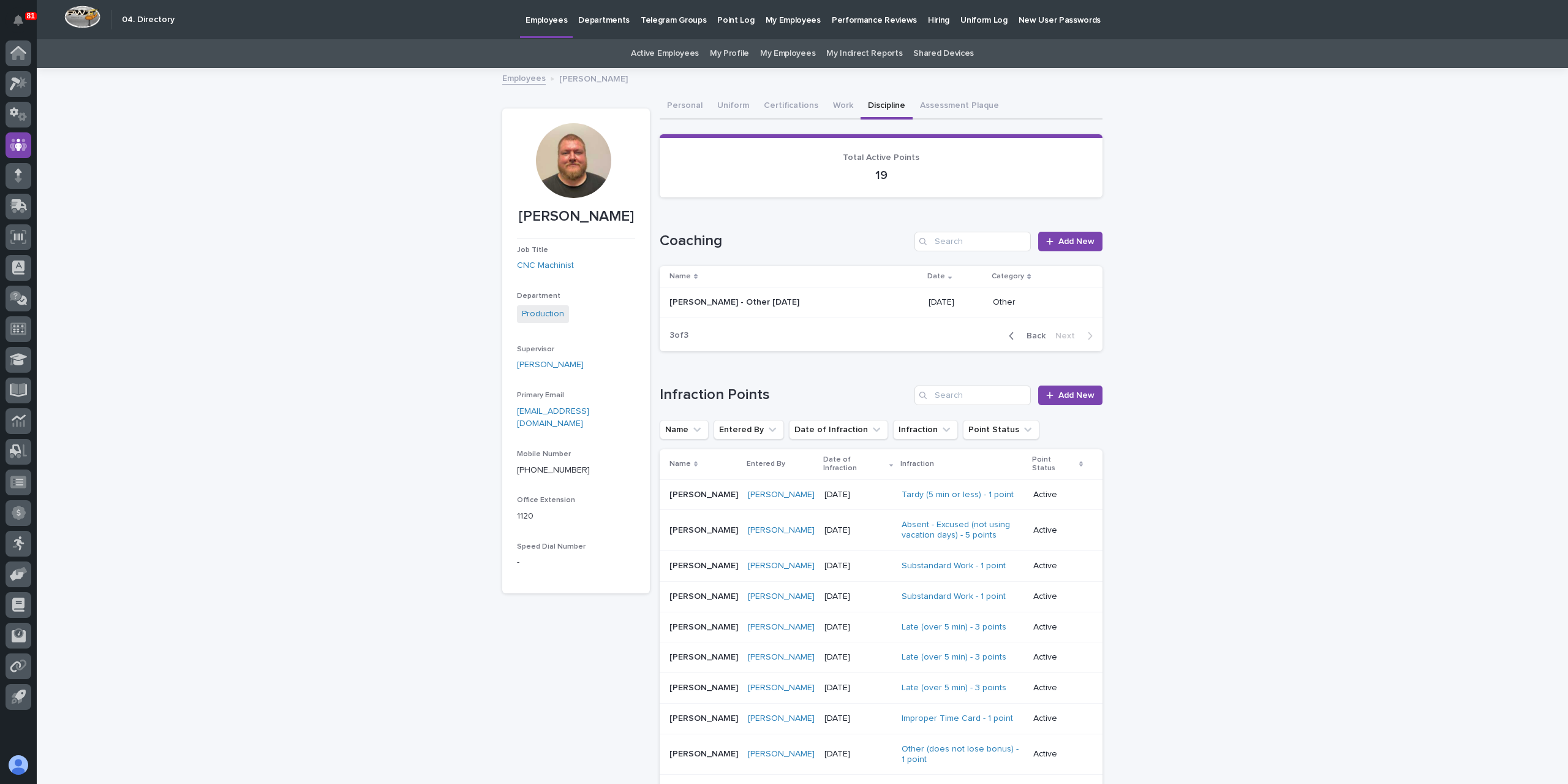
click at [760, 302] on p "[PERSON_NAME] - Other [DATE]" at bounding box center [736, 301] width 132 height 13
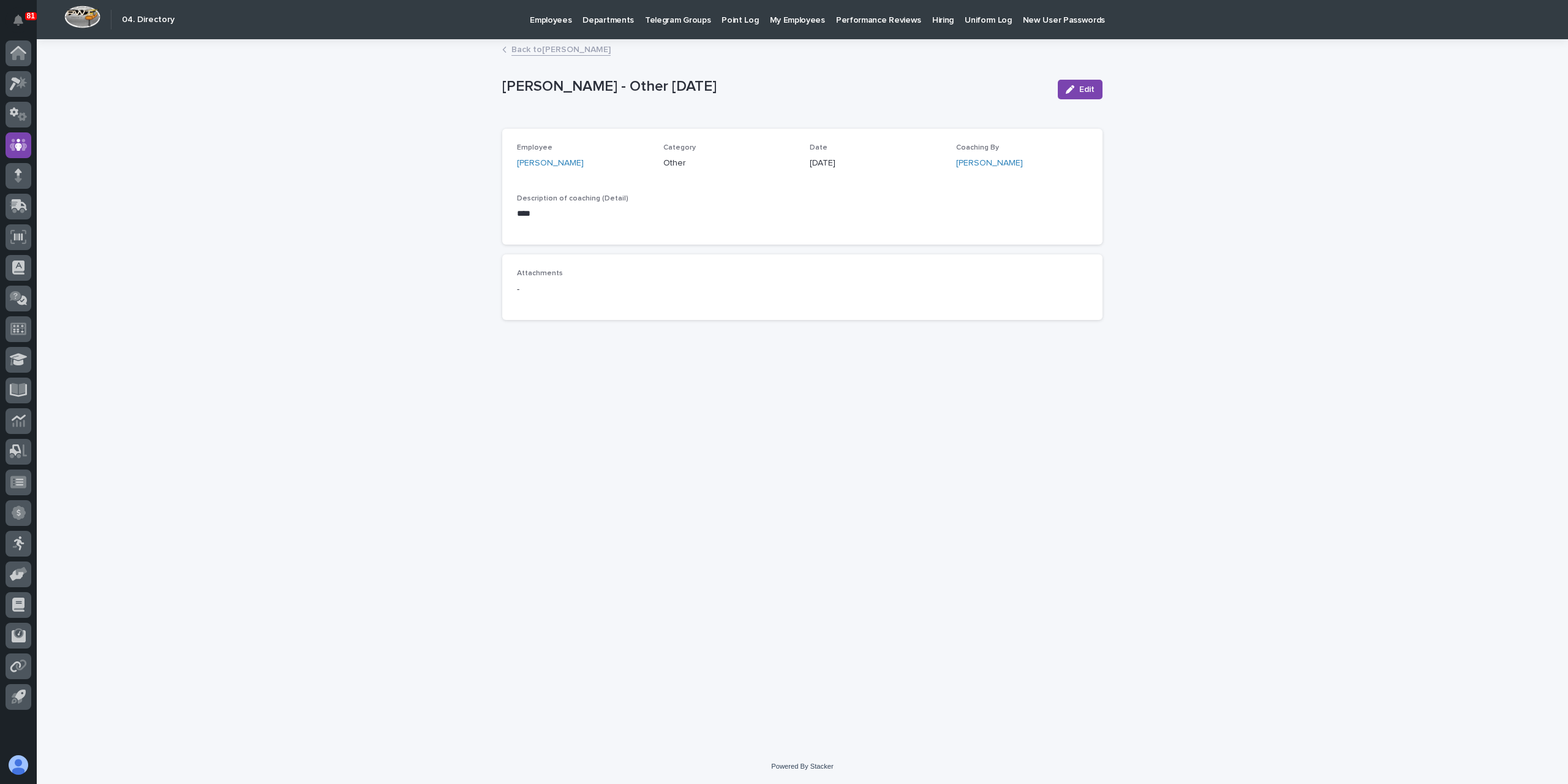
click at [579, 42] on link "Back to [PERSON_NAME]" at bounding box center [561, 49] width 99 height 14
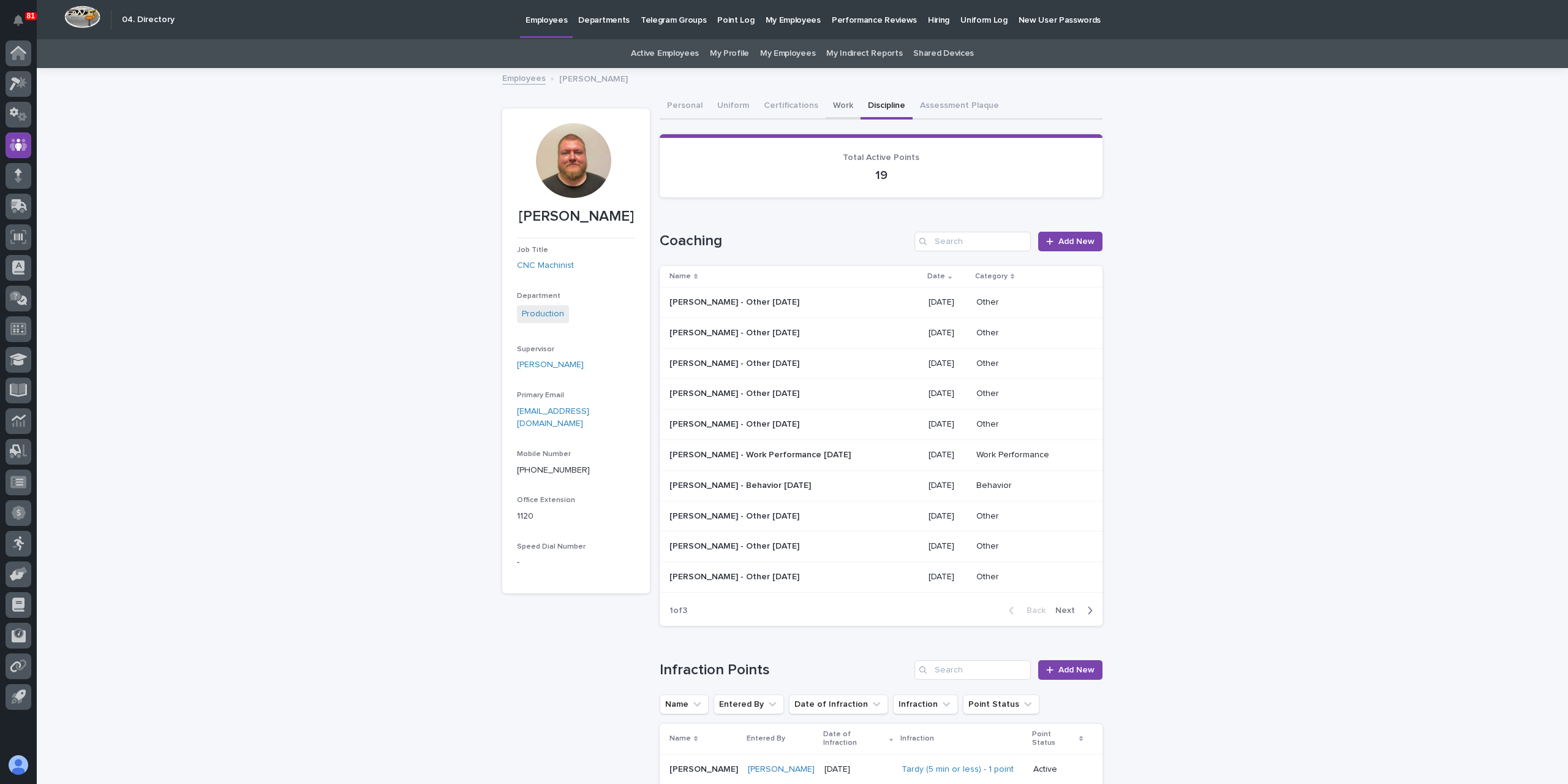
click at [832, 105] on button "Work" at bounding box center [843, 106] width 35 height 26
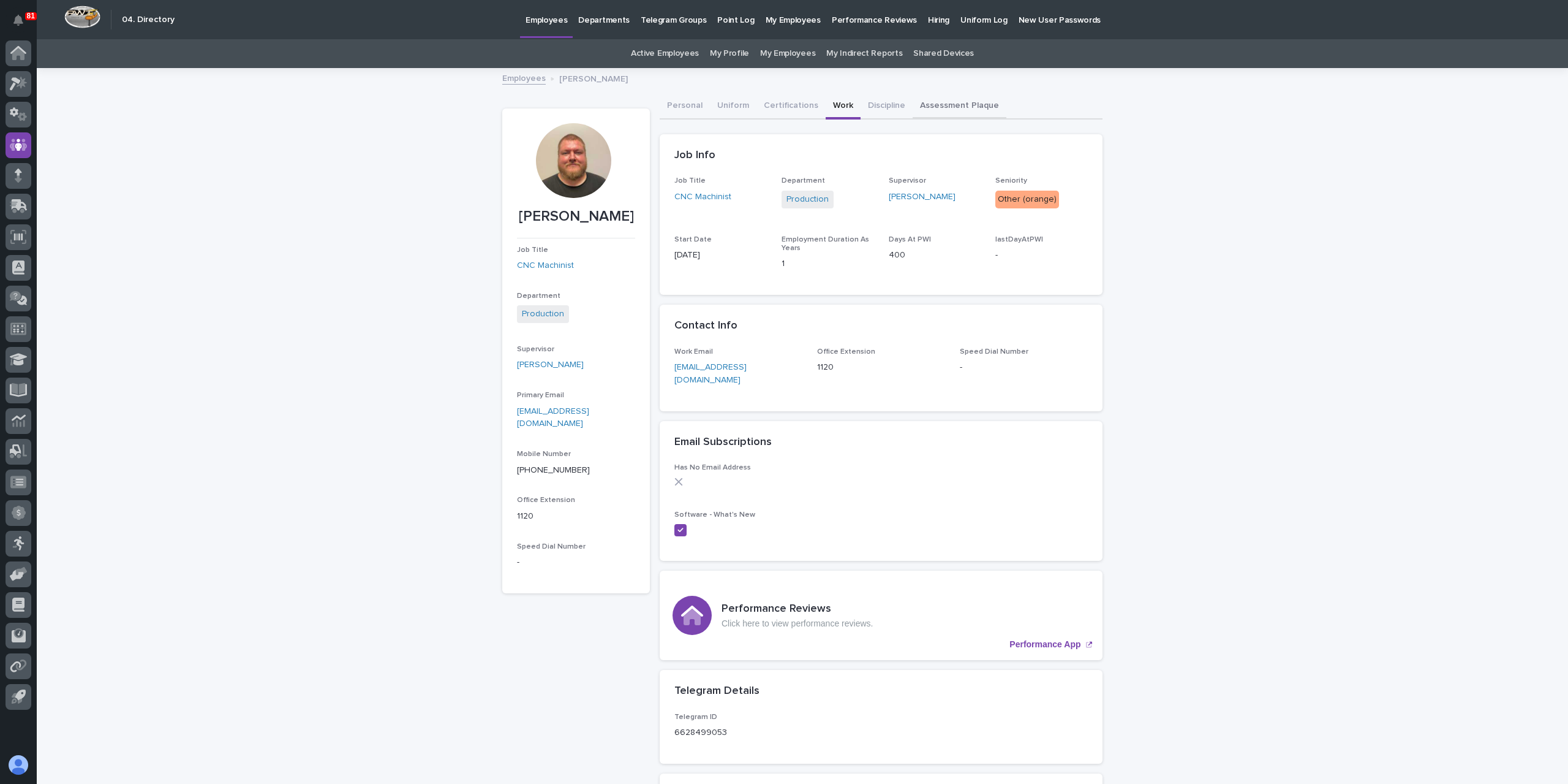
click at [937, 96] on button "Assessment Plaque" at bounding box center [959, 106] width 93 height 26
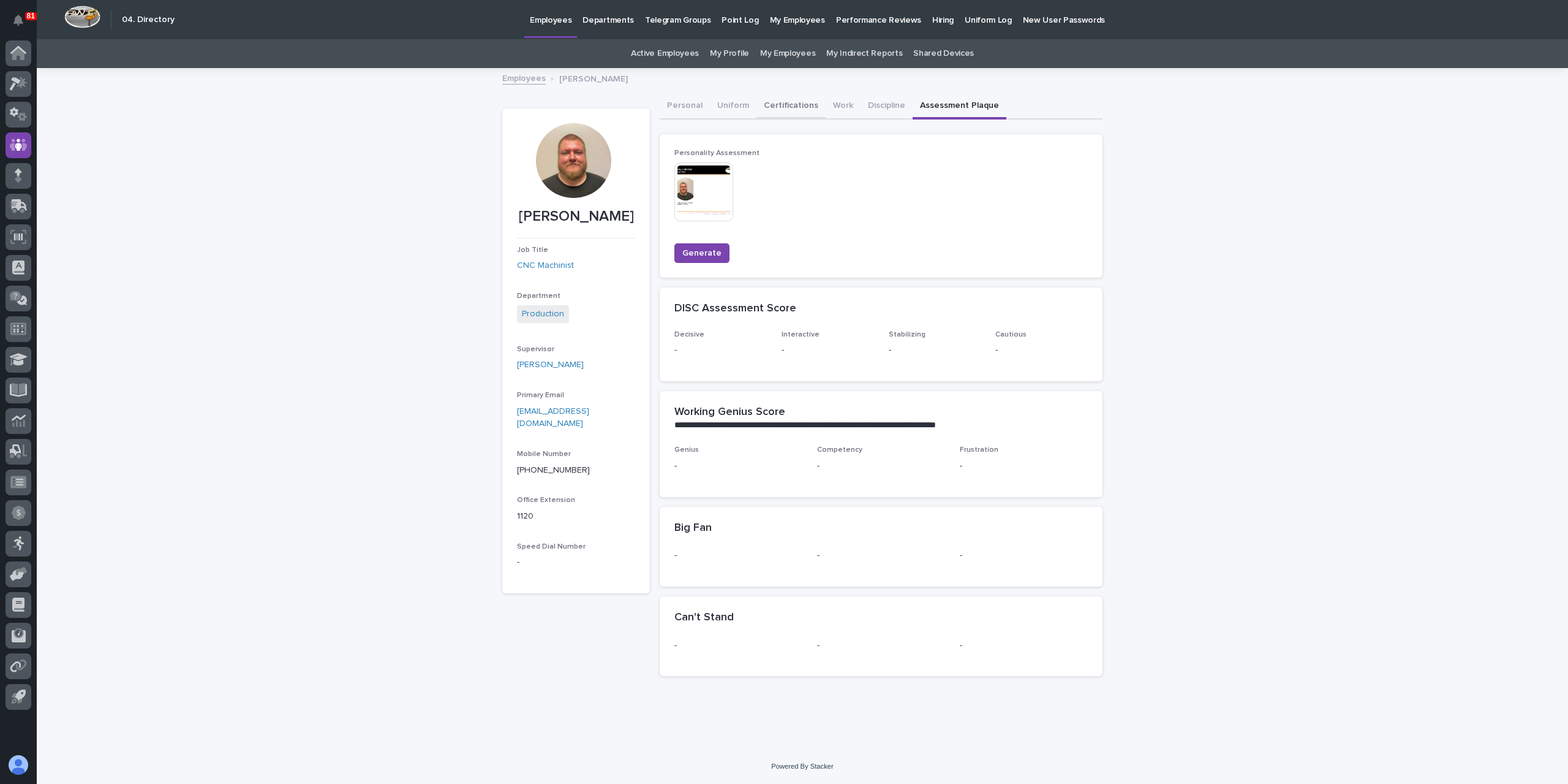
click at [778, 109] on button "Certifications" at bounding box center [791, 106] width 69 height 26
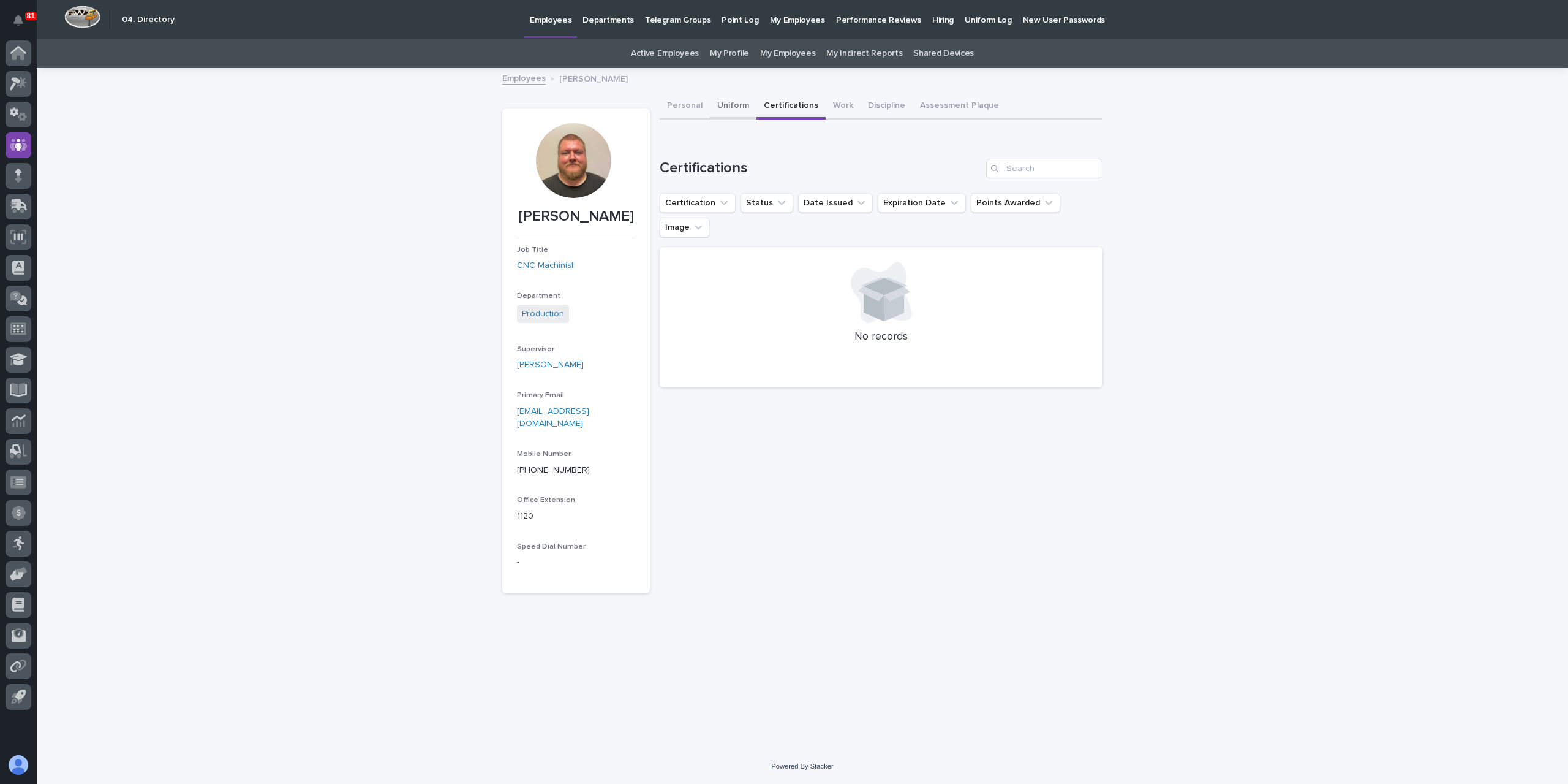
click at [732, 106] on button "Uniform" at bounding box center [733, 106] width 47 height 26
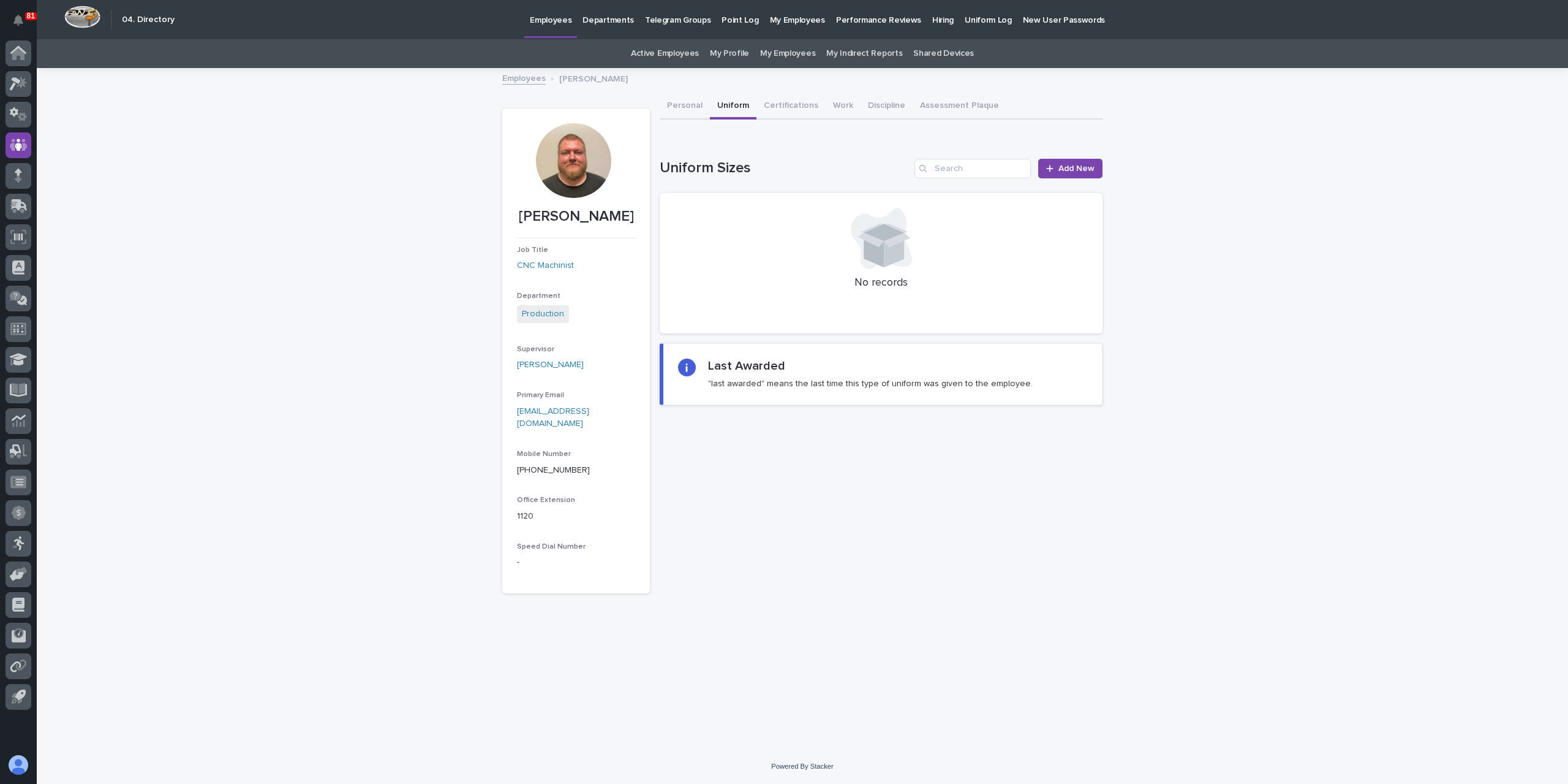
click at [657, 109] on div "[PERSON_NAME] Job Title CNC Machinist Department Production Supervisor [PERSON_…" at bounding box center [802, 343] width 600 height 500
click at [683, 110] on button "Personal" at bounding box center [684, 106] width 50 height 26
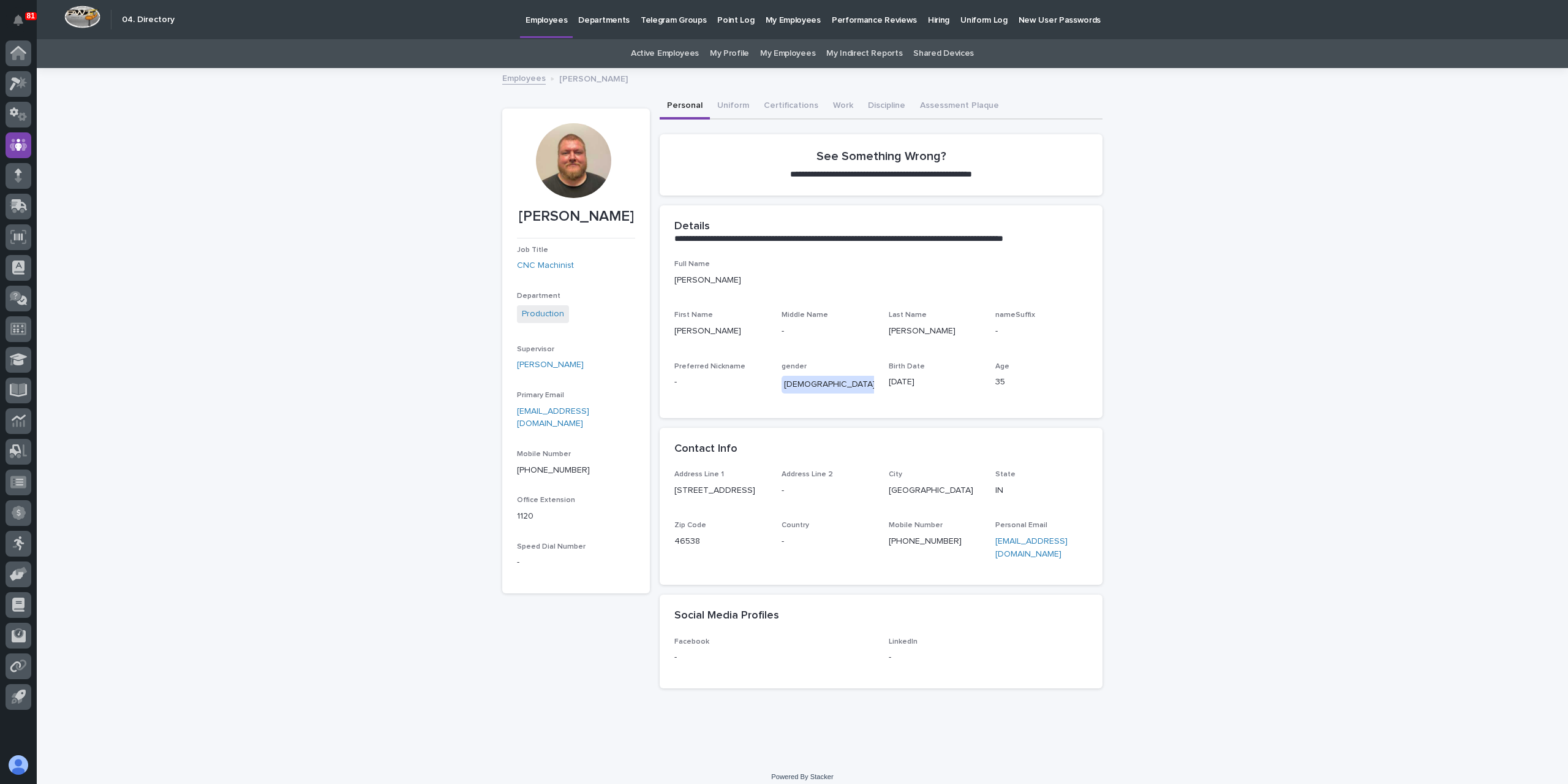
click at [518, 80] on link "Employees" at bounding box center [524, 78] width 43 height 14
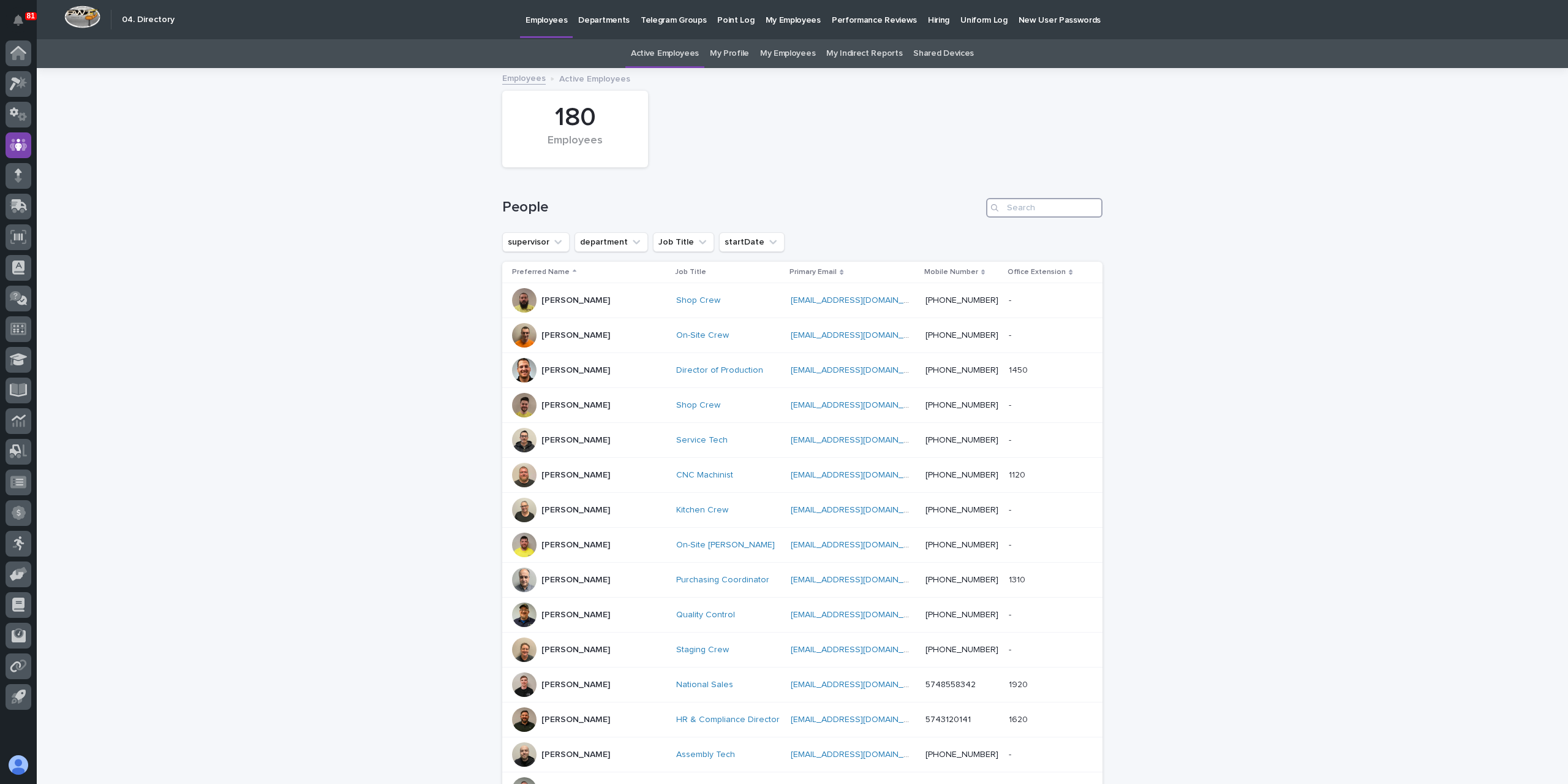
click at [1043, 214] on input "Search" at bounding box center [1044, 208] width 116 height 19
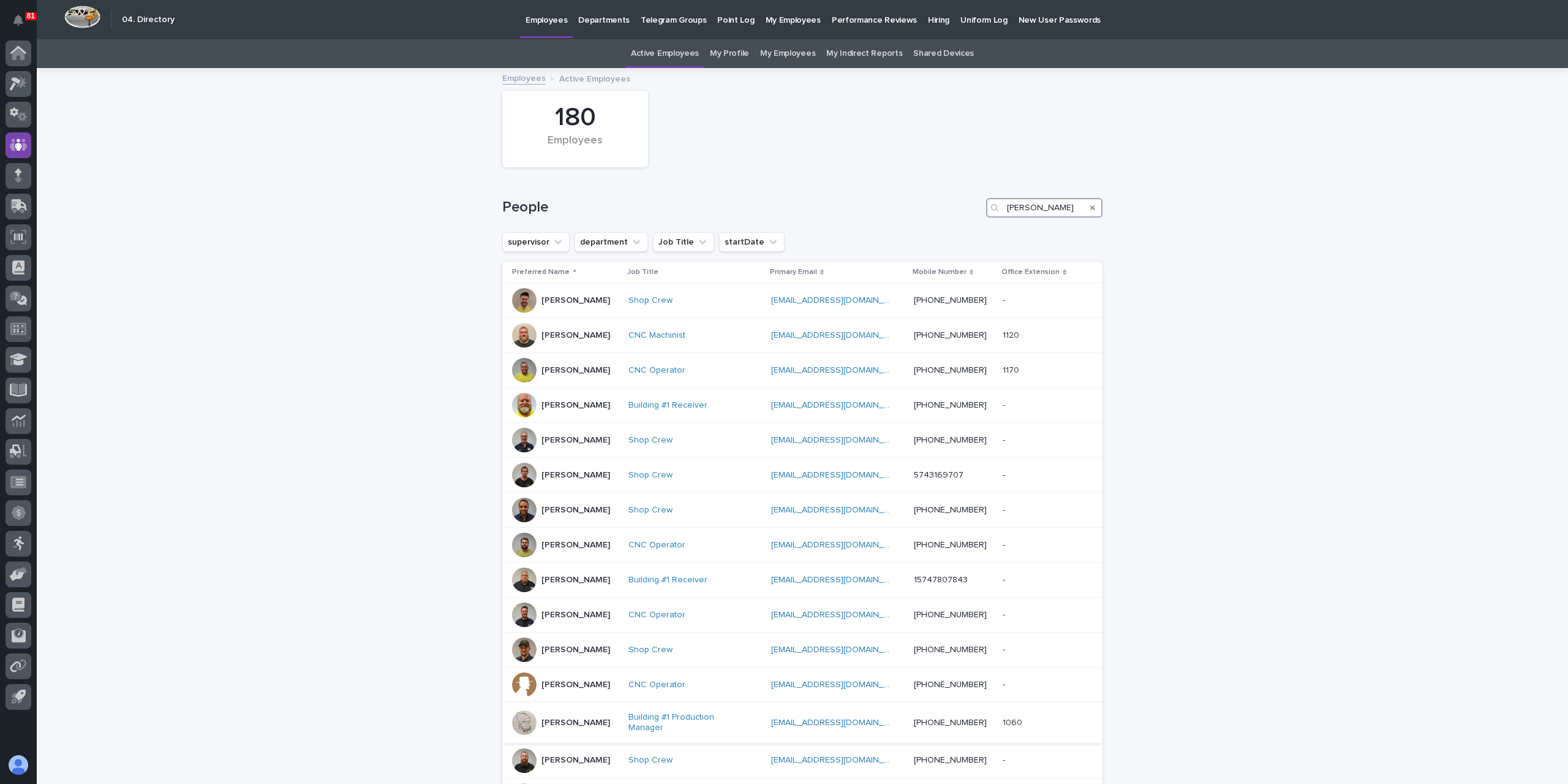
type input "[PERSON_NAME]"
click at [564, 718] on p "[PERSON_NAME]" at bounding box center [576, 723] width 69 height 10
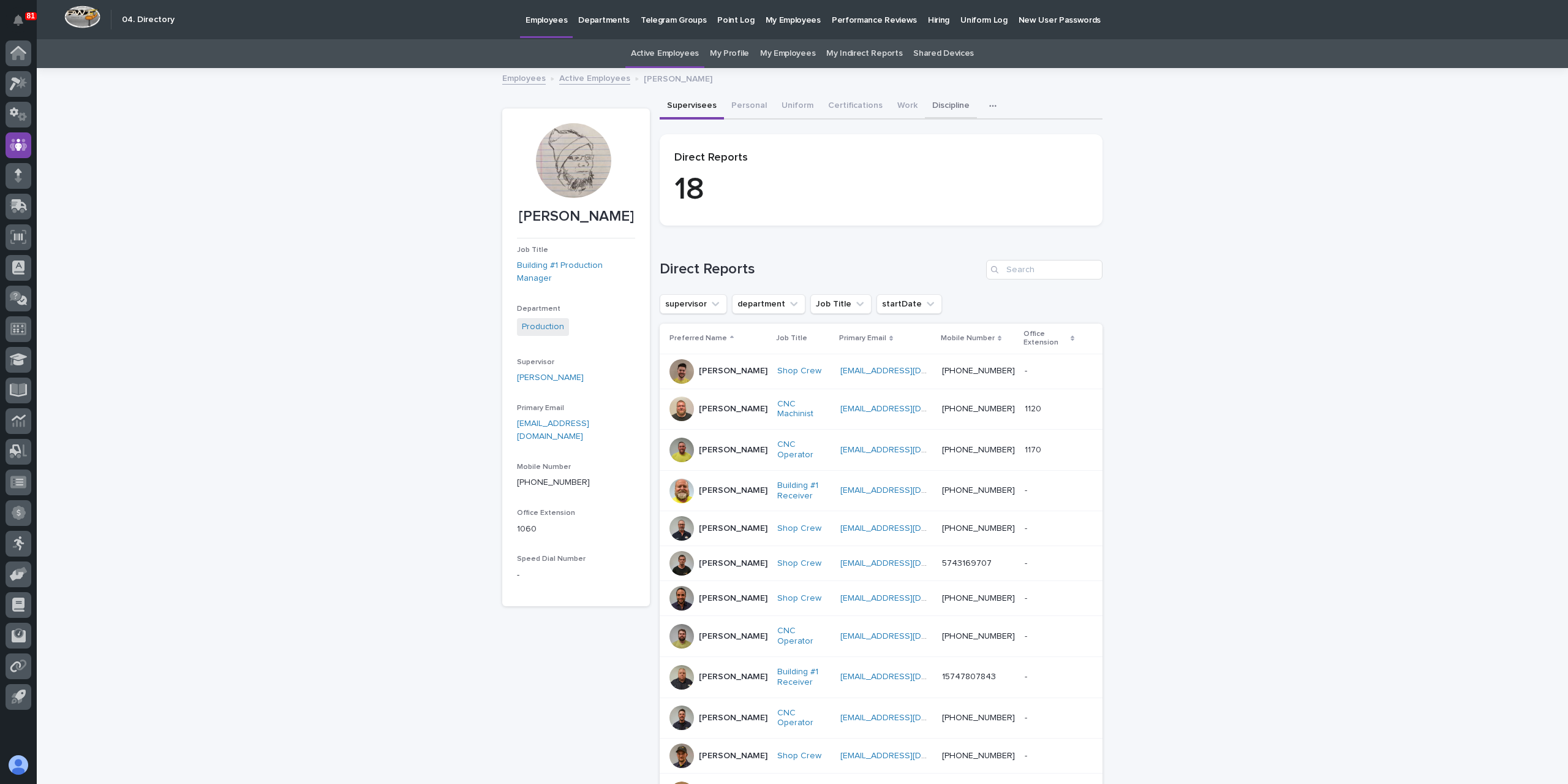
click at [911, 106] on div "Supervisees Personal Uniform Certifications Work Discipline Assessment Plaque" at bounding box center [881, 106] width 443 height 26
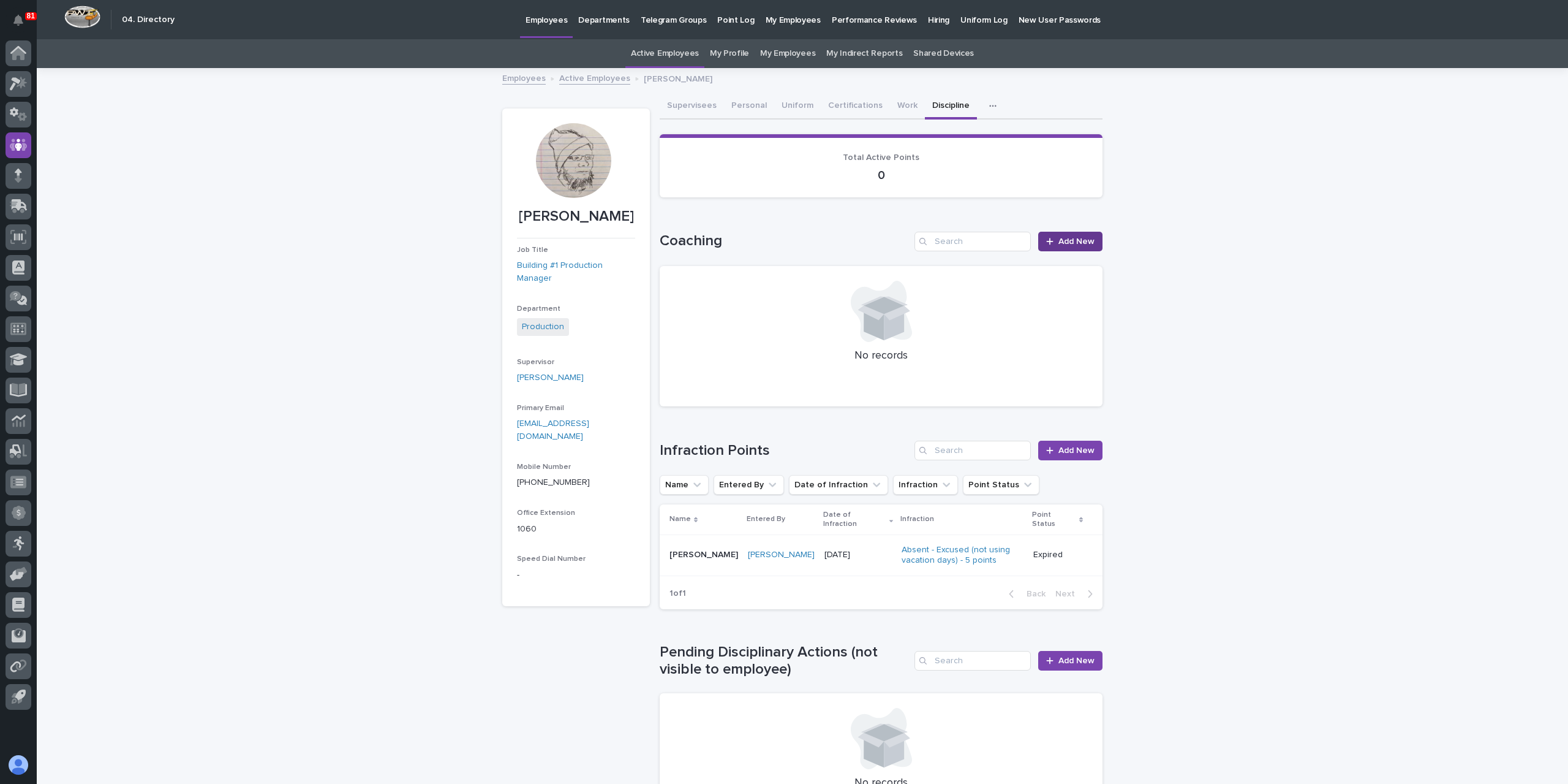
click at [1080, 241] on span "Add New" at bounding box center [1077, 241] width 36 height 8
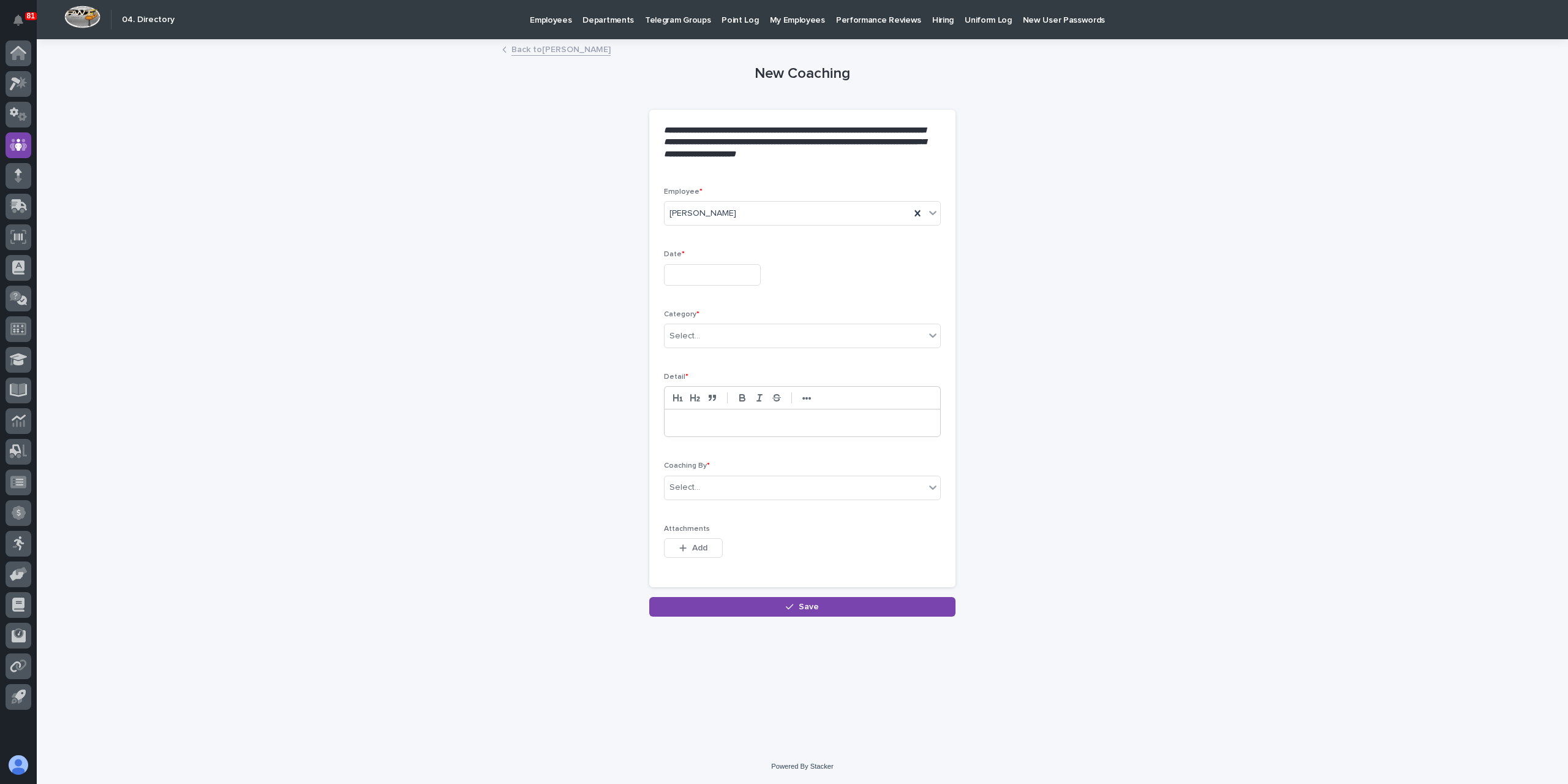
click at [709, 278] on input "text" at bounding box center [712, 275] width 97 height 21
click at [689, 178] on div "12" at bounding box center [688, 173] width 16 height 16
type input "**********"
click at [707, 330] on div "Select..." at bounding box center [795, 336] width 260 height 20
click at [710, 420] on div "Other" at bounding box center [802, 423] width 276 height 21
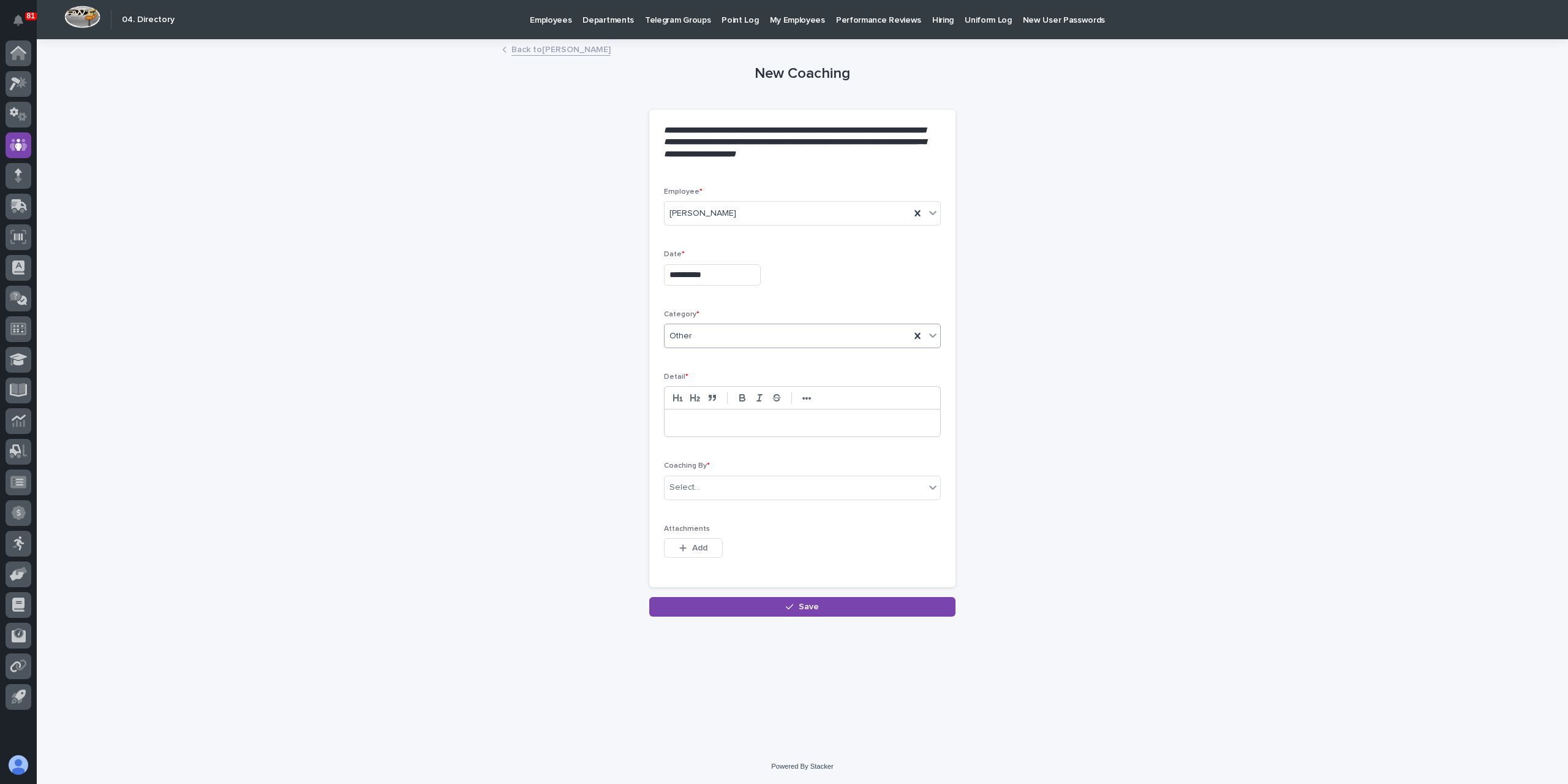
click at [710, 420] on p at bounding box center [802, 423] width 258 height 12
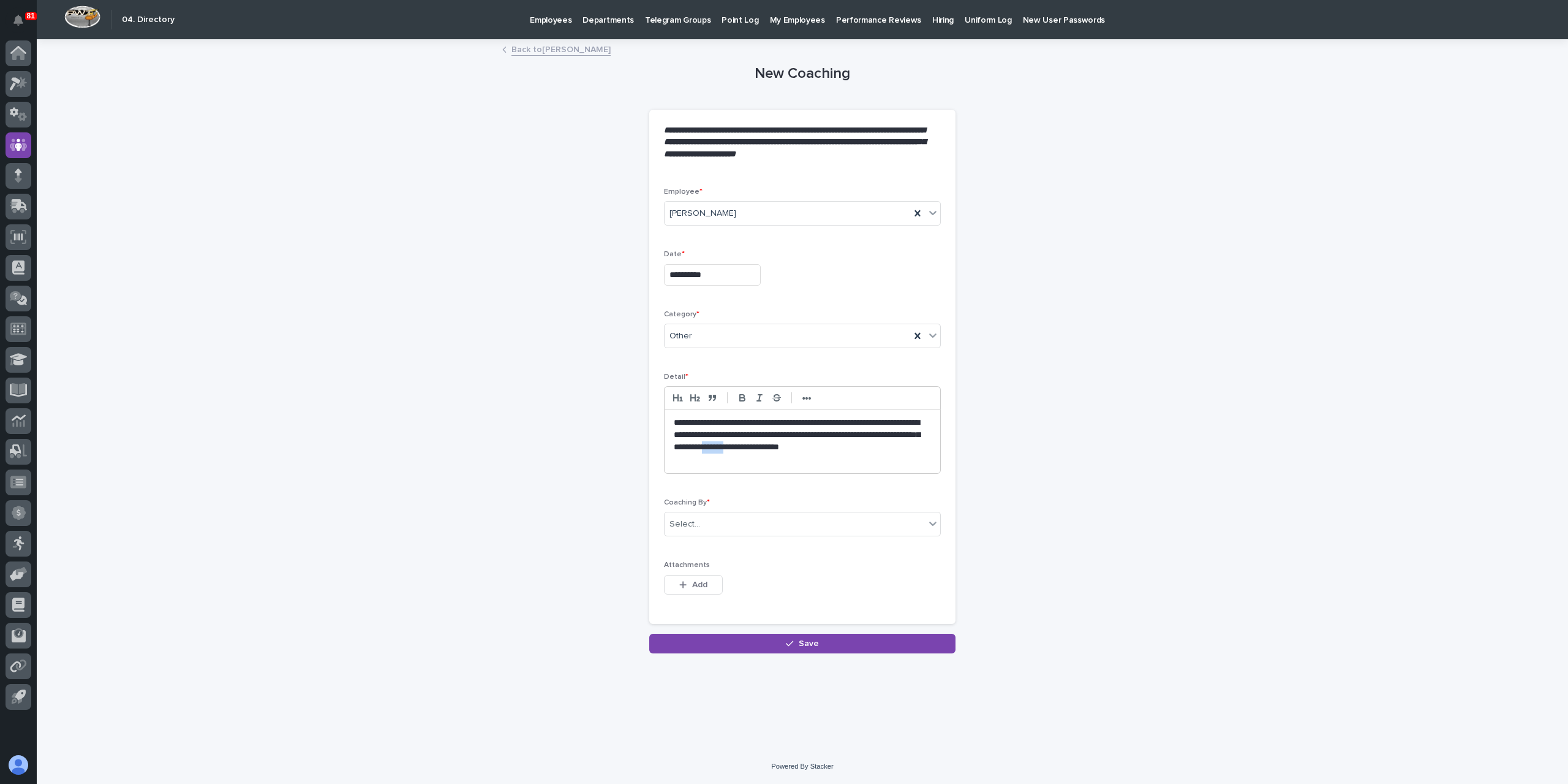
click at [871, 445] on p "**********" at bounding box center [803, 441] width 258 height 49
click at [874, 447] on p "**********" at bounding box center [803, 441] width 258 height 49
click at [735, 464] on div "**********" at bounding box center [802, 441] width 276 height 64
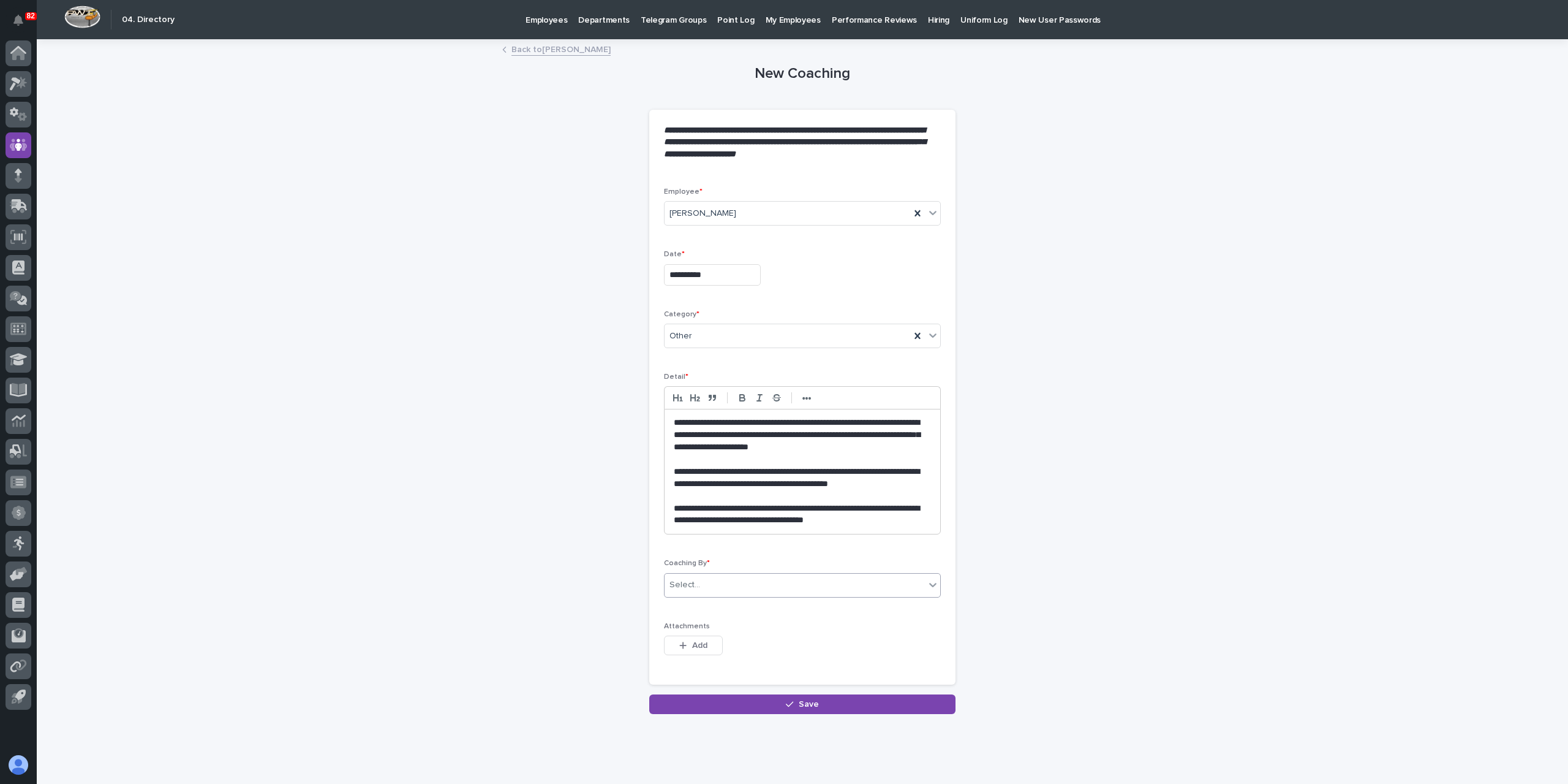
click at [706, 591] on div "Select..." at bounding box center [795, 585] width 260 height 20
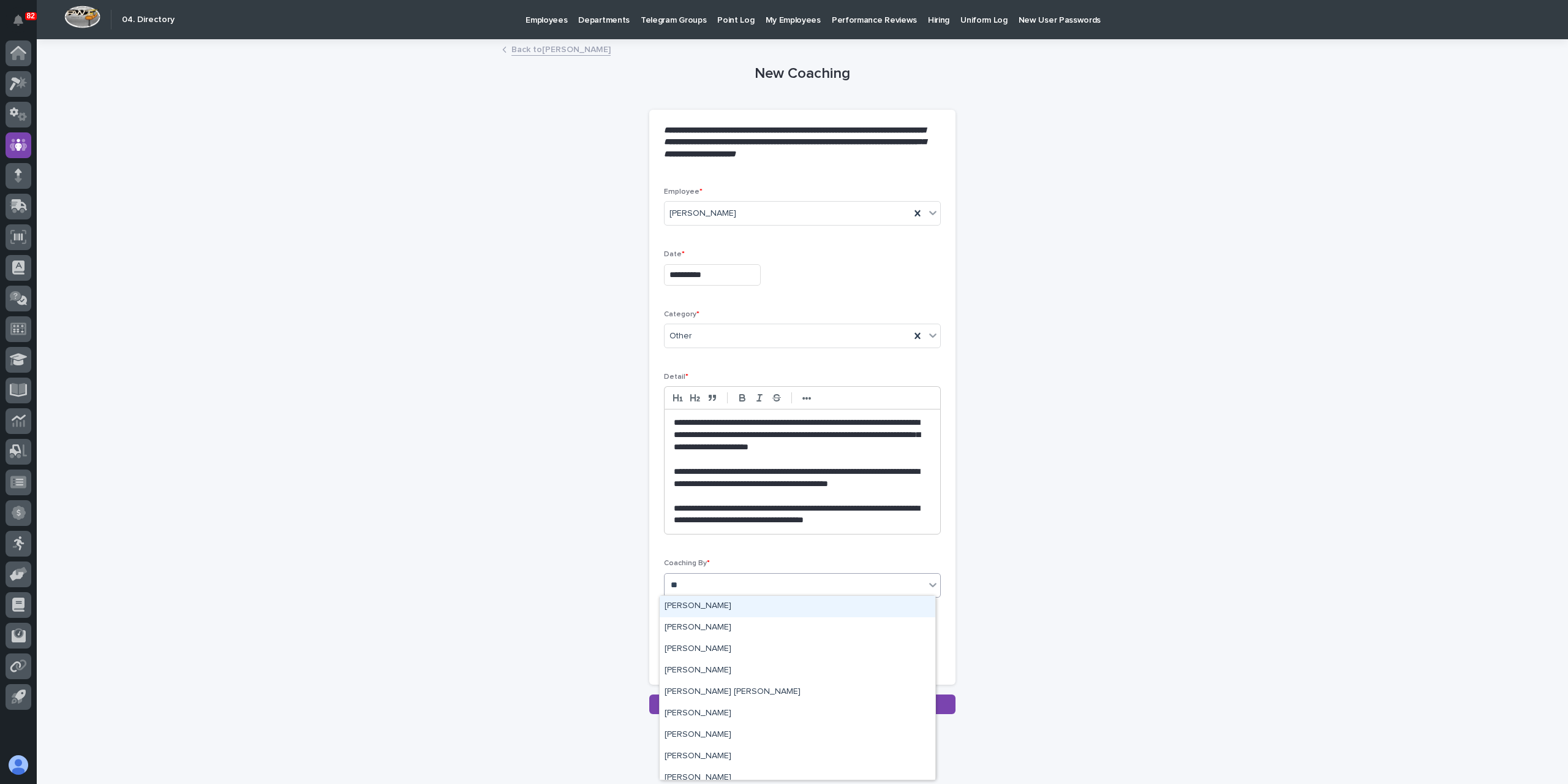
type input "***"
click at [742, 715] on div "[PERSON_NAME]" at bounding box center [797, 713] width 276 height 21
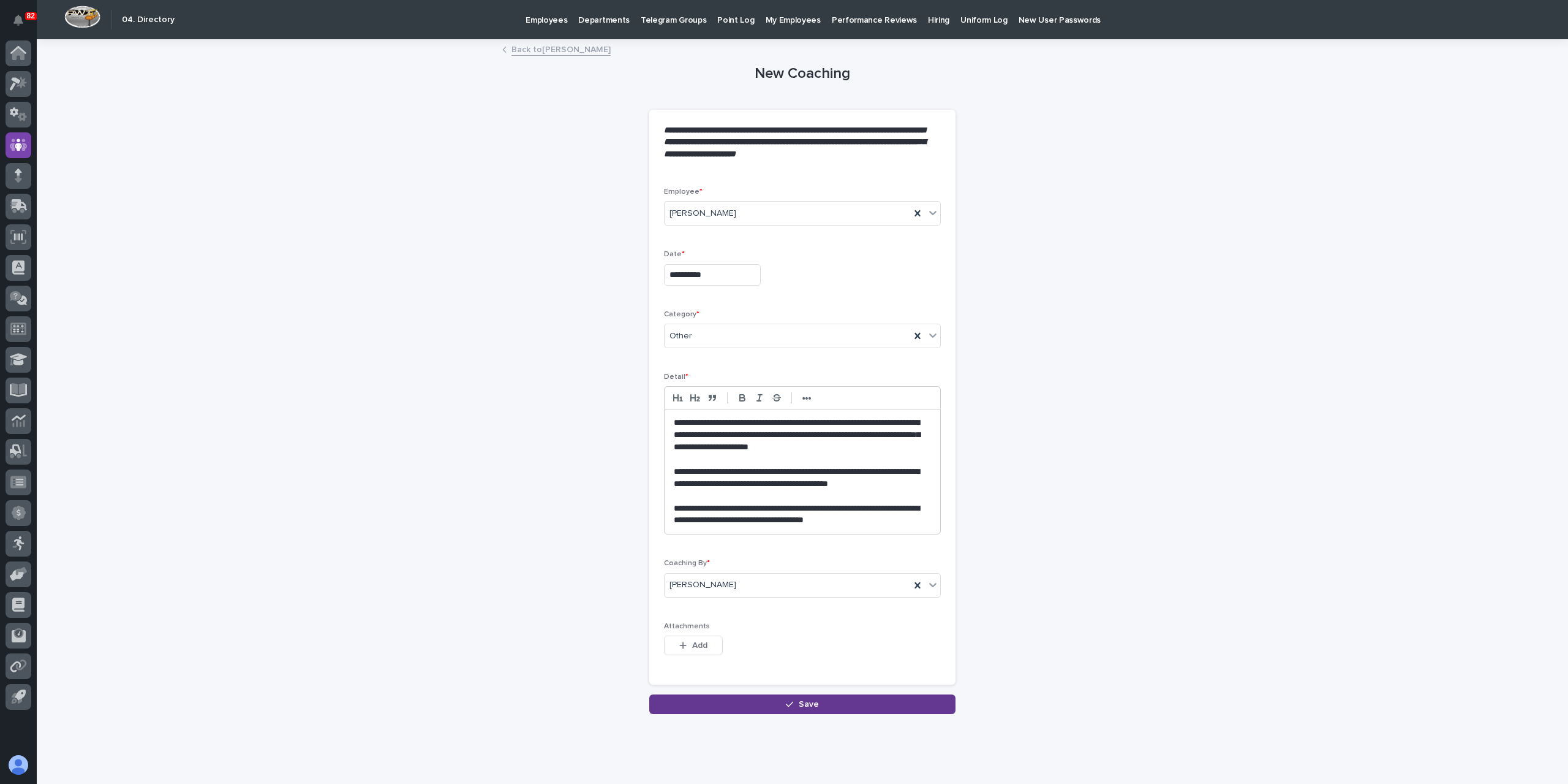
click at [862, 698] on button "Save" at bounding box center [802, 704] width 306 height 19
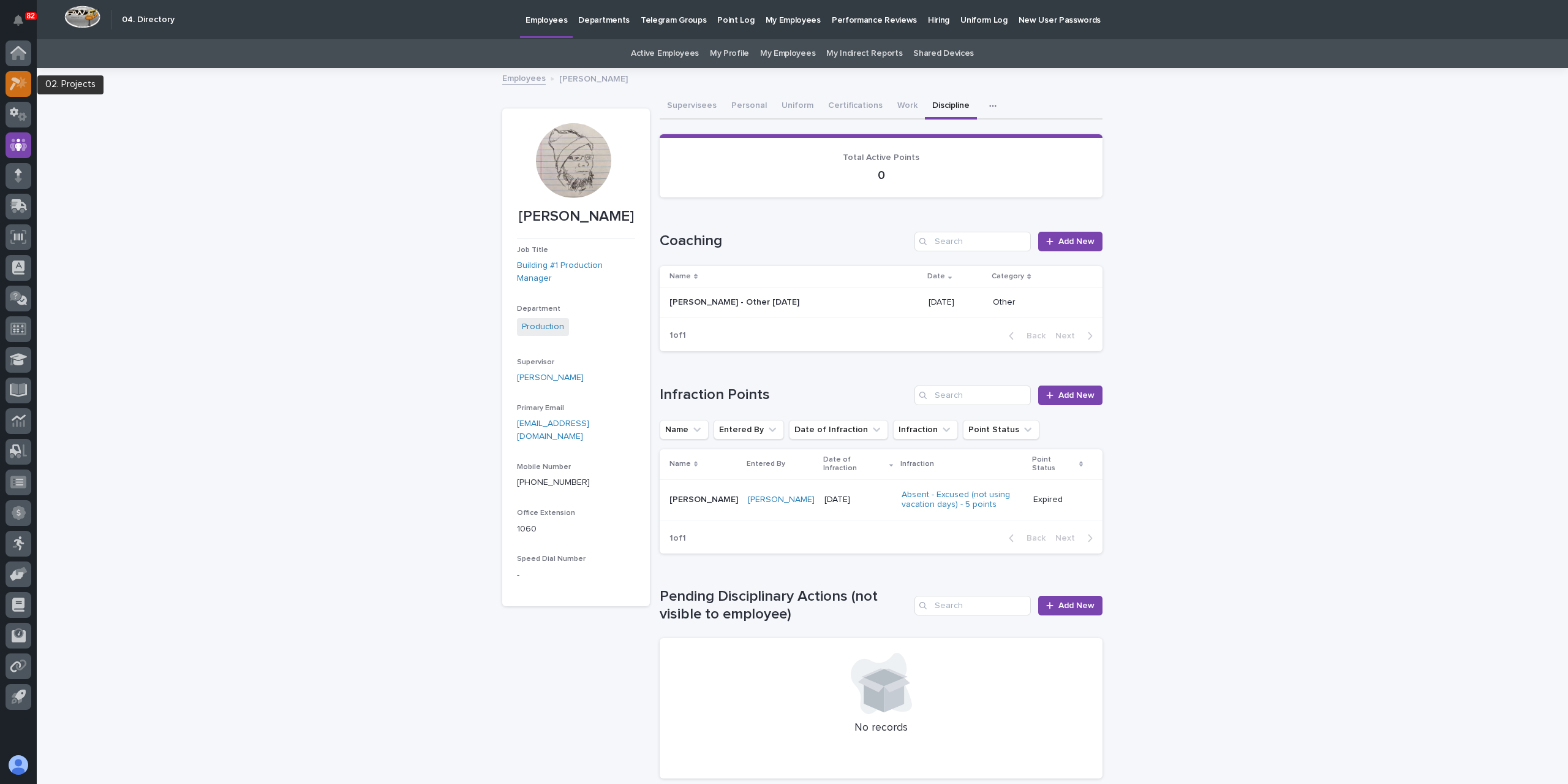
click at [17, 82] on icon at bounding box center [15, 84] width 11 height 14
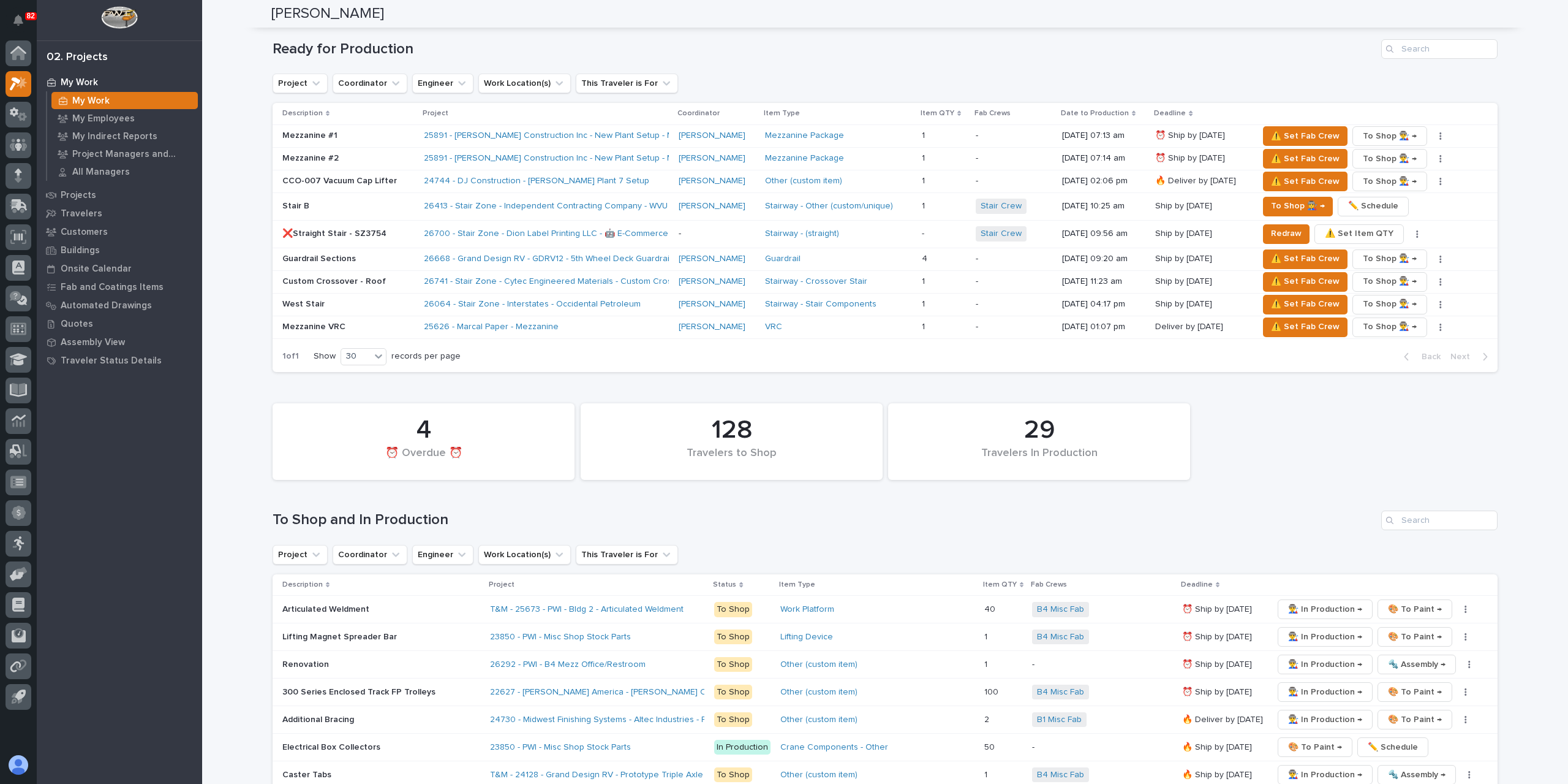
scroll to position [1593, 0]
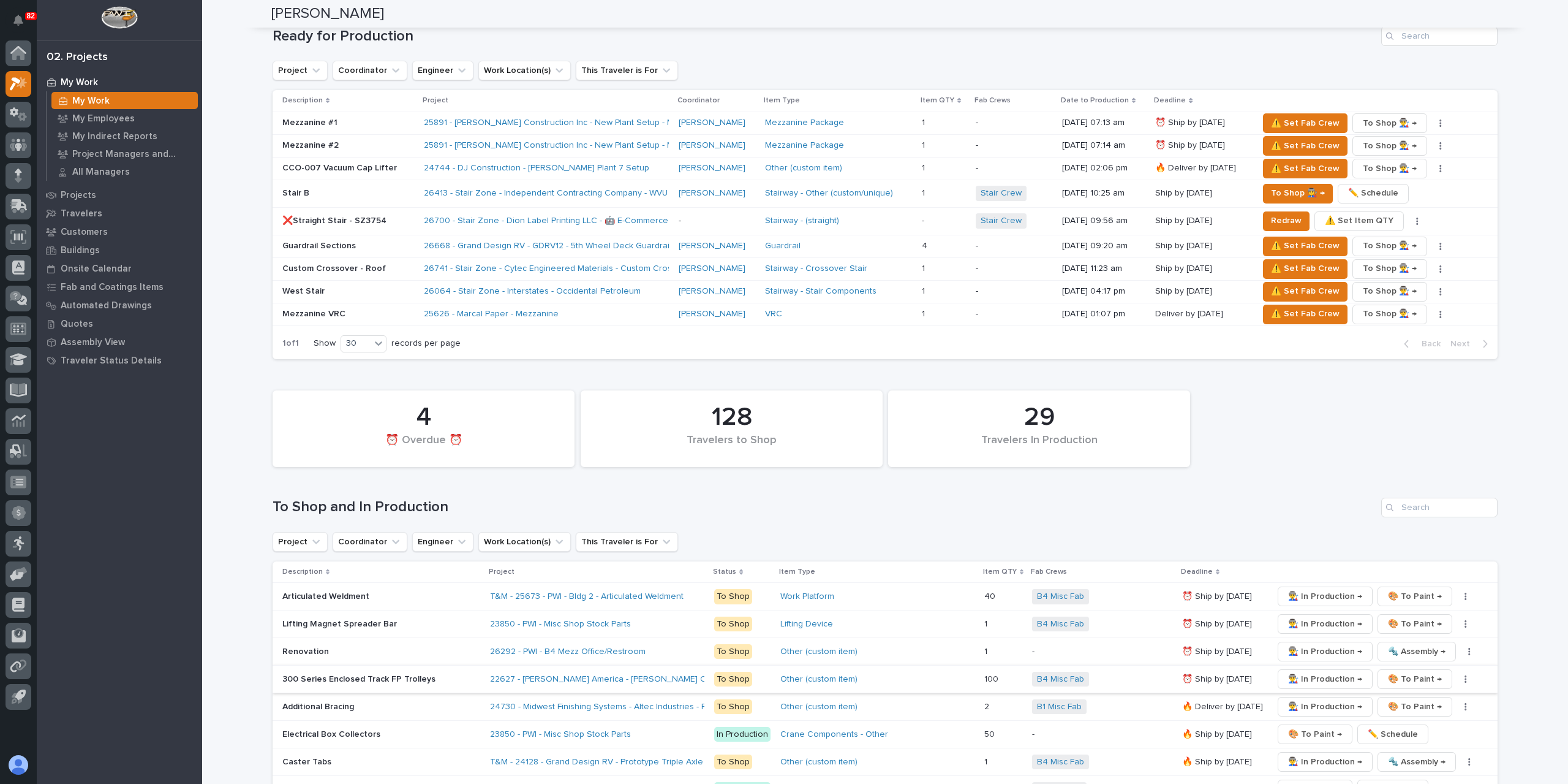
click at [1297, 672] on span "👨‍🏭 In Production →" at bounding box center [1325, 679] width 74 height 15
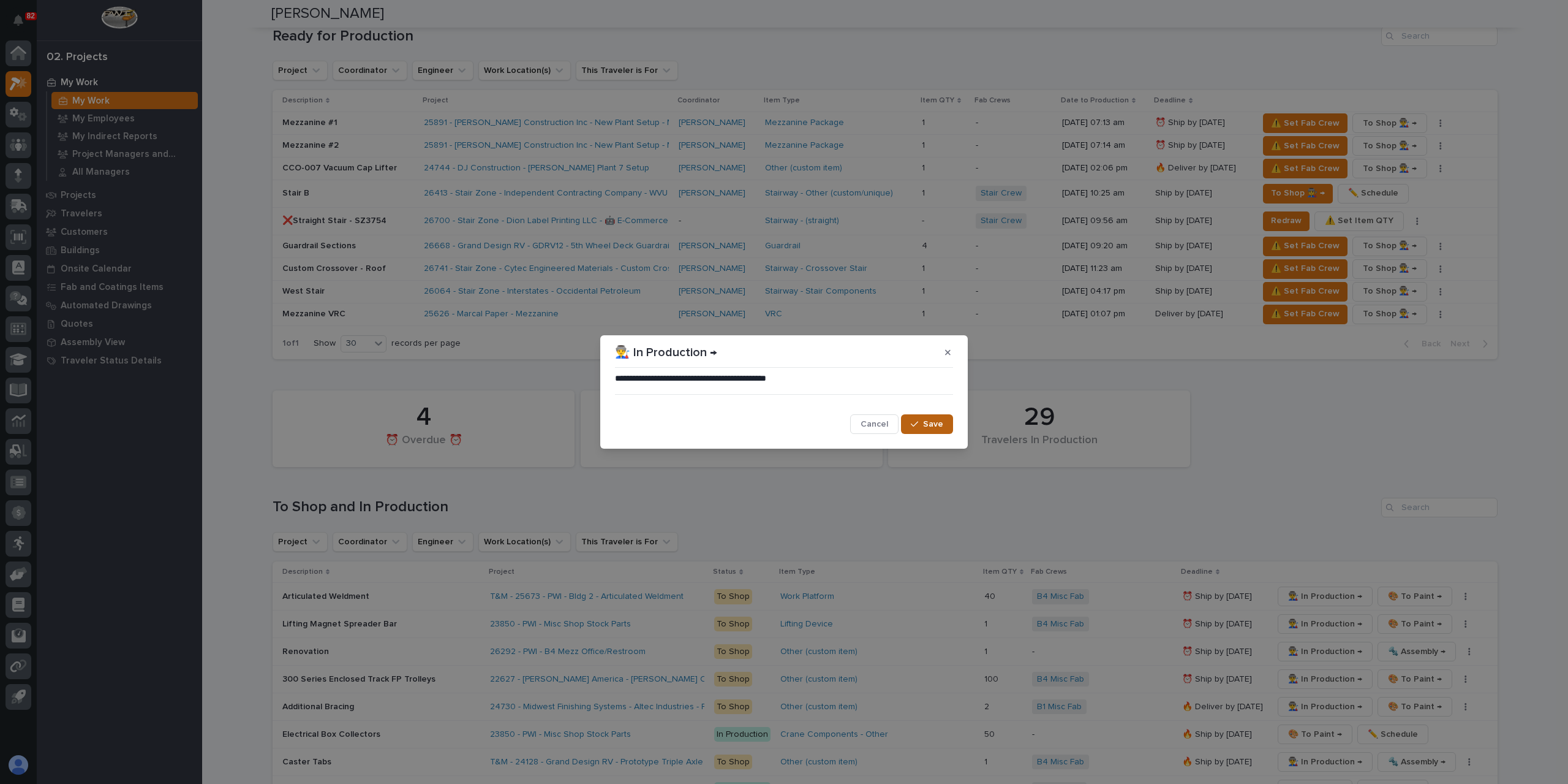
click at [917, 419] on button "Save" at bounding box center [927, 424] width 52 height 19
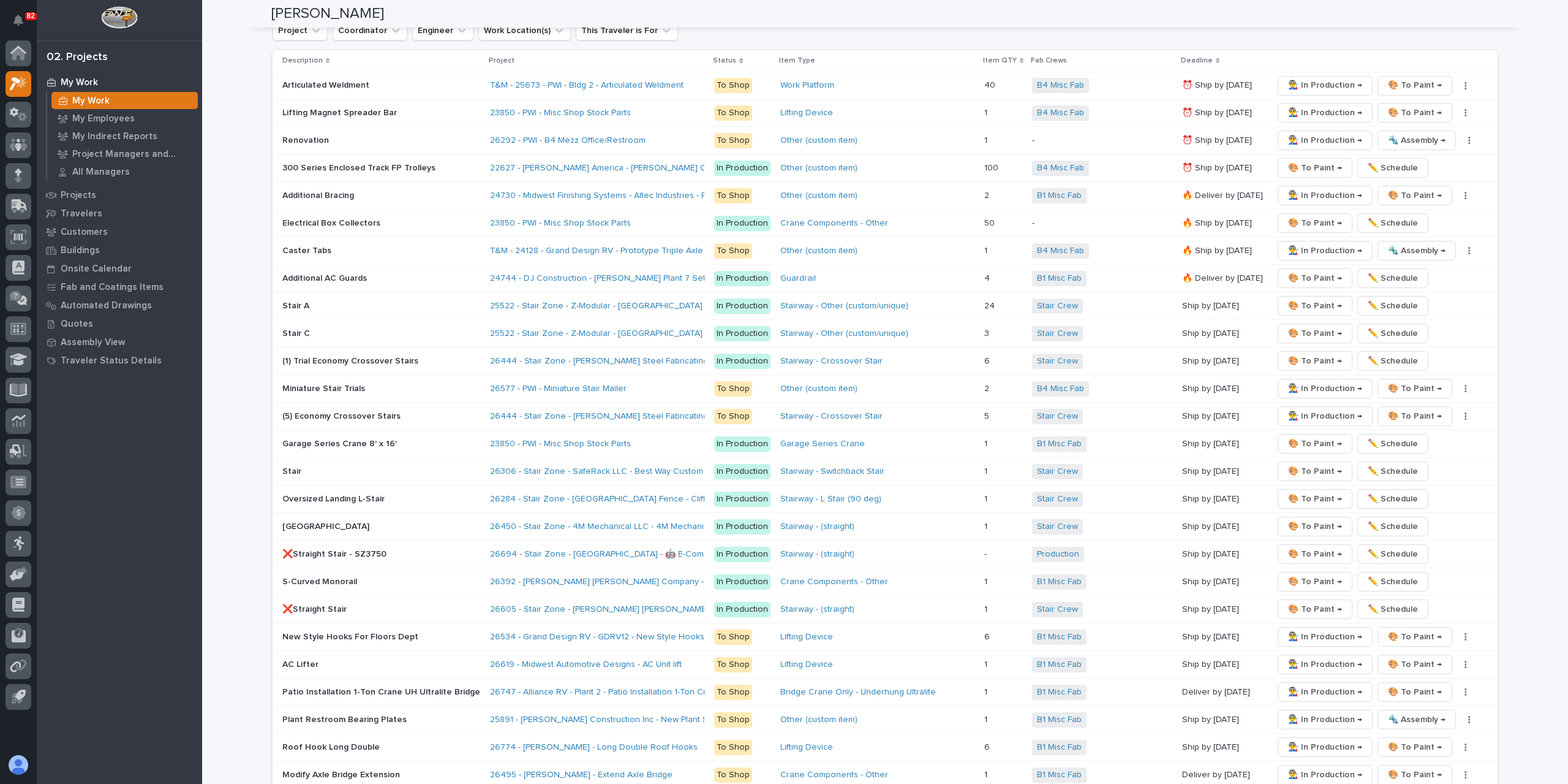
scroll to position [2083, 0]
